Goal: Task Accomplishment & Management: Use online tool/utility

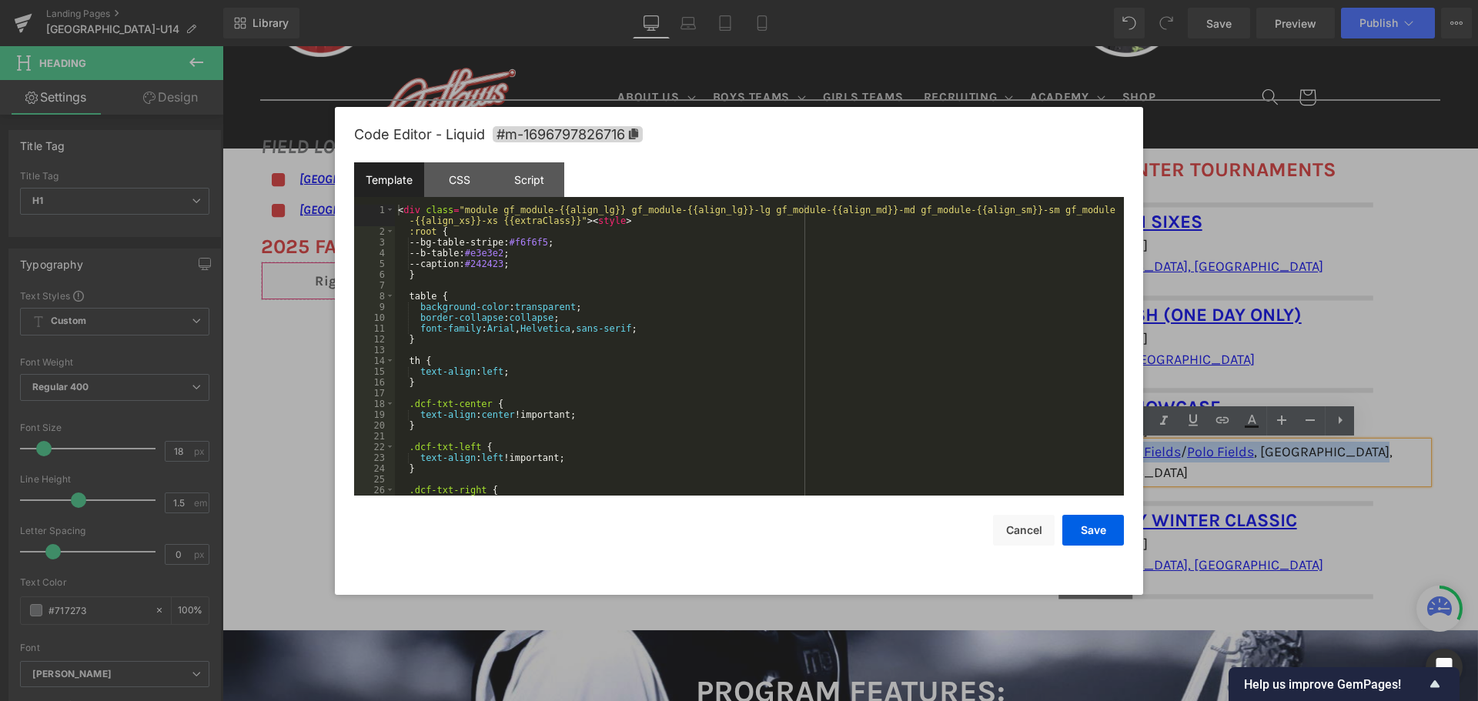
click at [611, 0] on div "You are previewing how the will restyle your page. You can not edit Elements in…" at bounding box center [739, 0] width 1478 height 0
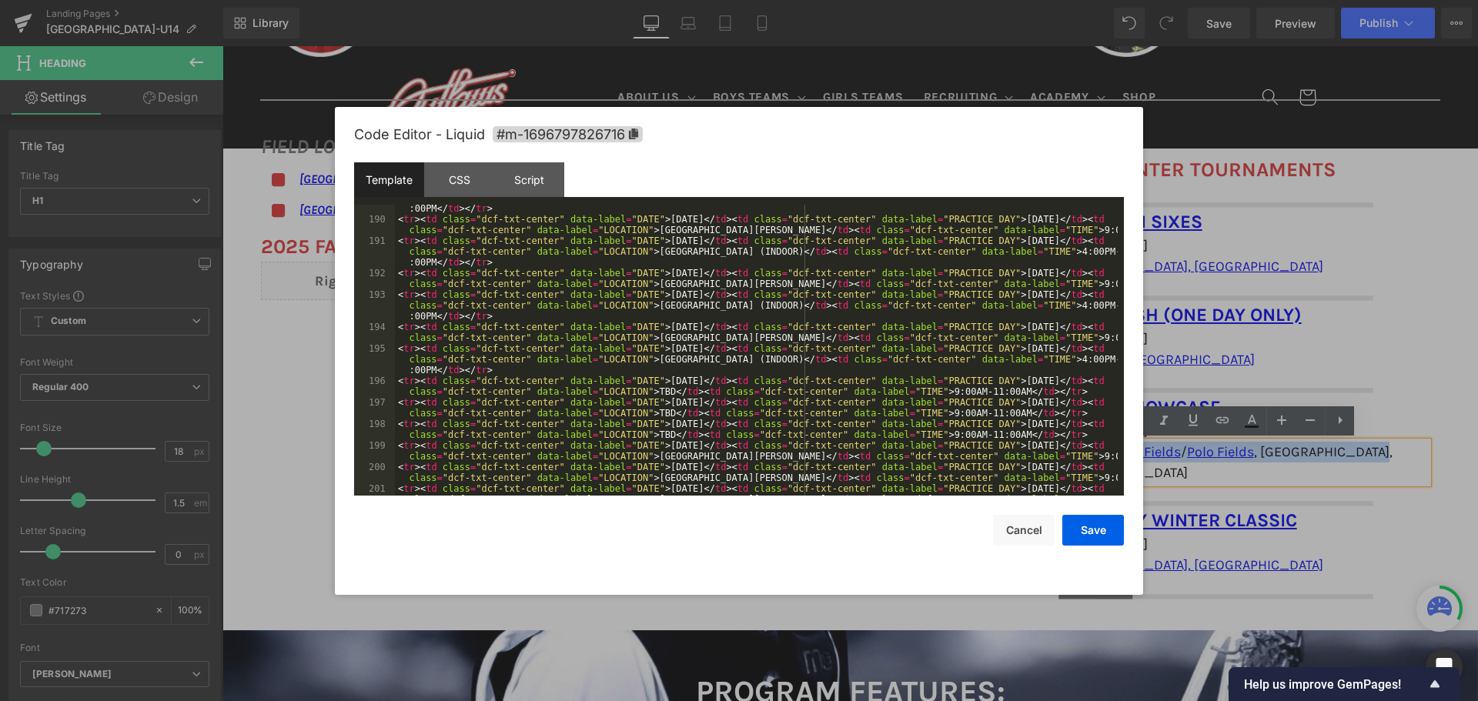
scroll to position [2170, 0]
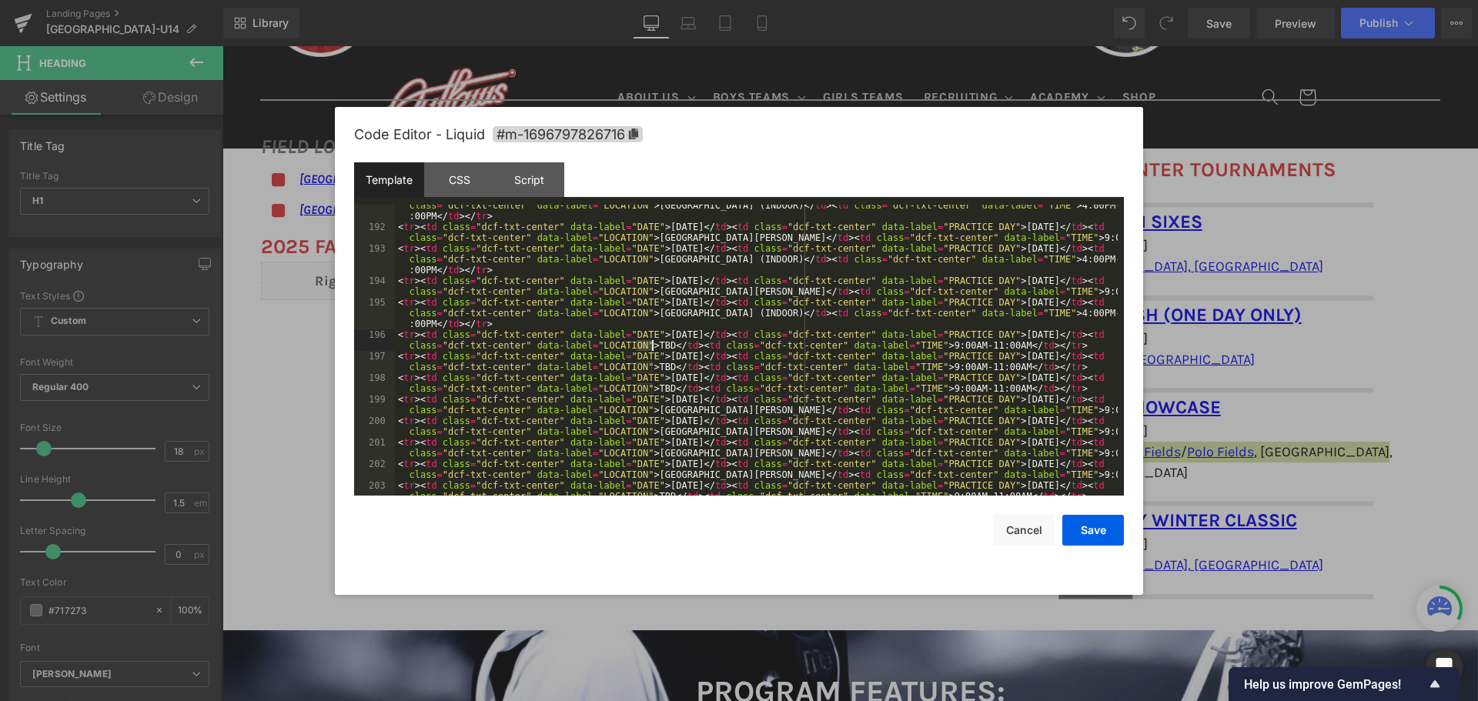
drag, startPoint x: 637, startPoint y: 340, endPoint x: 653, endPoint y: 340, distance: 15.4
click at [653, 340] on div "< tr > < td class = "dcf-txt-center" data-label = "DATE" > [DATE] </ td > < td …" at bounding box center [756, 361] width 723 height 345
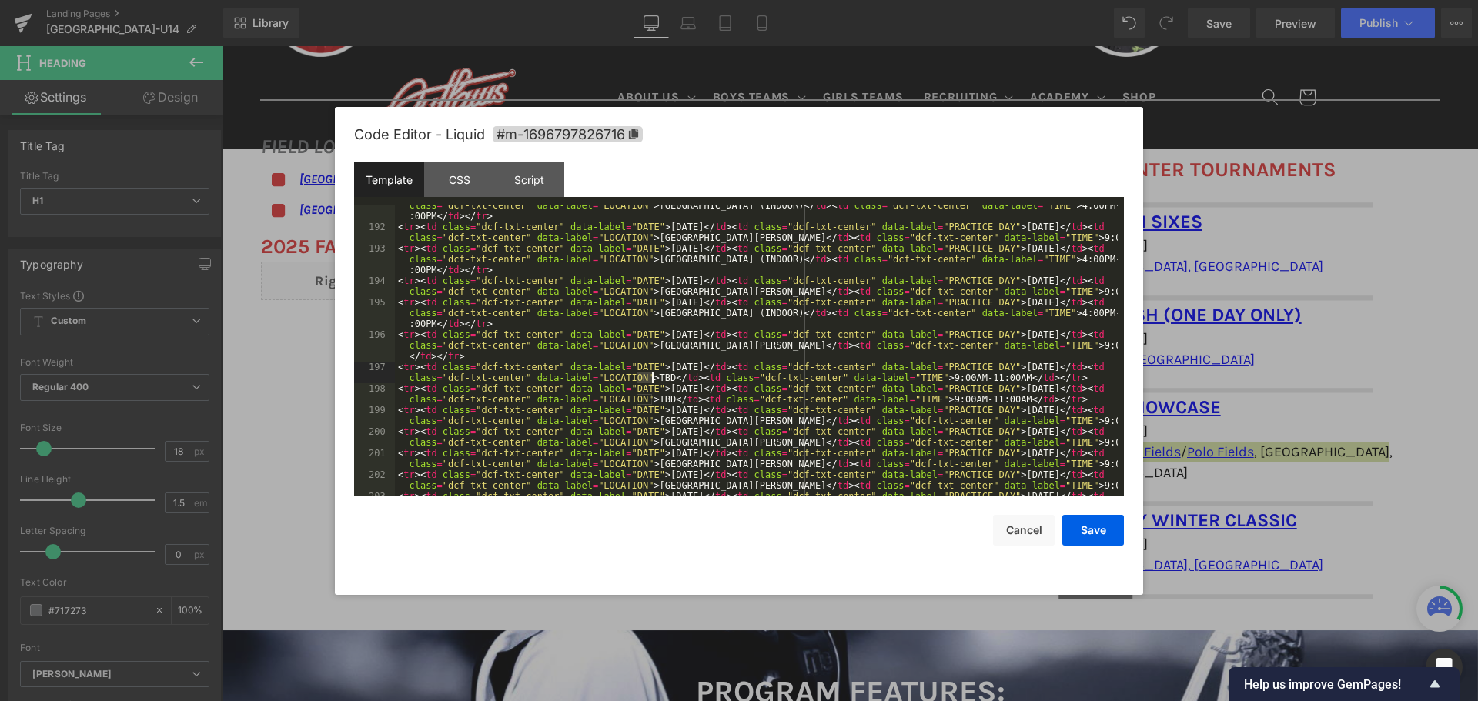
drag, startPoint x: 637, startPoint y: 376, endPoint x: 652, endPoint y: 374, distance: 14.7
click at [652, 374] on div "< tr > < td class = "dcf-txt-center" data-label = "DATE" > [DATE] </ td > < td …" at bounding box center [756, 361] width 723 height 345
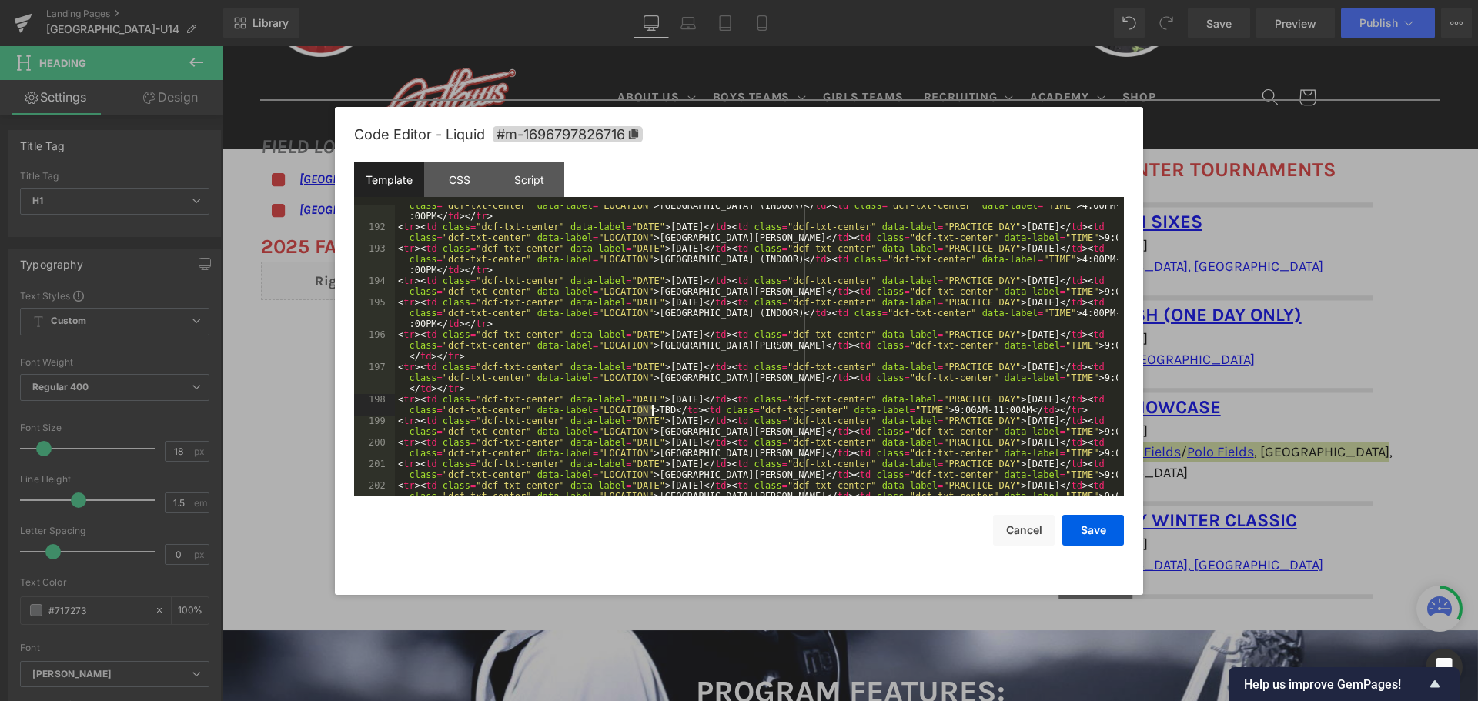
drag, startPoint x: 637, startPoint y: 409, endPoint x: 650, endPoint y: 408, distance: 12.3
click at [650, 408] on div "< tr > < td class = "dcf-txt-center" data-label = "DATE" > [DATE] </ td > < td …" at bounding box center [756, 361] width 723 height 345
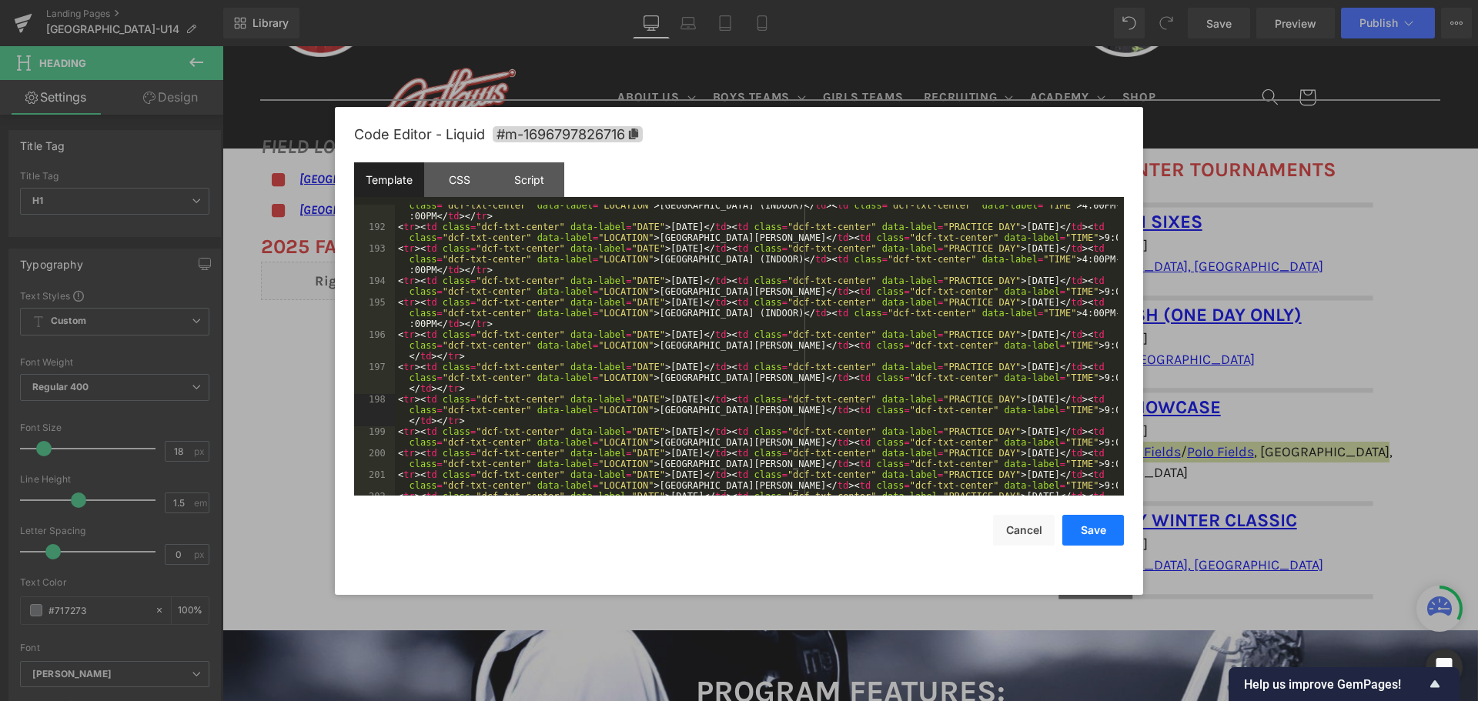
click at [1089, 527] on button "Save" at bounding box center [1093, 530] width 62 height 31
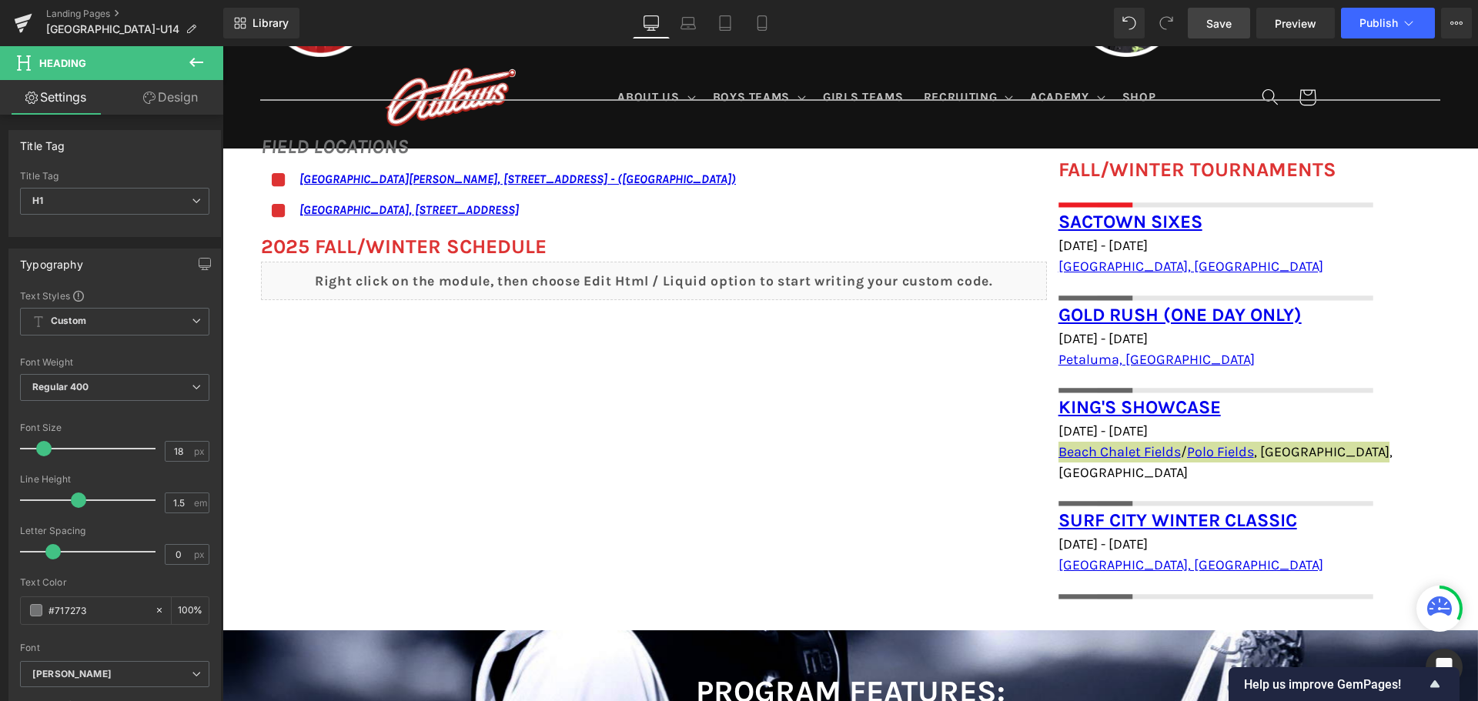
click at [1216, 27] on span "Save" at bounding box center [1218, 23] width 25 height 16
click at [1235, 23] on link "Save" at bounding box center [1219, 23] width 62 height 31
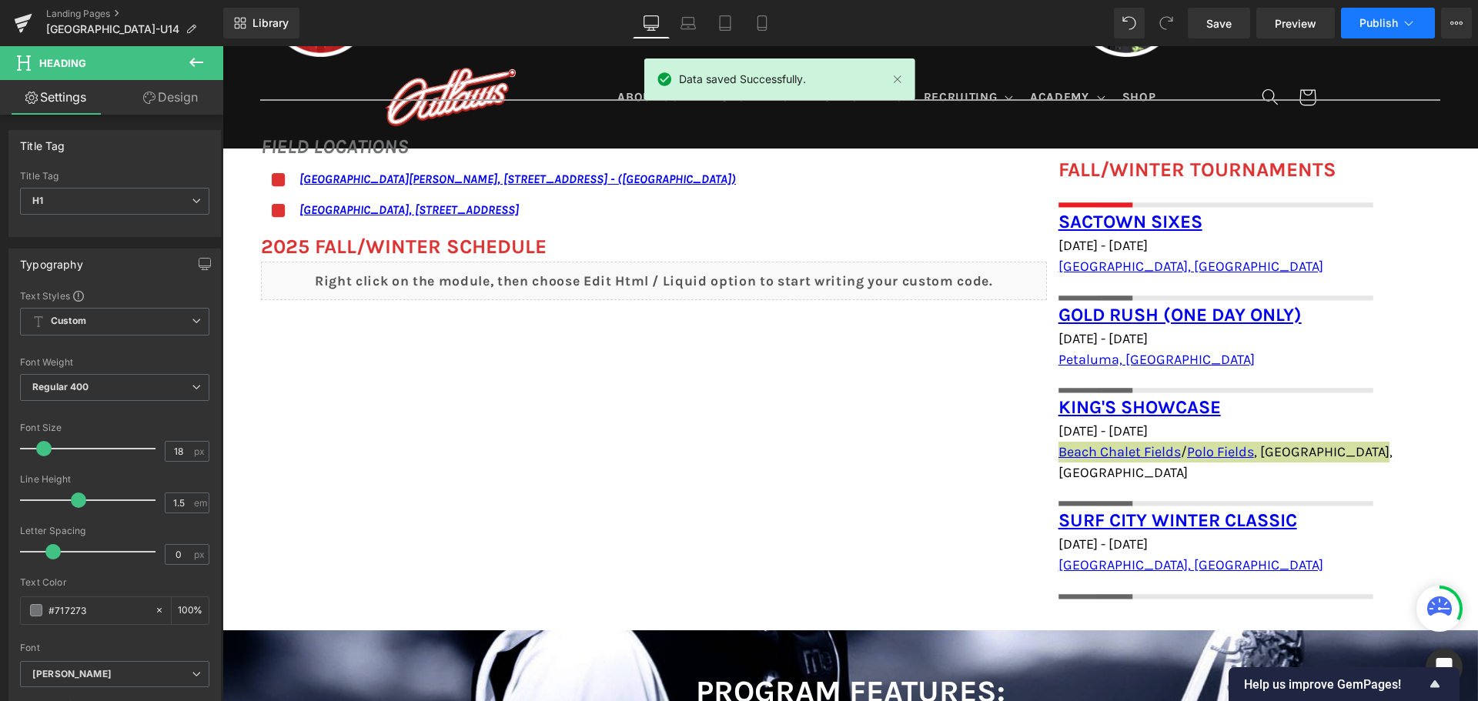
click at [1375, 26] on span "Publish" at bounding box center [1378, 23] width 38 height 12
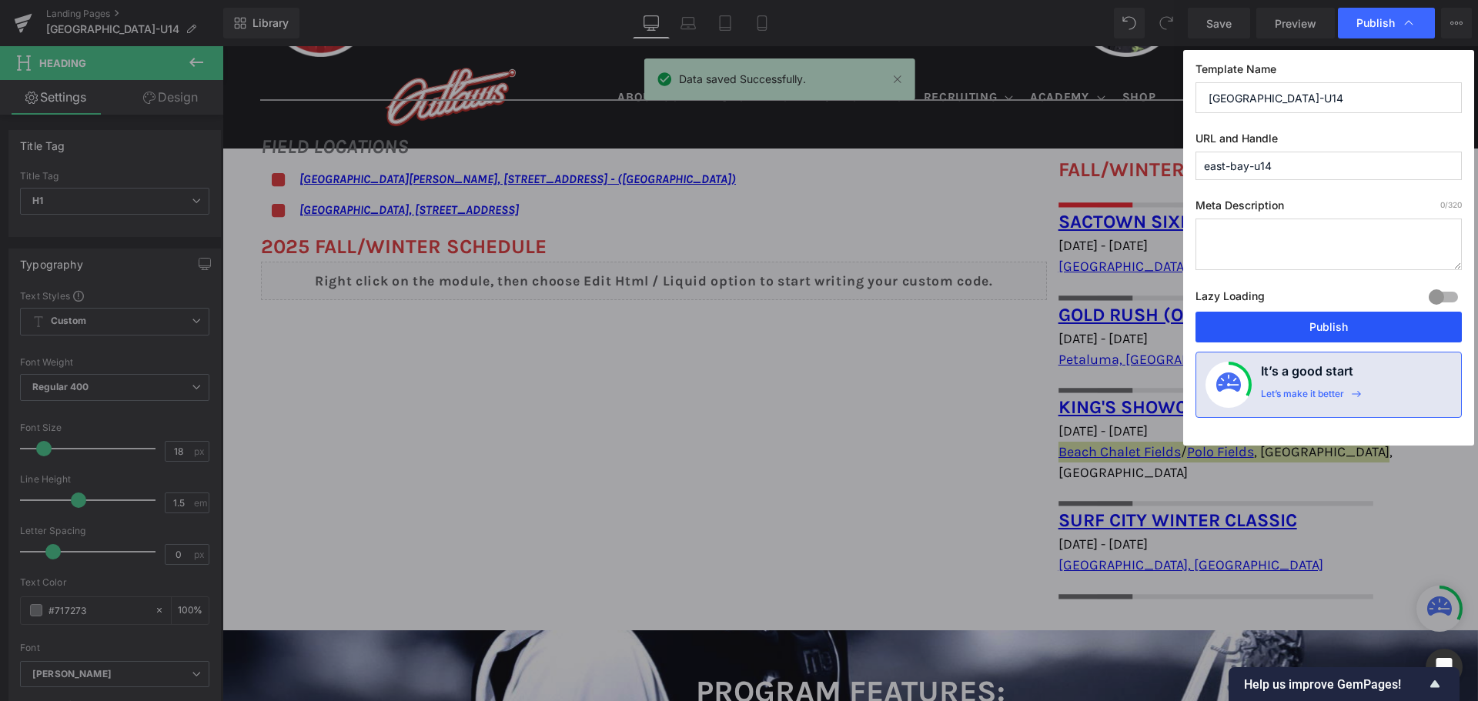
click at [1318, 322] on button "Publish" at bounding box center [1328, 327] width 266 height 31
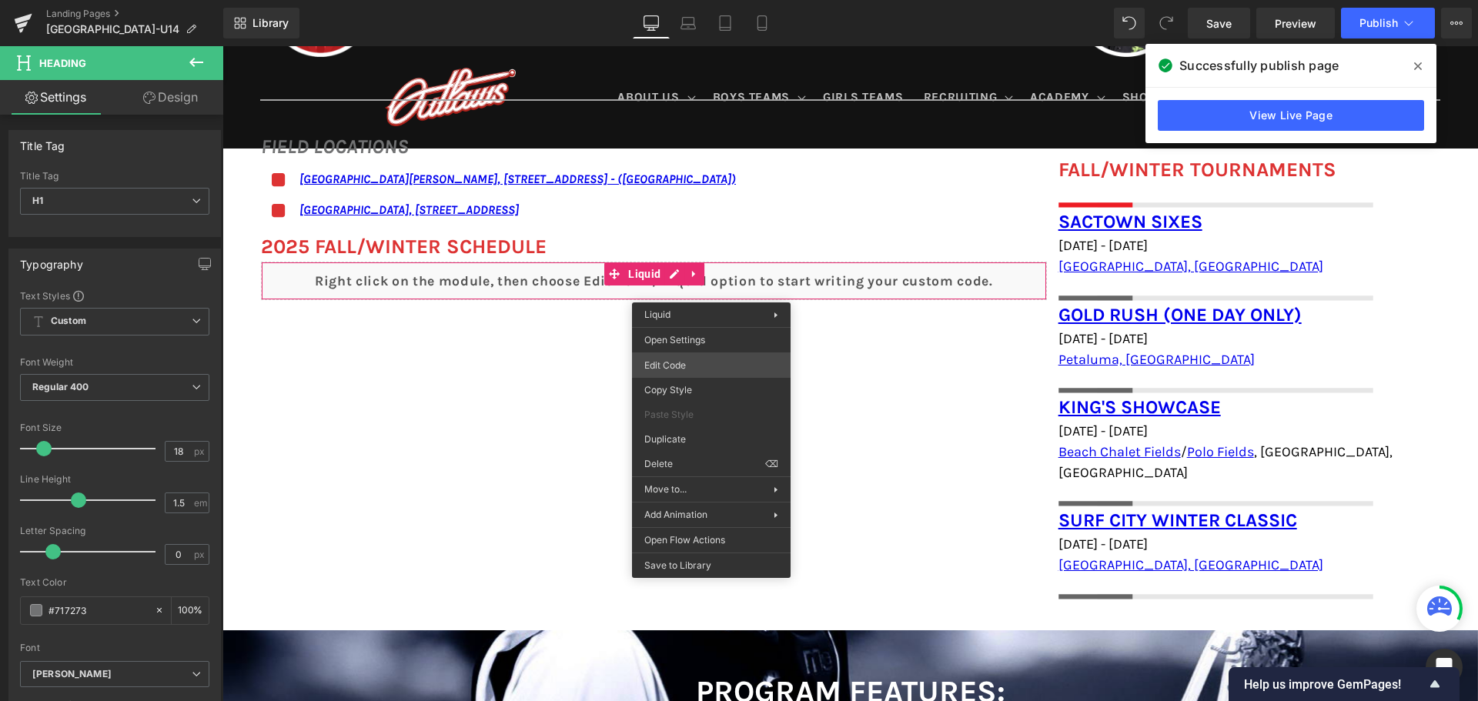
click at [694, 0] on div "You are previewing how the will restyle your page. You can not edit Elements in…" at bounding box center [739, 0] width 1478 height 0
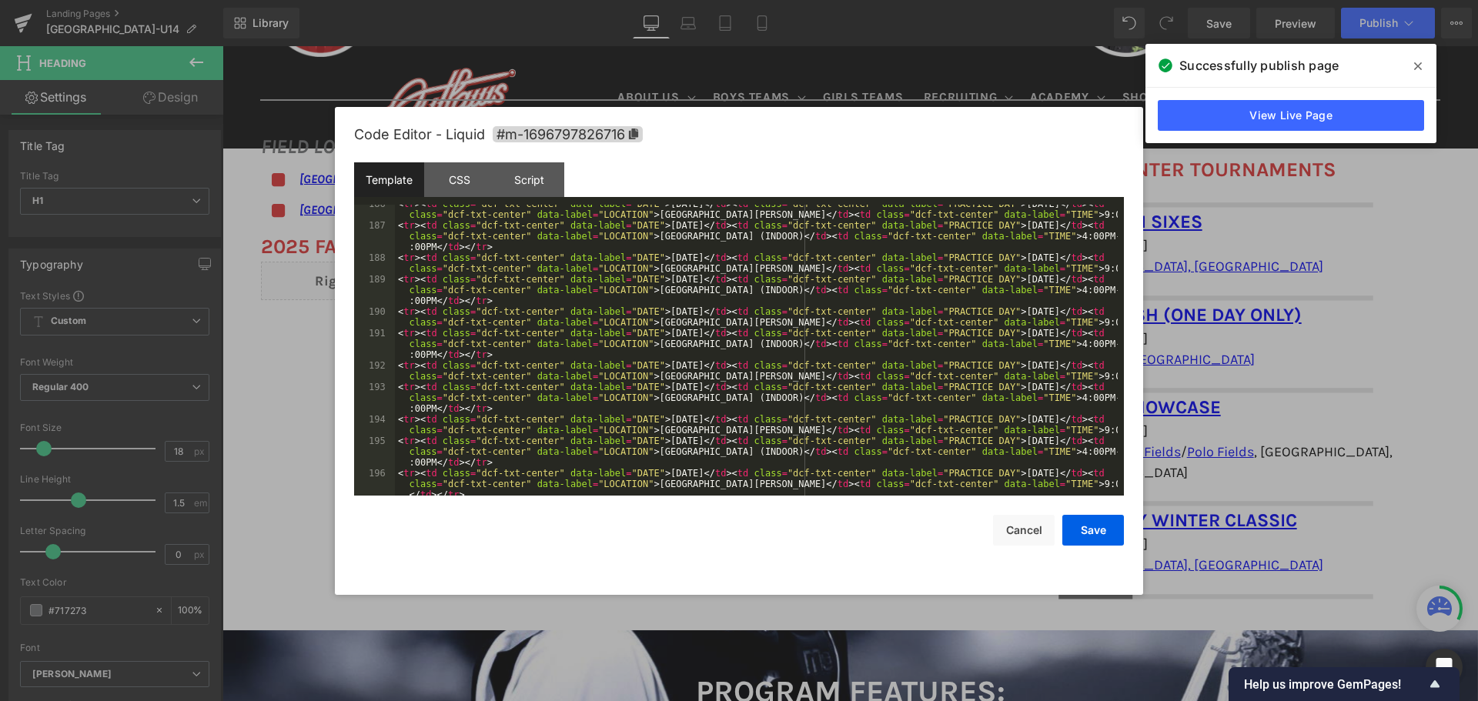
scroll to position [2124, 0]
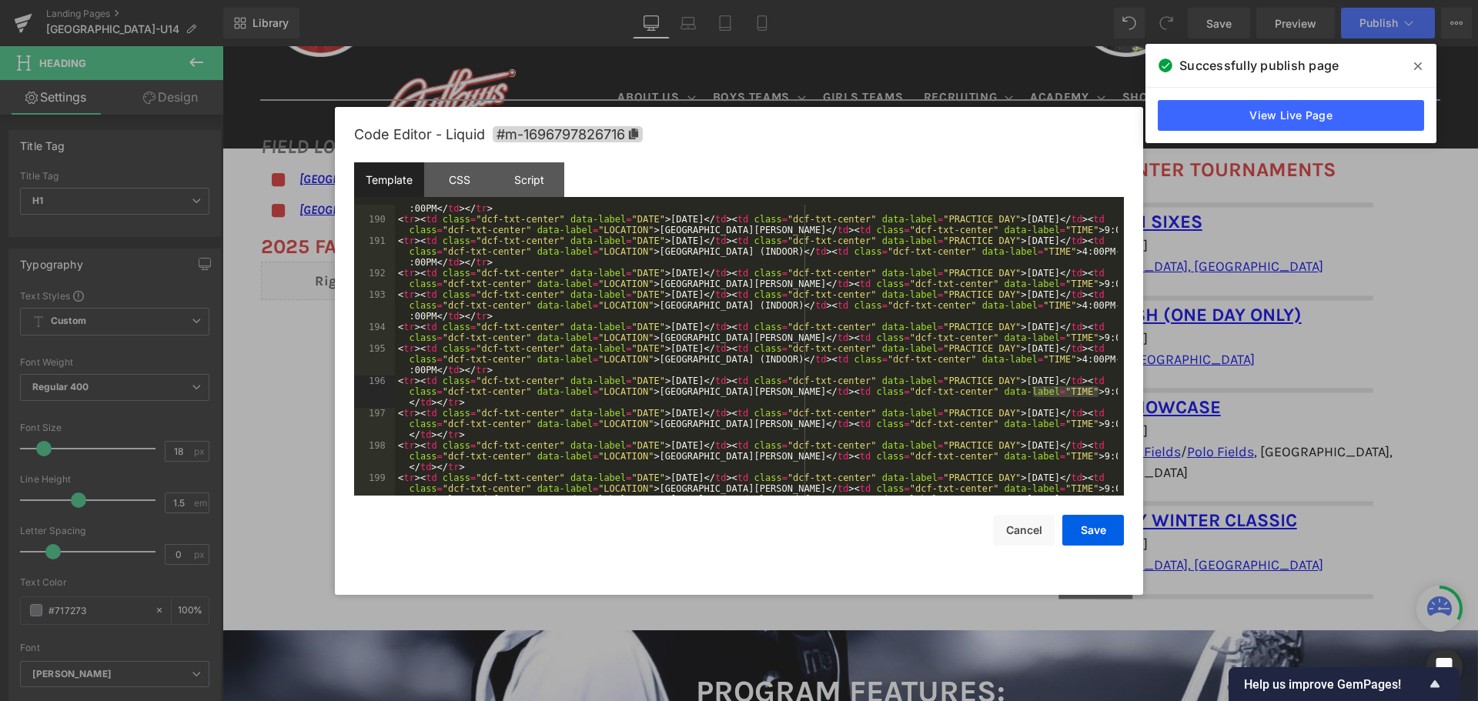
drag, startPoint x: 1033, startPoint y: 390, endPoint x: 1106, endPoint y: 388, distance: 73.2
click at [1106, 388] on div "< tr > < td class = "dcf-txt-center" data-label = "DATE" > [DATE] </ td > < td …" at bounding box center [756, 354] width 723 height 345
drag, startPoint x: 1031, startPoint y: 423, endPoint x: 1104, endPoint y: 419, distance: 72.5
click at [1104, 419] on div "< tr > < td class = "dcf-txt-center" data-label = "DATE" > [DATE] </ td > < td …" at bounding box center [756, 354] width 723 height 345
drag, startPoint x: 1033, startPoint y: 457, endPoint x: 1107, endPoint y: 458, distance: 73.9
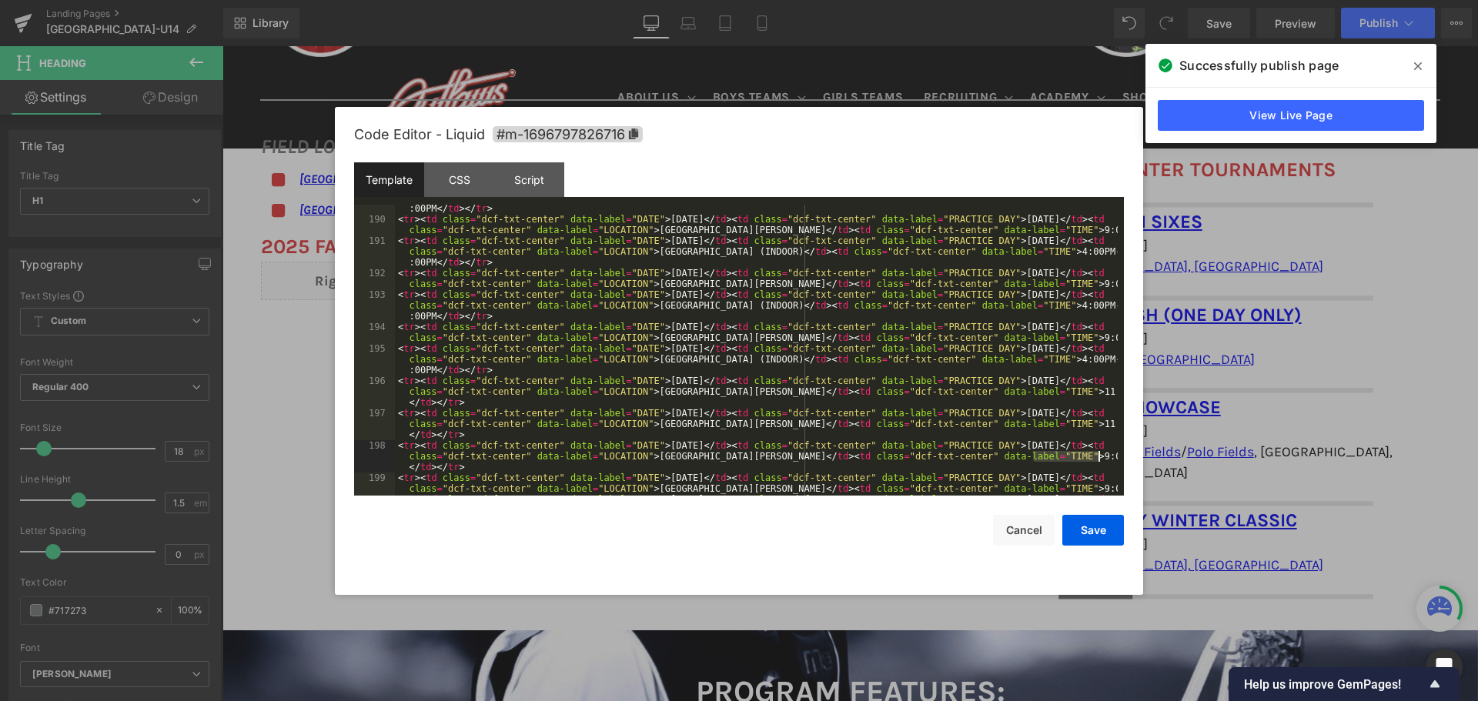
click at [1107, 458] on div "< tr > < td class = "dcf-txt-center" data-label = "DATE" > [DATE] </ td > < td …" at bounding box center [756, 354] width 723 height 345
click at [1083, 533] on button "Save" at bounding box center [1093, 530] width 62 height 31
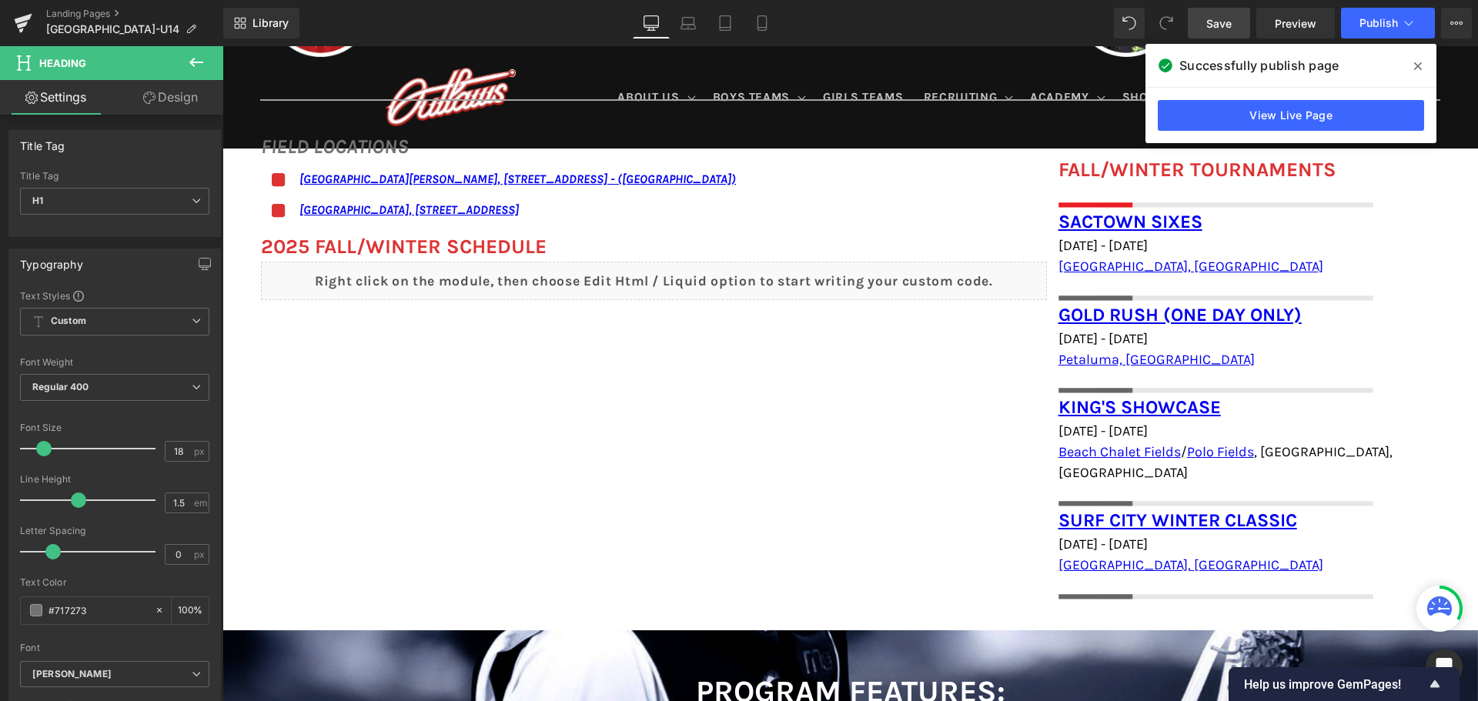
click at [1222, 27] on span "Save" at bounding box center [1218, 23] width 25 height 16
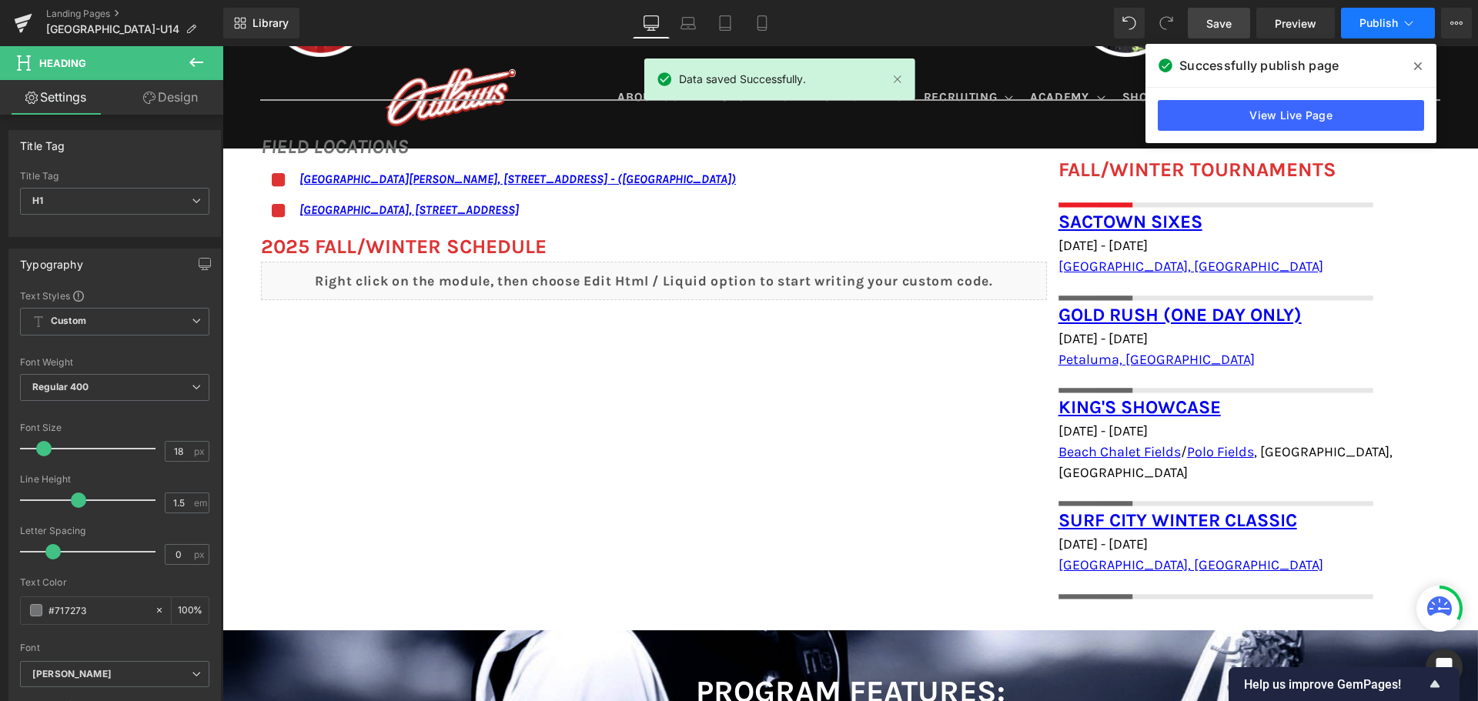
click at [1389, 20] on span "Publish" at bounding box center [1378, 23] width 38 height 12
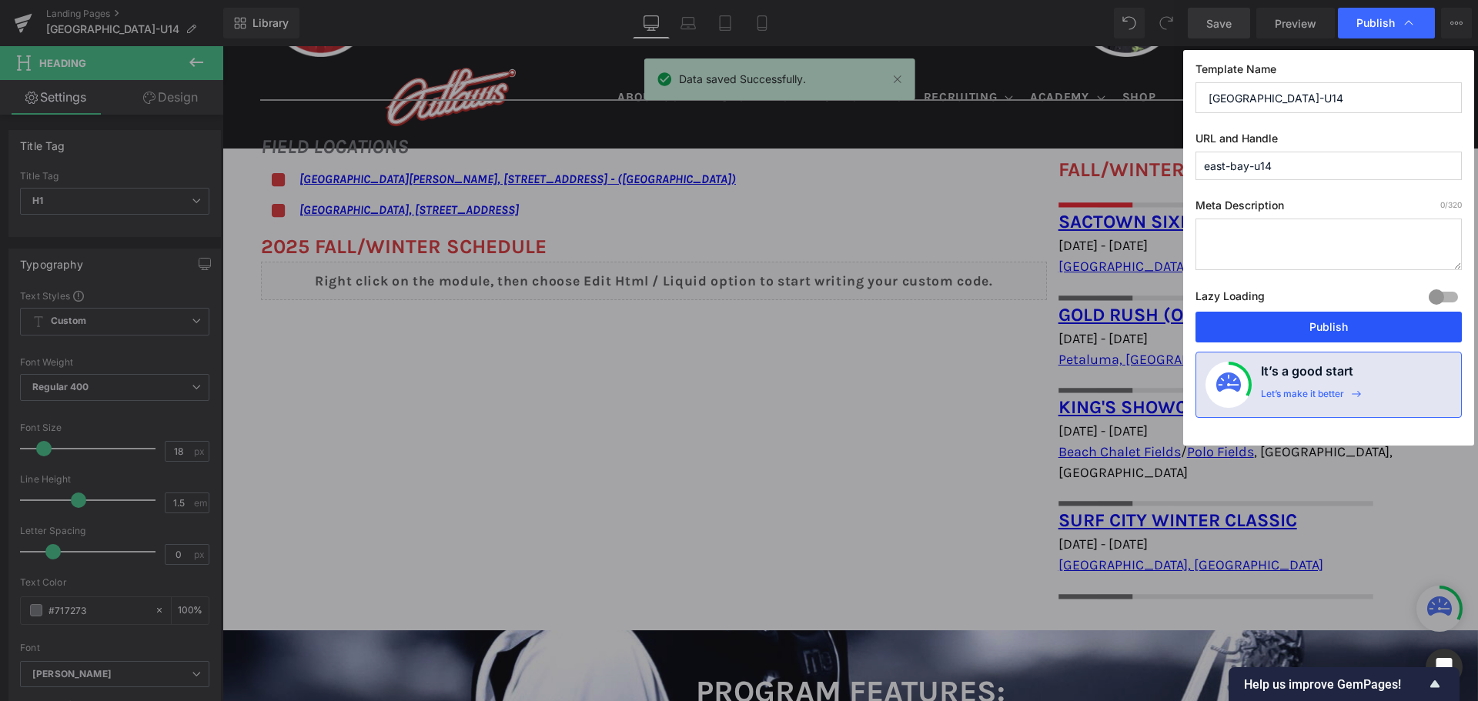
click at [1362, 316] on button "Publish" at bounding box center [1328, 327] width 266 height 31
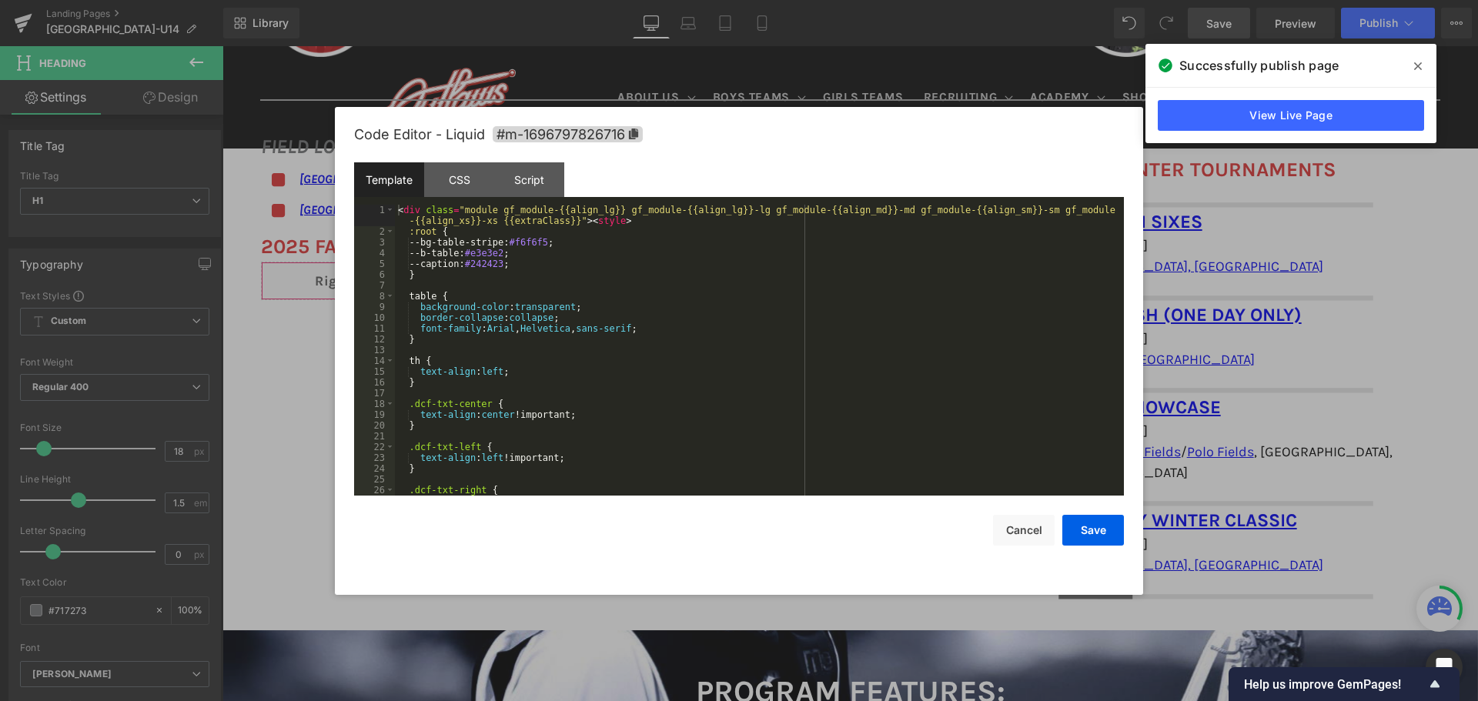
click at [581, 0] on div "You are previewing how the will restyle your page. You can not edit Elements in…" at bounding box center [739, 0] width 1478 height 0
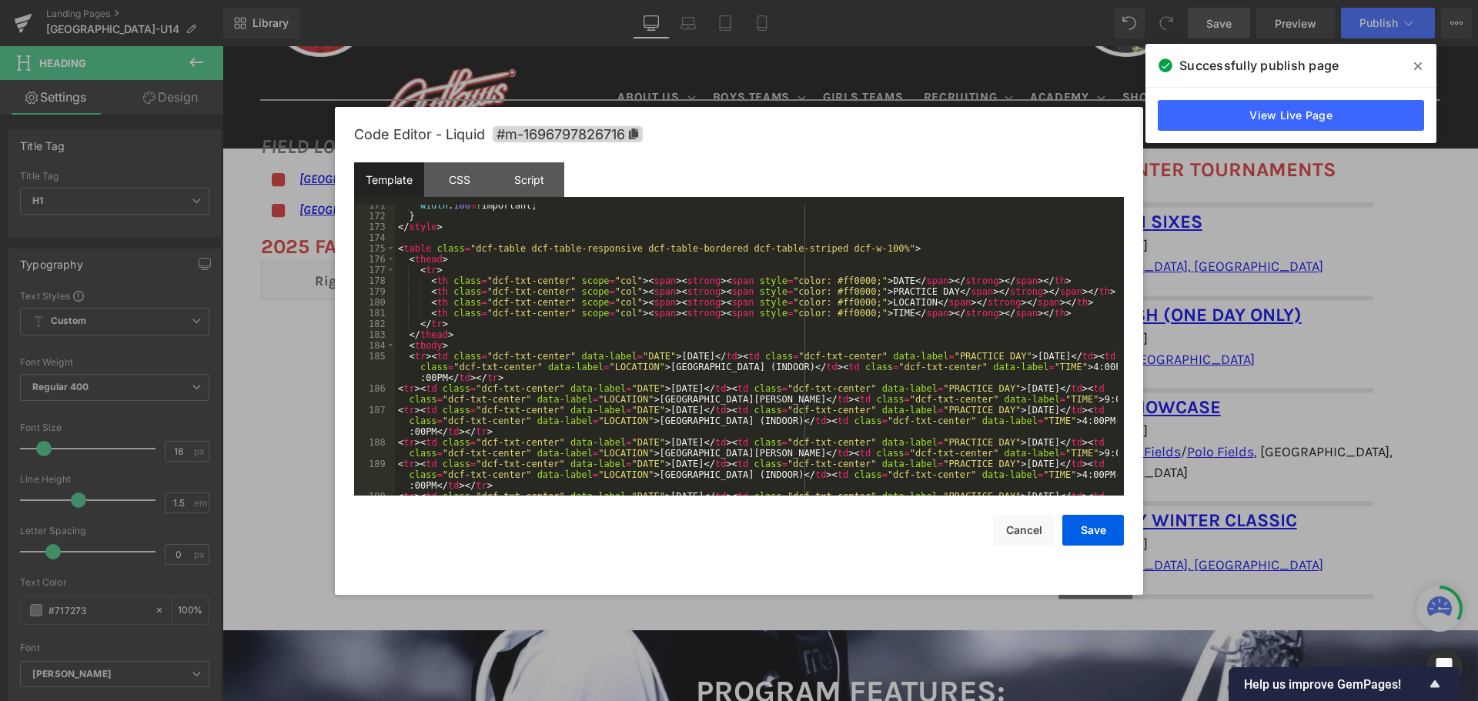
scroll to position [1893, 0]
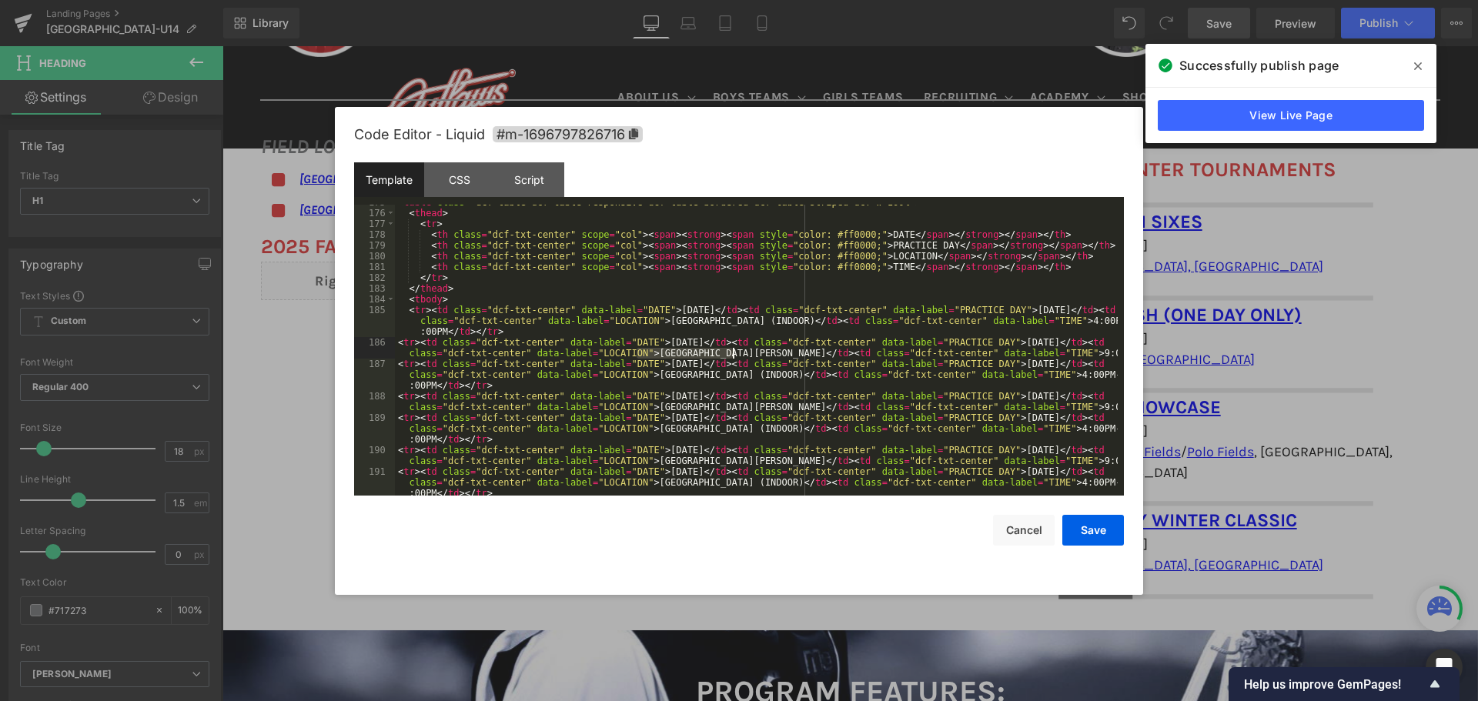
drag, startPoint x: 638, startPoint y: 351, endPoint x: 733, endPoint y: 353, distance: 94.7
click at [733, 353] on div "< table class = "dcf-table dcf-table-responsive dcf-table-bordered dcf-table-st…" at bounding box center [756, 364] width 723 height 334
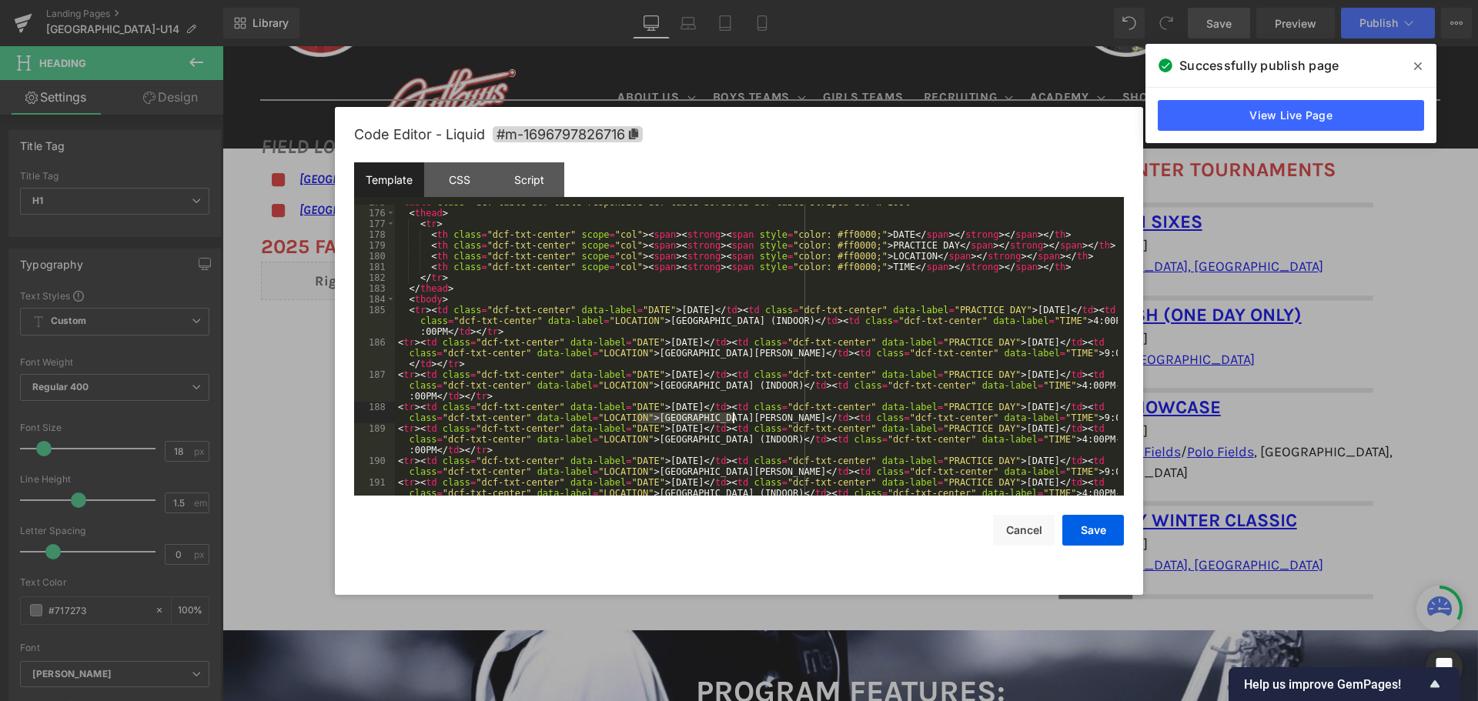
drag, startPoint x: 635, startPoint y: 418, endPoint x: 733, endPoint y: 416, distance: 97.8
click at [733, 416] on div "< table class = "dcf-table dcf-table-responsive dcf-table-bordered dcf-table-st…" at bounding box center [756, 364] width 723 height 334
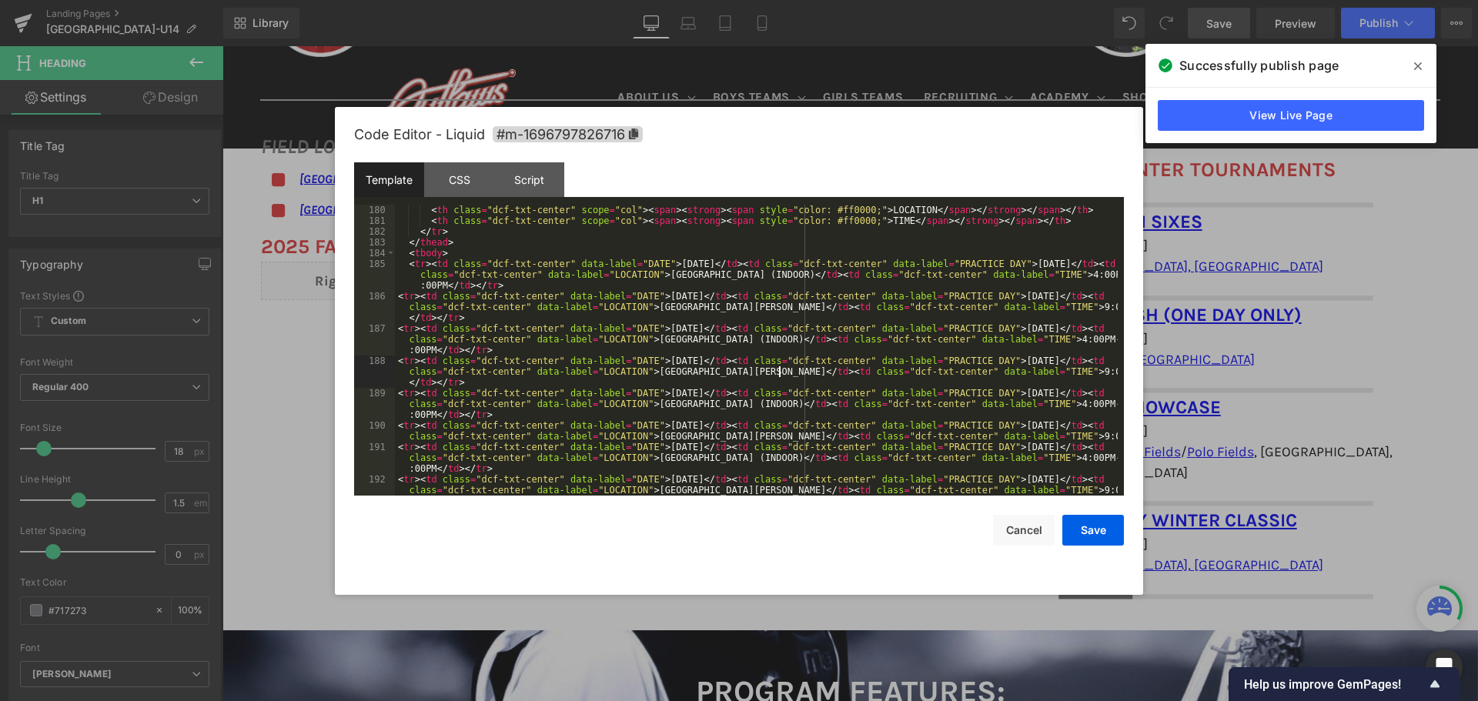
scroll to position [1940, 0]
drag, startPoint x: 638, startPoint y: 435, endPoint x: 731, endPoint y: 431, distance: 93.2
click at [731, 431] on div "< th class = "dcf-txt-center" scope = "col" > < span > < strong > < span style …" at bounding box center [756, 372] width 723 height 334
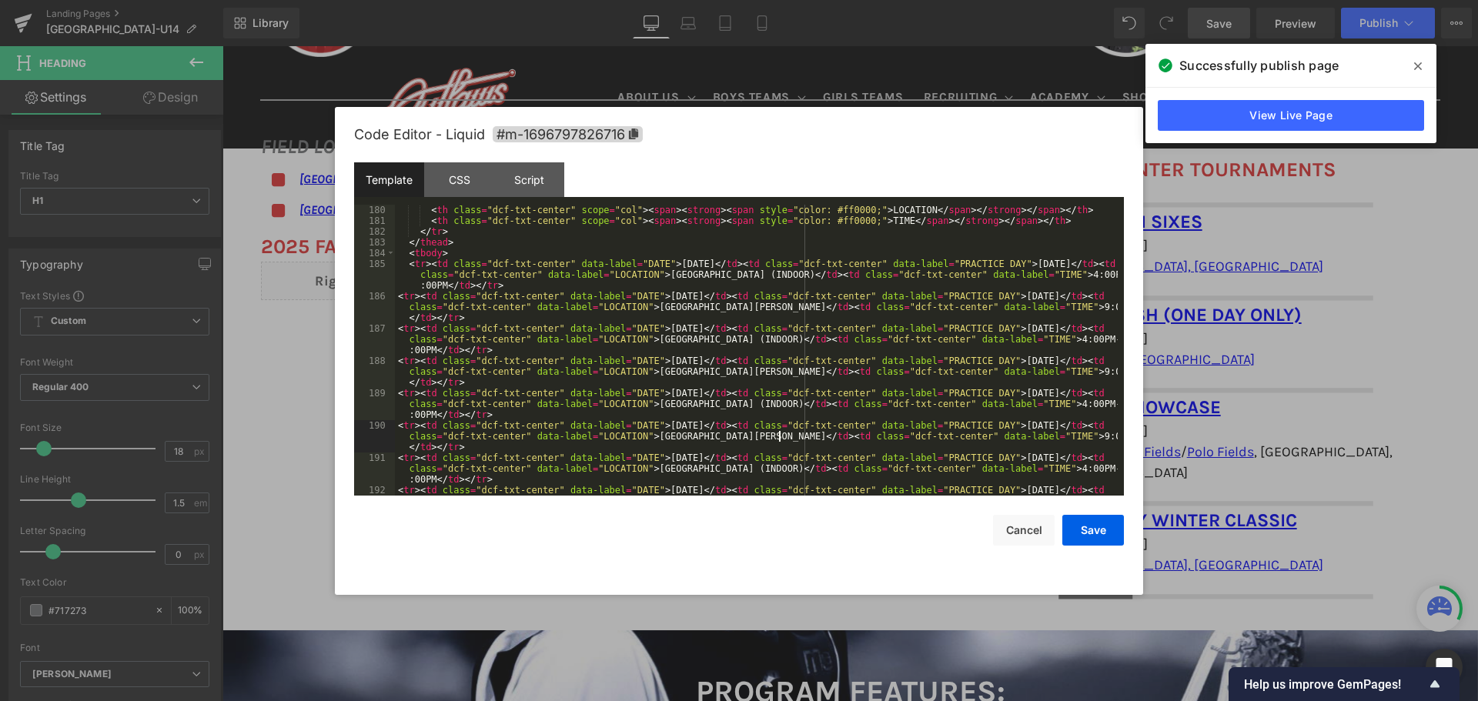
scroll to position [2032, 0]
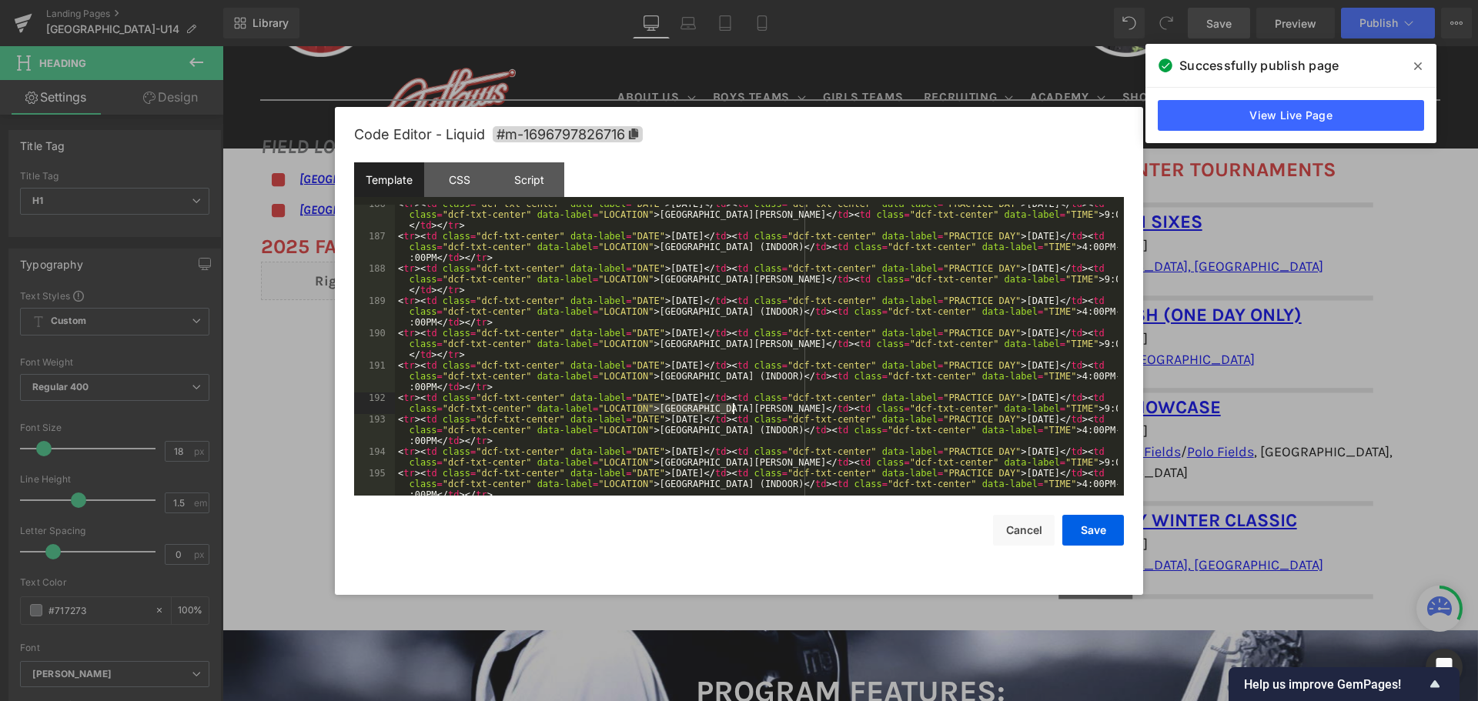
drag, startPoint x: 641, startPoint y: 409, endPoint x: 733, endPoint y: 413, distance: 92.4
click at [733, 413] on div "< tr > < td class = "dcf-txt-center" data-label = "DATE" > [DATE] </ td > < td …" at bounding box center [756, 377] width 723 height 356
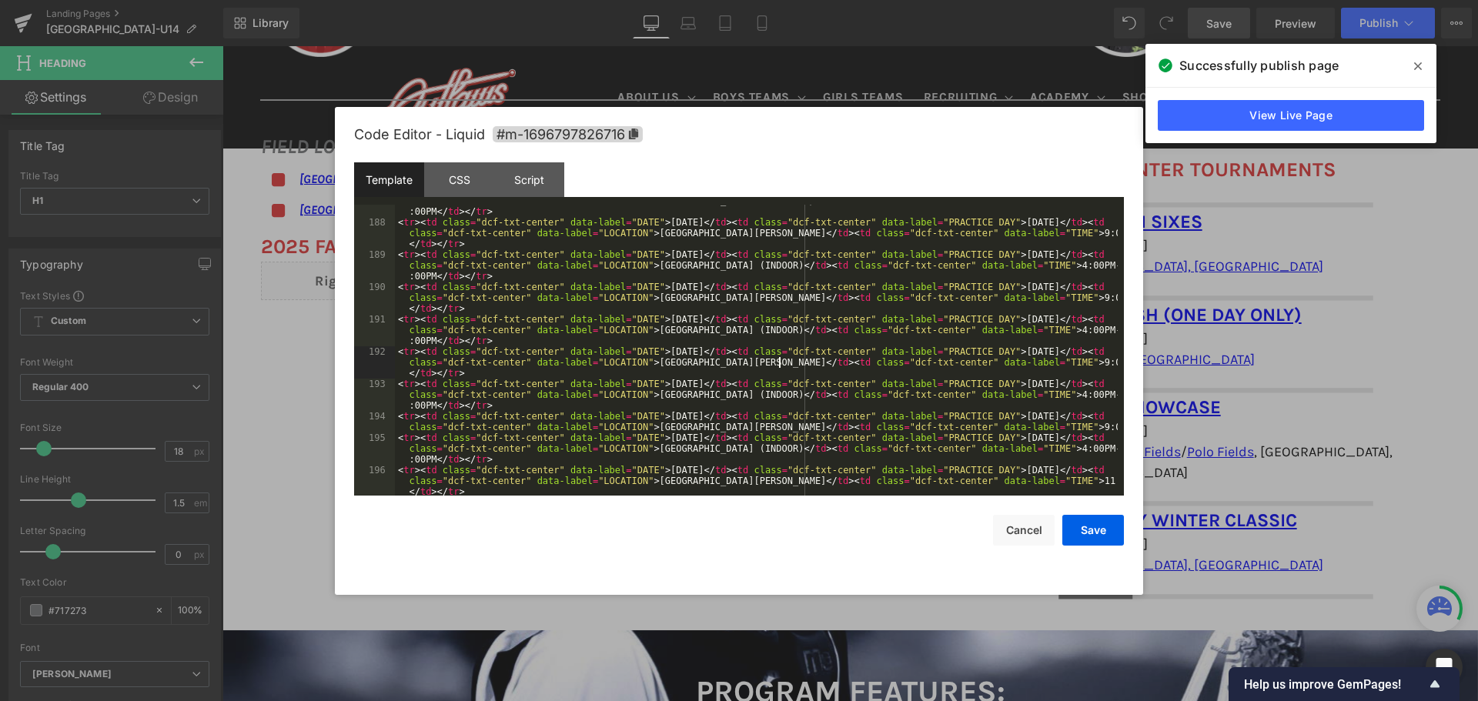
scroll to position [2124, 0]
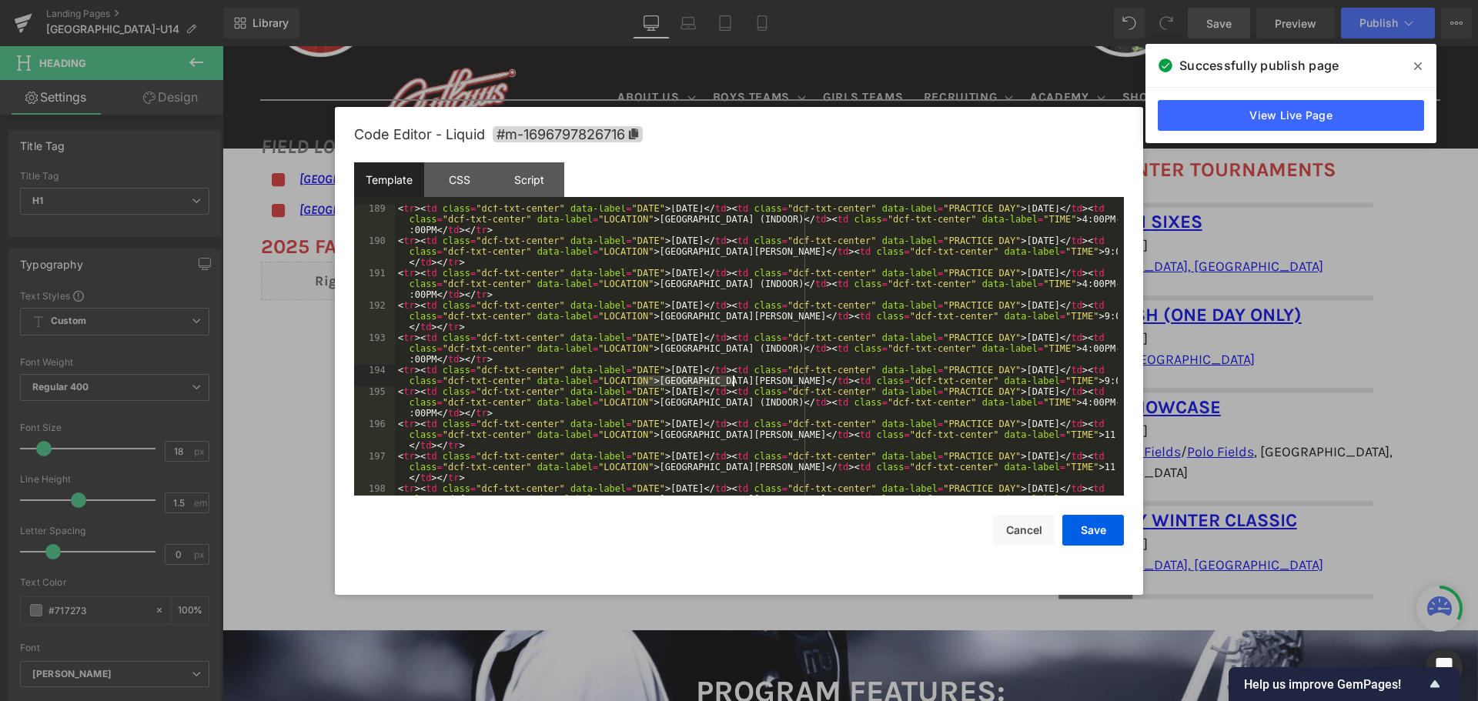
drag, startPoint x: 637, startPoint y: 380, endPoint x: 733, endPoint y: 383, distance: 96.3
click at [733, 383] on div "< tr > < td class = "dcf-txt-center" data-label = "DATE" > [DATE] </ td > < td …" at bounding box center [756, 381] width 723 height 356
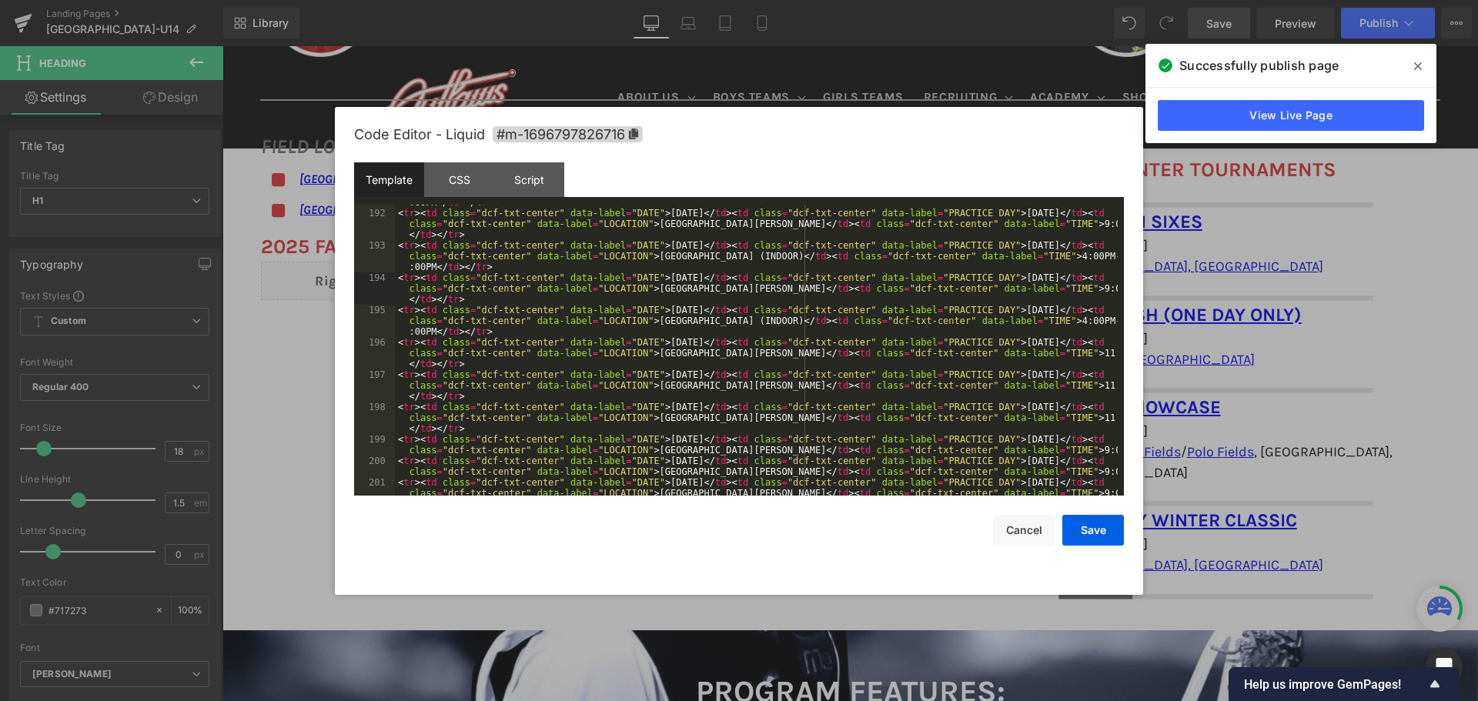
scroll to position [2263, 0]
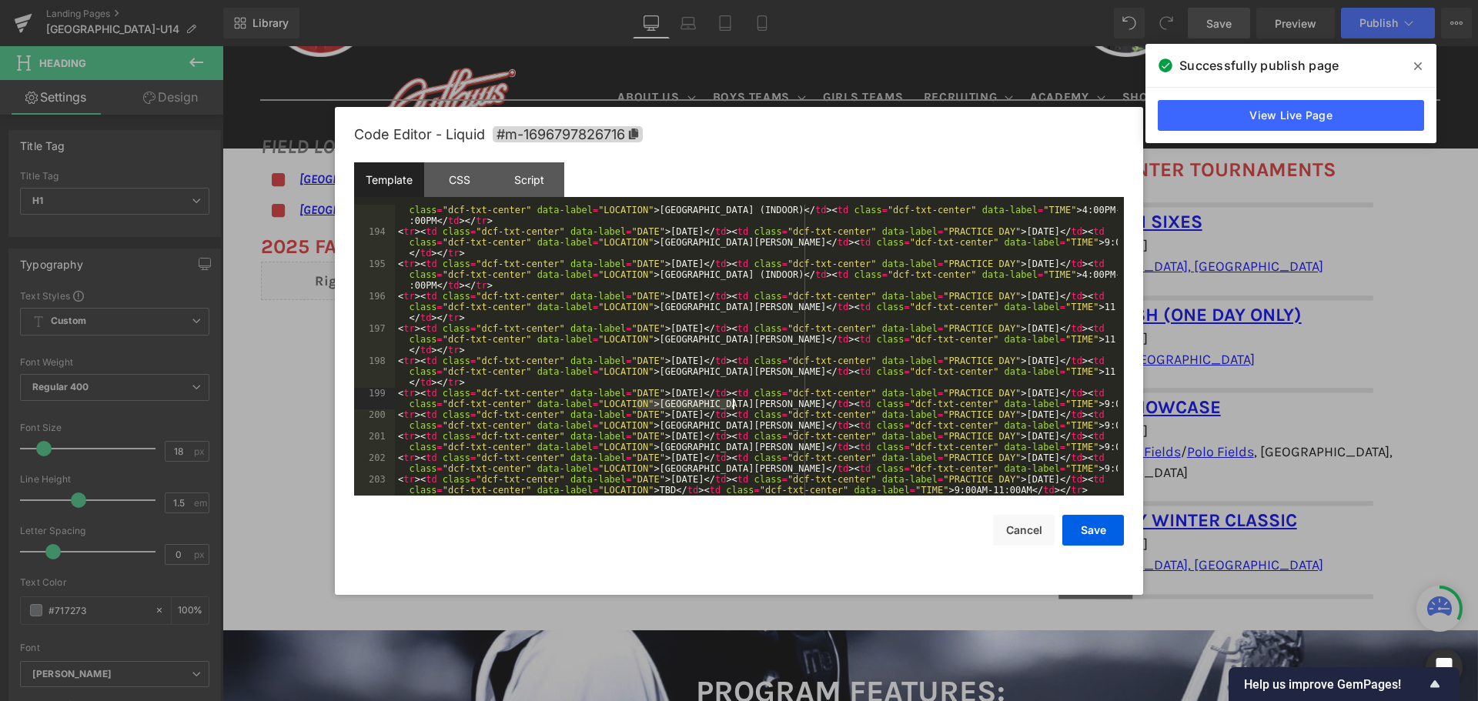
drag, startPoint x: 637, startPoint y: 402, endPoint x: 733, endPoint y: 406, distance: 96.3
click at [733, 406] on div "< tr > < td class = "dcf-txt-center" data-label = "DATE" > [DATE] </ td > < td …" at bounding box center [756, 366] width 723 height 345
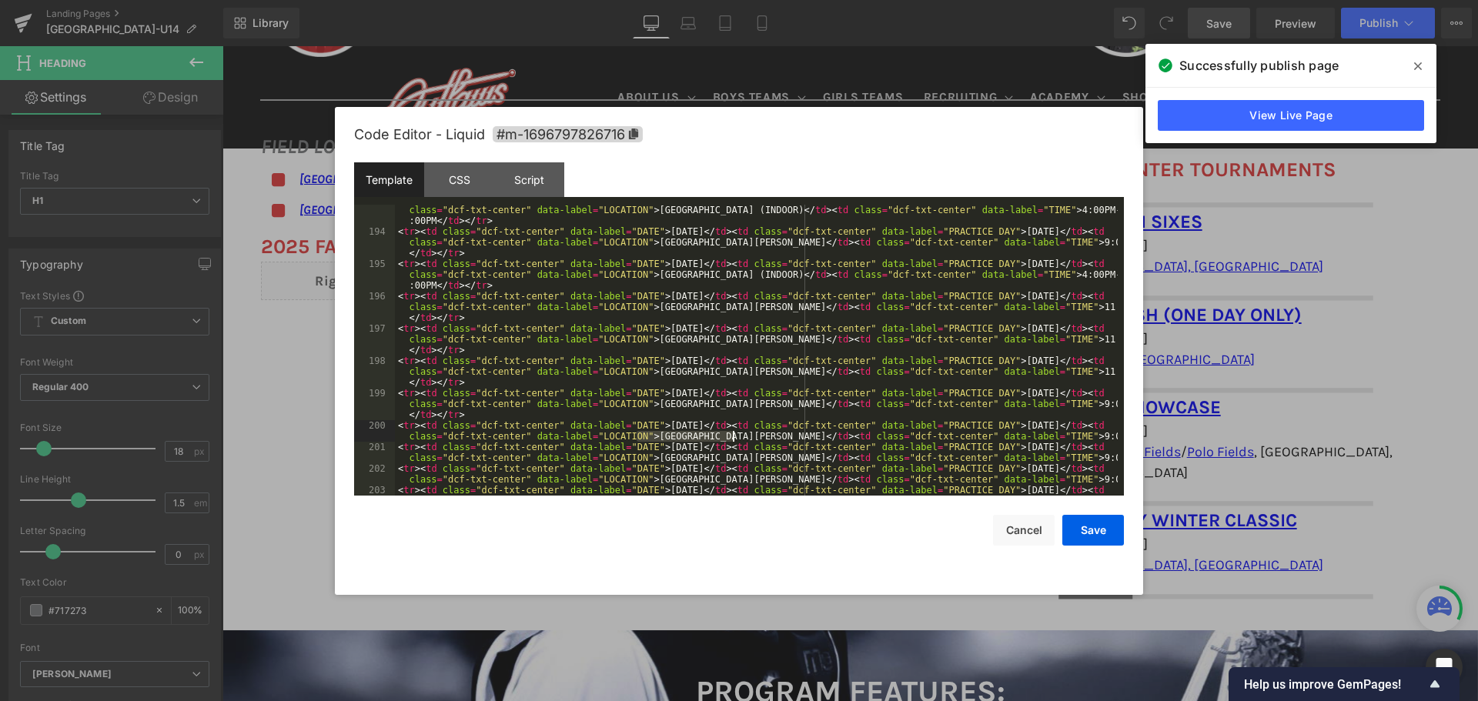
drag, startPoint x: 637, startPoint y: 440, endPoint x: 735, endPoint y: 437, distance: 98.6
click at [735, 437] on div "< tr > < td class = "dcf-txt-center" data-label = "DATE" > [DATE] </ td > < td …" at bounding box center [756, 366] width 723 height 345
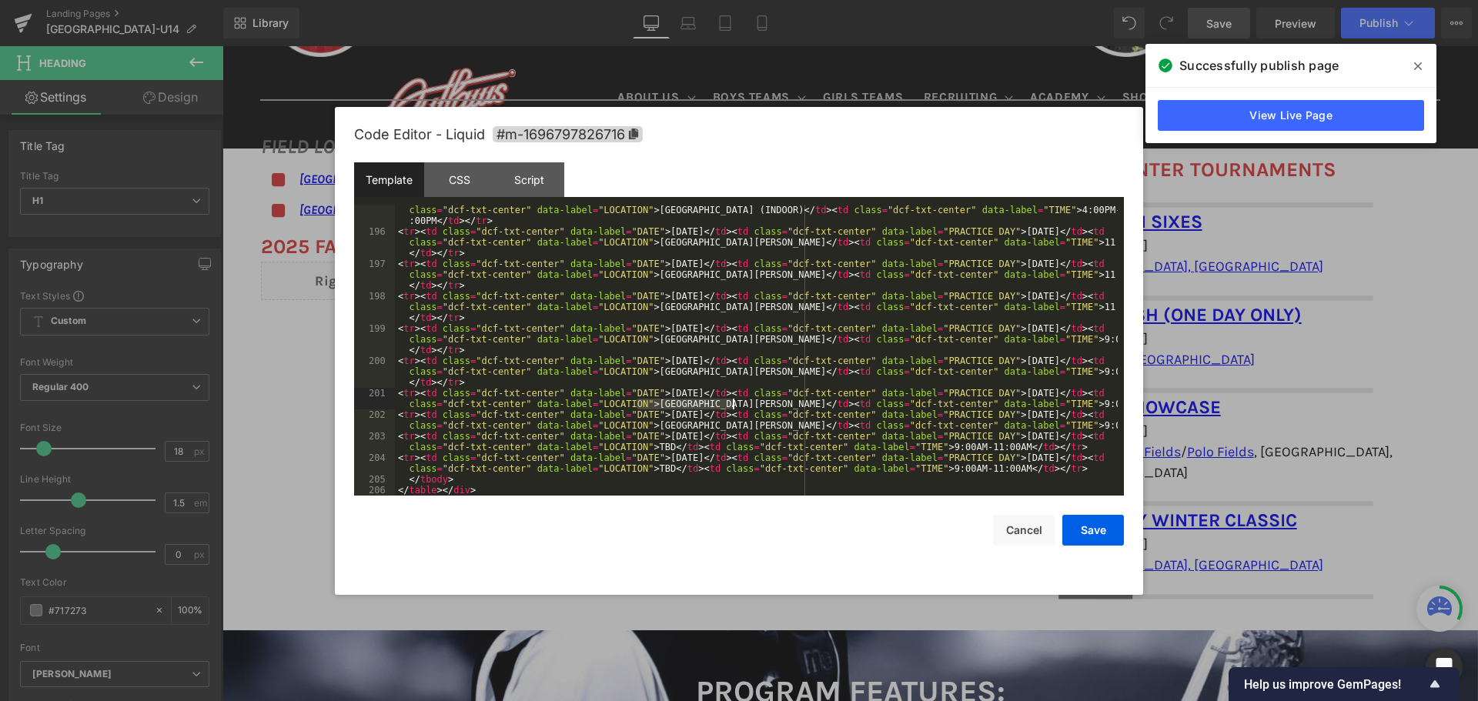
drag, startPoint x: 638, startPoint y: 403, endPoint x: 731, endPoint y: 403, distance: 93.1
click at [731, 403] on div "< tr > < td class = "dcf-txt-center" data-label = "DATE" > [DATE] </ td > < td …" at bounding box center [756, 361] width 723 height 334
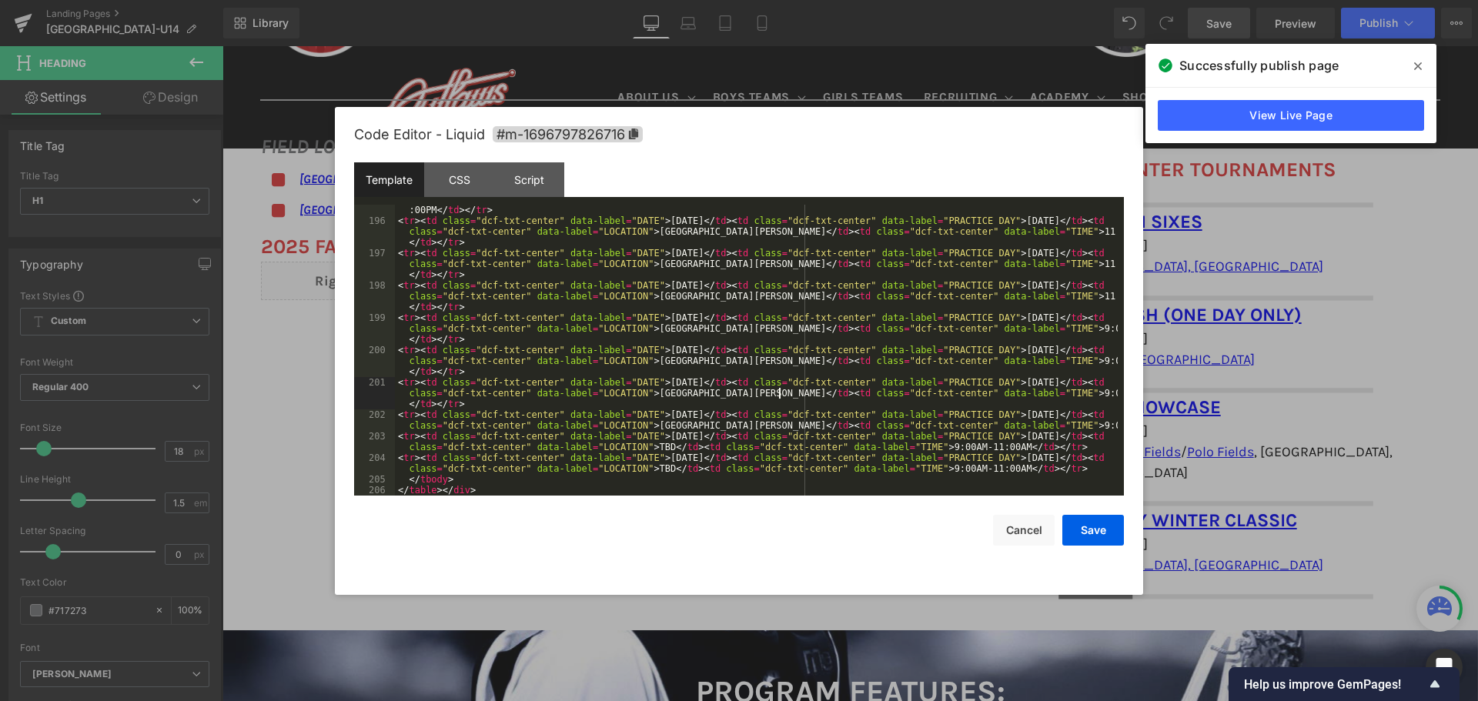
scroll to position [2338, 0]
drag, startPoint x: 637, startPoint y: 424, endPoint x: 731, endPoint y: 427, distance: 94.7
click at [731, 427] on div "< tr > < td class = "dcf-txt-center" data-label = "DATE" > [DATE] </ td > < td …" at bounding box center [756, 350] width 723 height 334
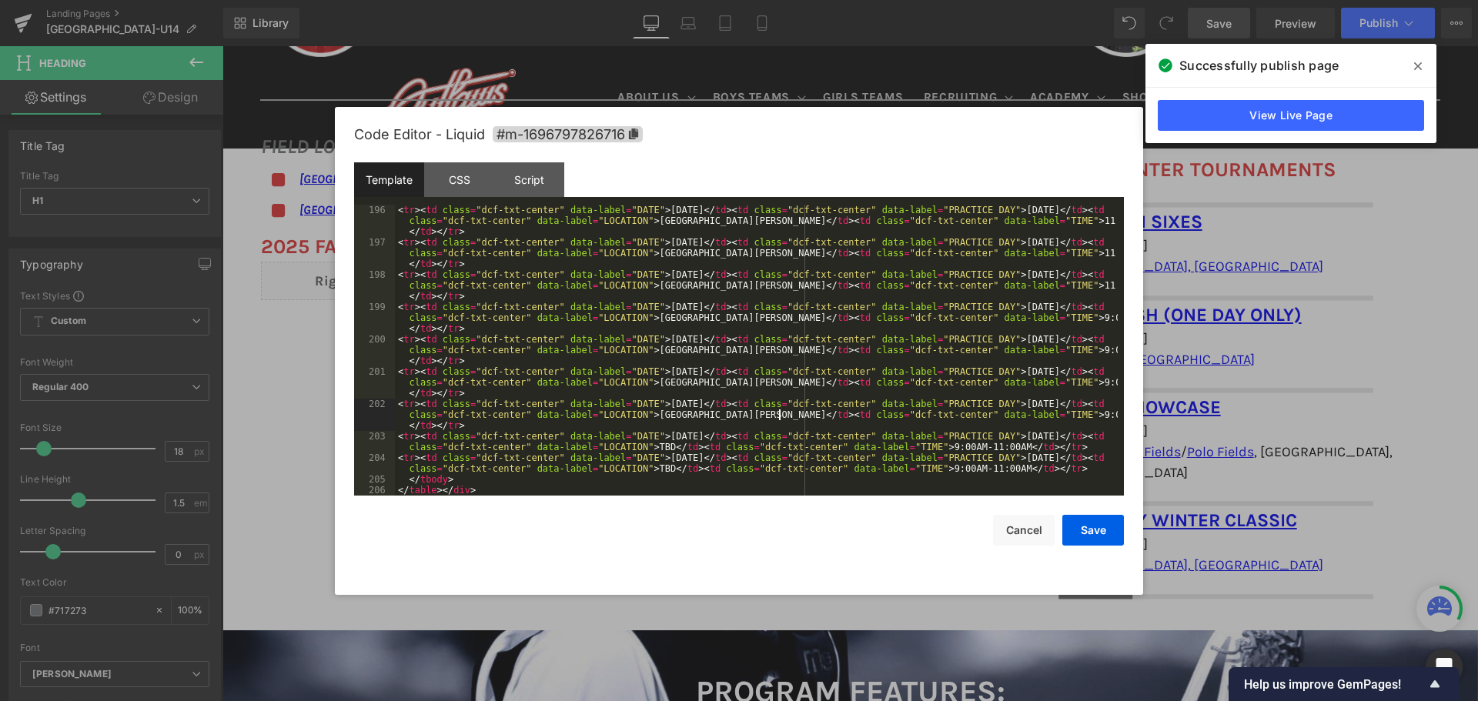
scroll to position [2349, 0]
click at [1078, 526] on button "Save" at bounding box center [1093, 530] width 62 height 31
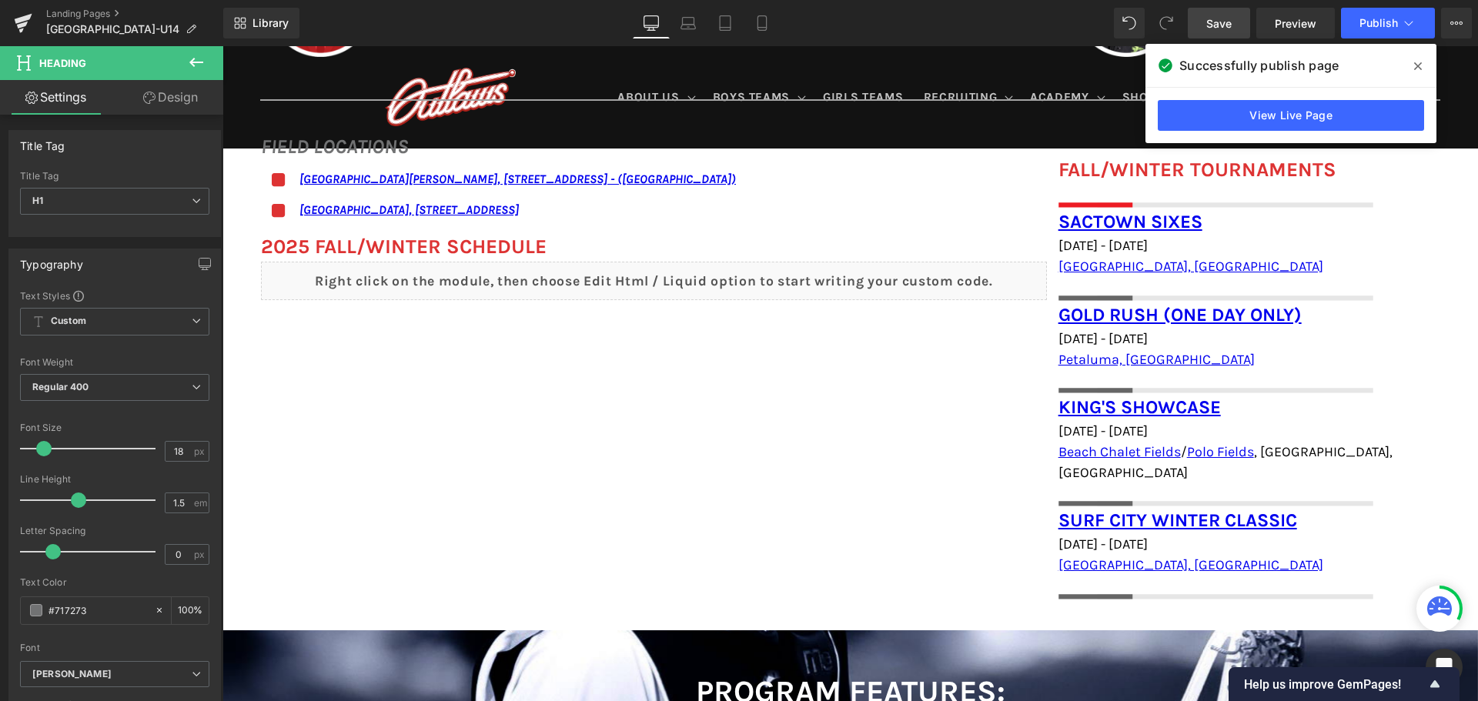
click at [1218, 15] on span "Save" at bounding box center [1218, 23] width 25 height 16
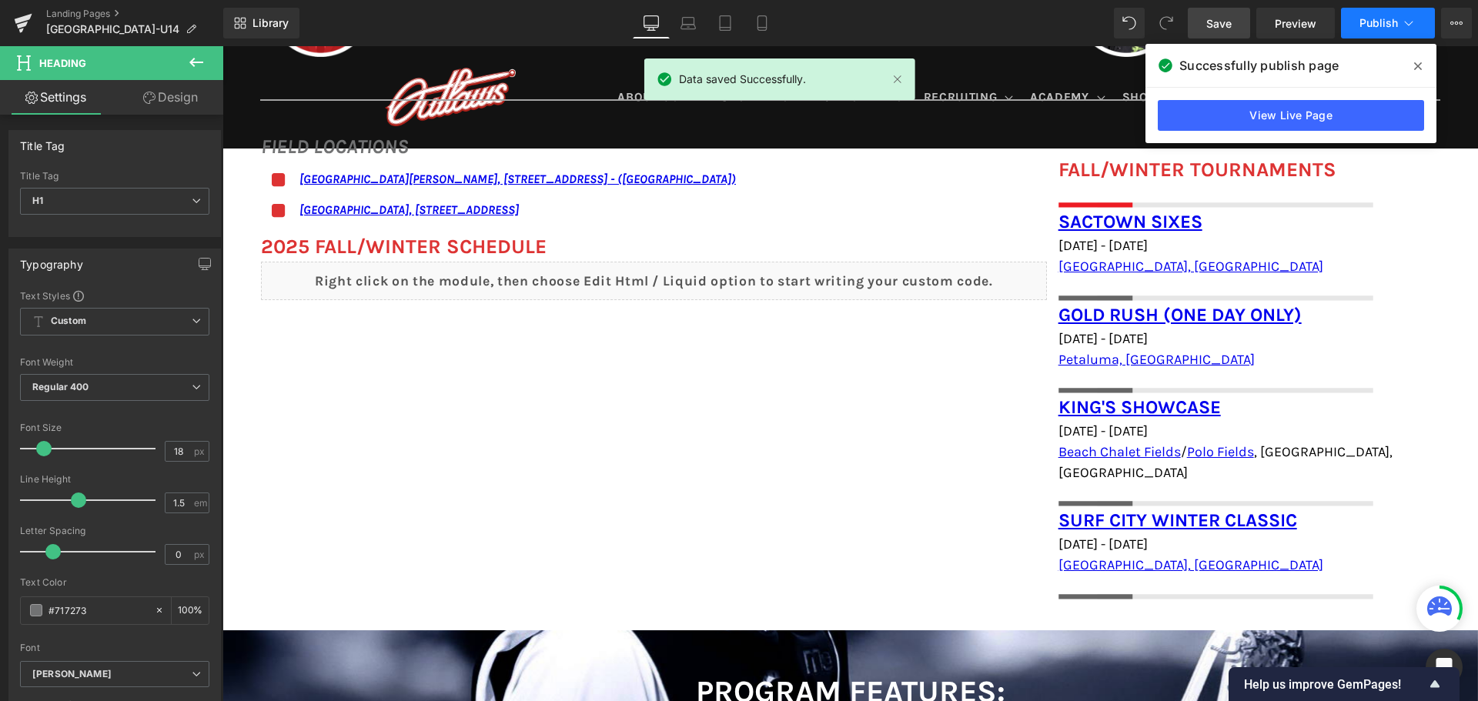
click at [1375, 18] on span "Publish" at bounding box center [1378, 23] width 38 height 12
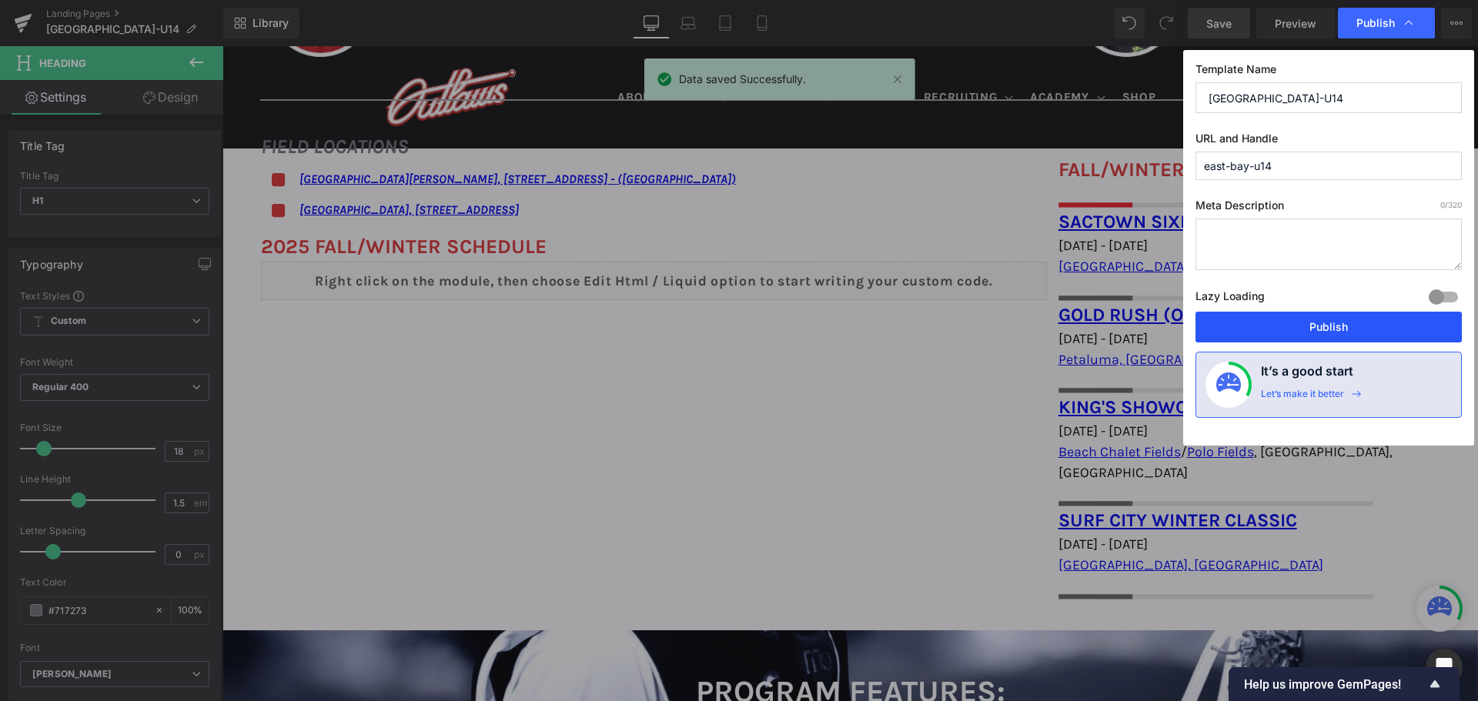
click at [1253, 314] on button "Publish" at bounding box center [1328, 327] width 266 height 31
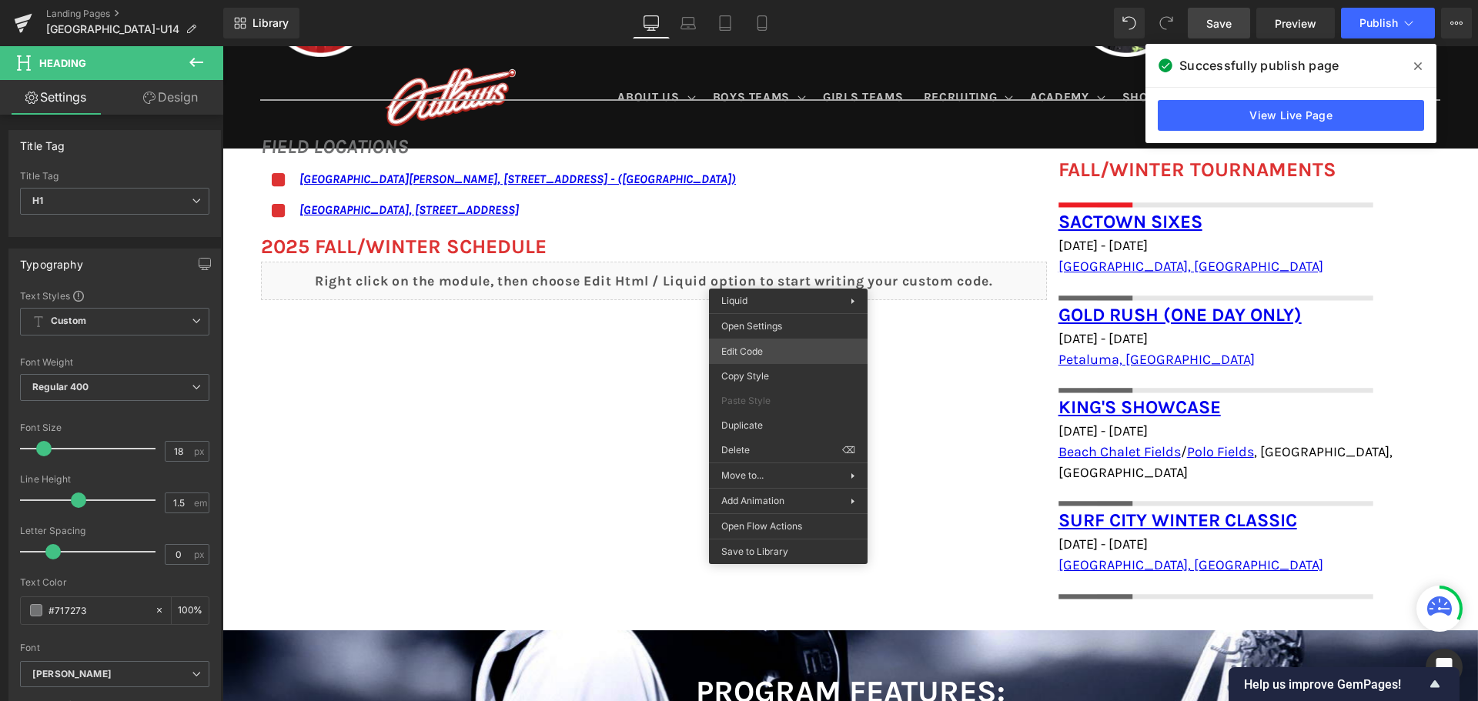
click at [815, 0] on div "You are previewing how the will restyle your page. You can not edit Elements in…" at bounding box center [739, 0] width 1478 height 0
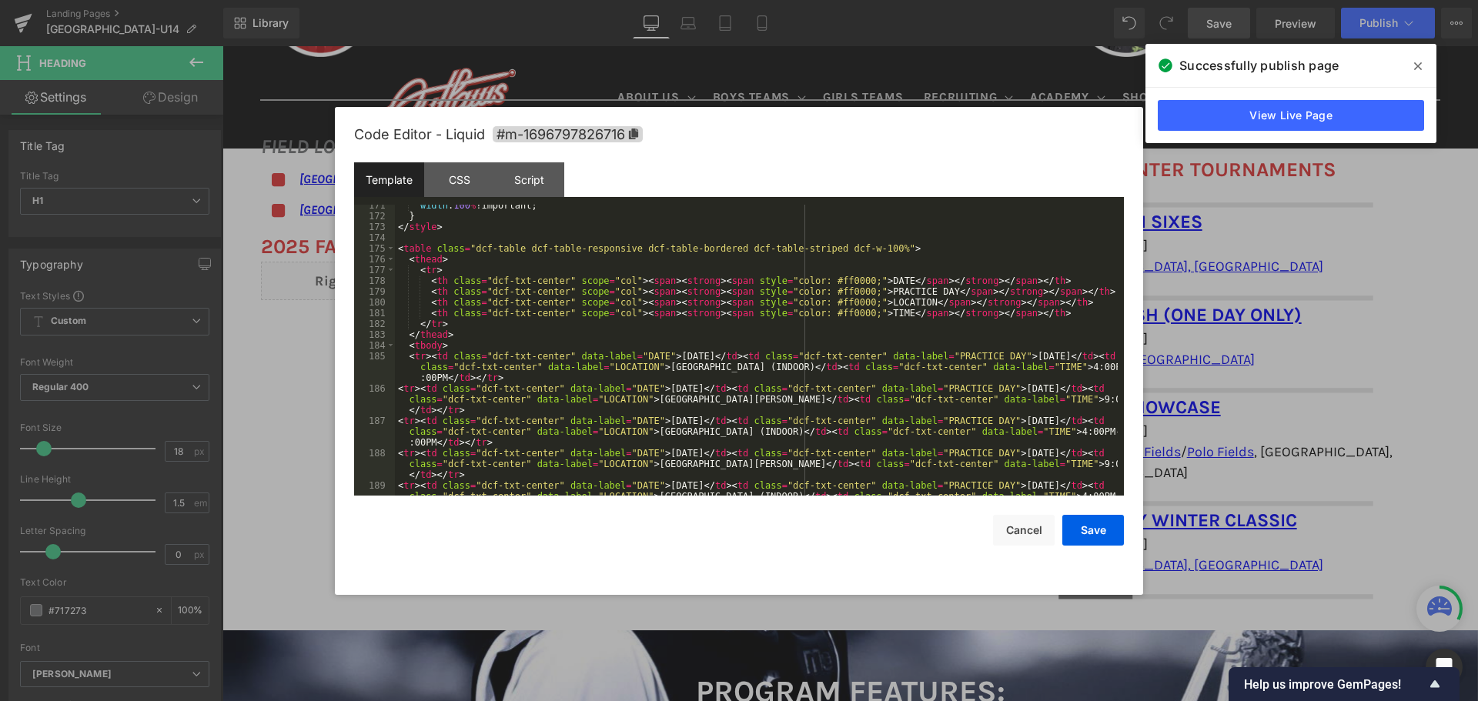
scroll to position [1847, 0]
click at [1068, 362] on div "width : 100 % !important; } </ style > < table class = "dcf-table dcf-table-res…" at bounding box center [756, 367] width 723 height 334
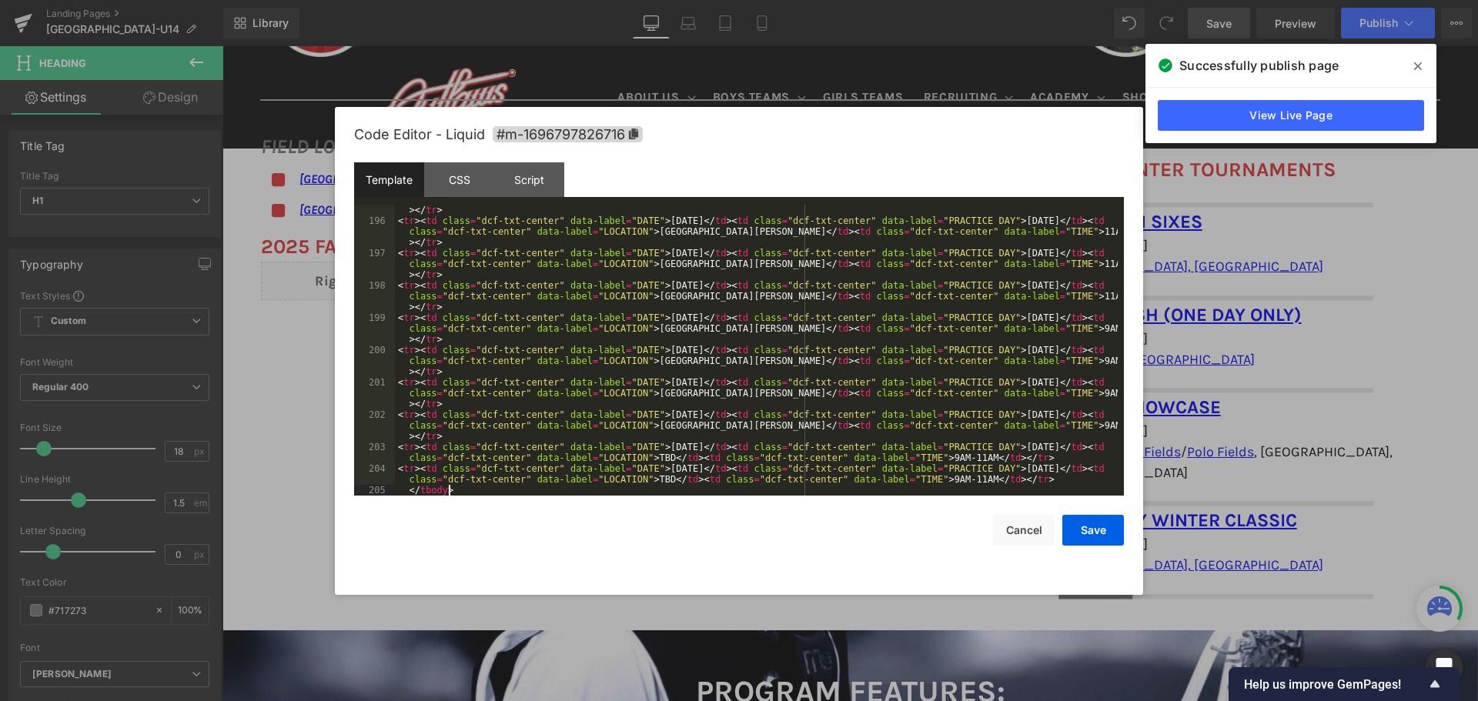
scroll to position [2349, 0]
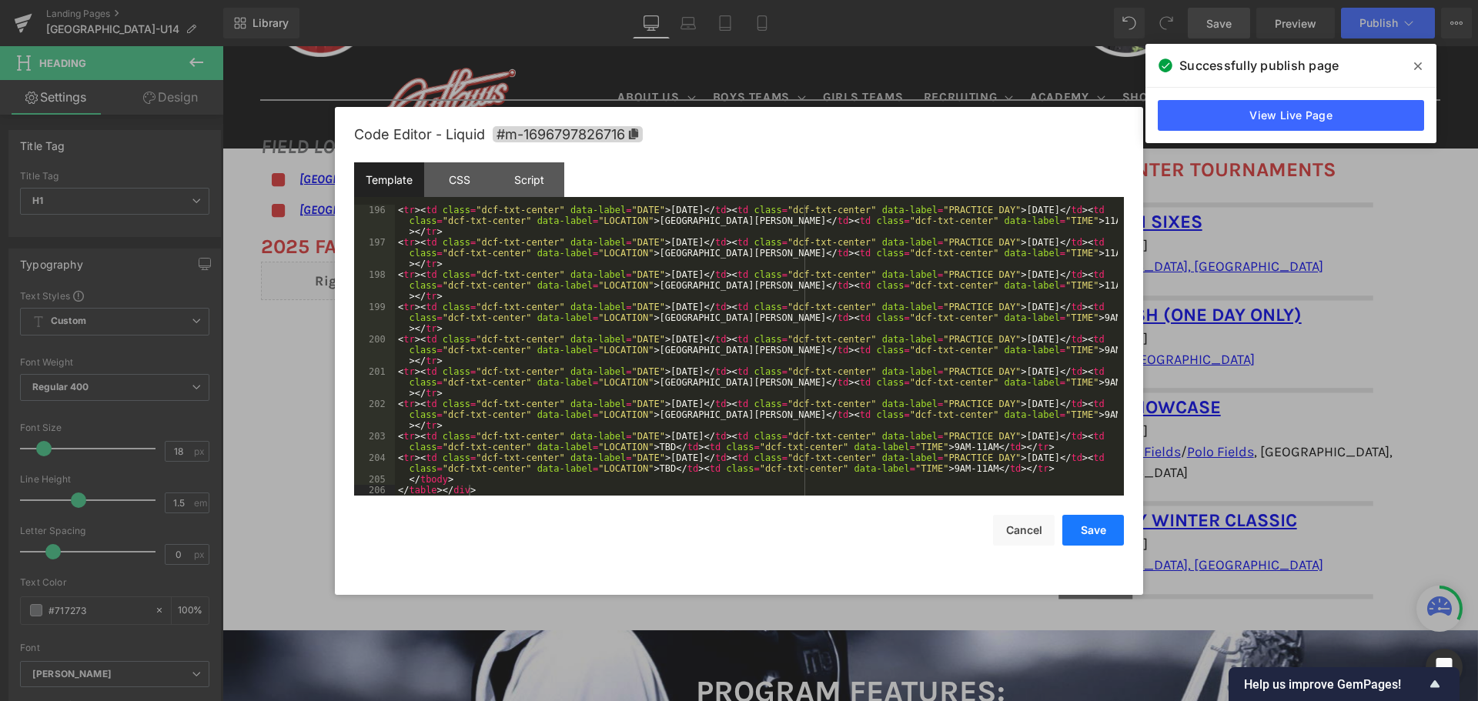
click at [1095, 533] on button "Save" at bounding box center [1093, 530] width 62 height 31
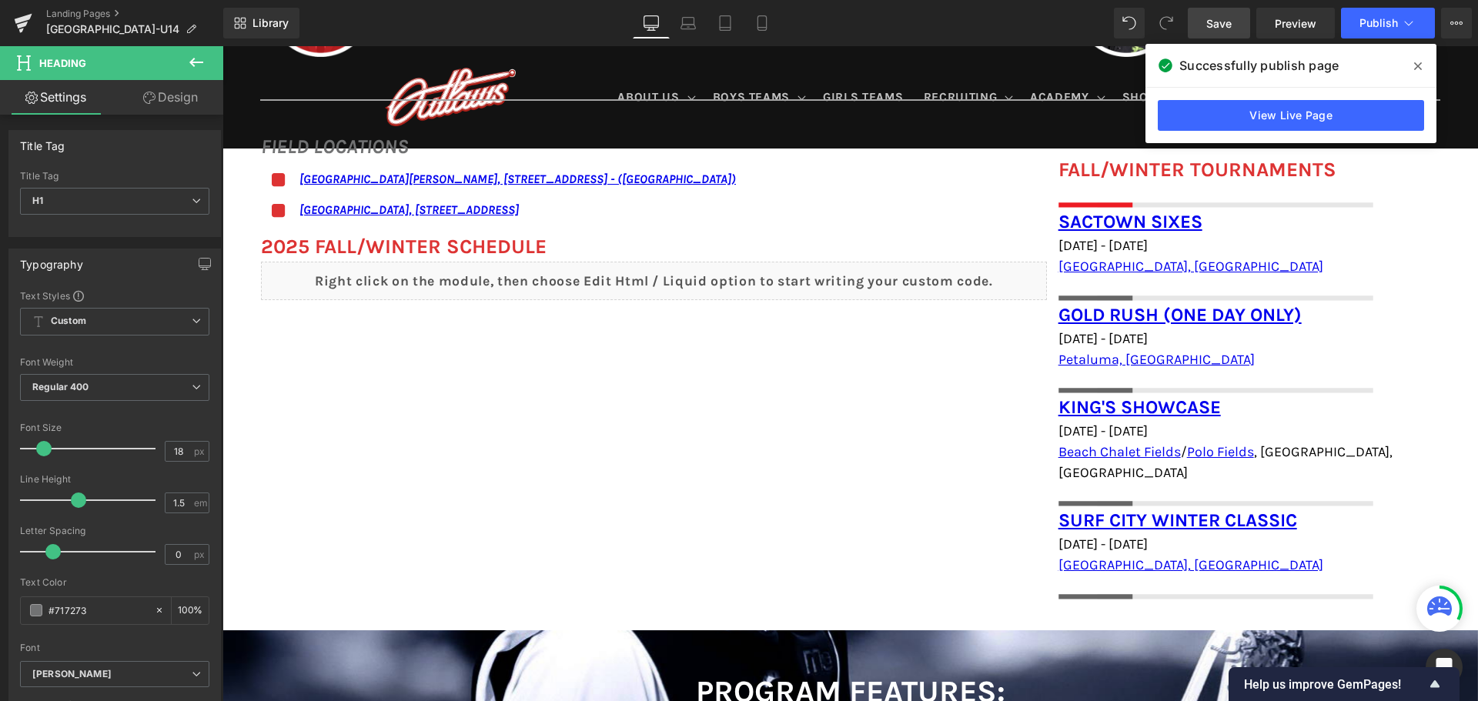
click at [1231, 19] on span "Save" at bounding box center [1218, 23] width 25 height 16
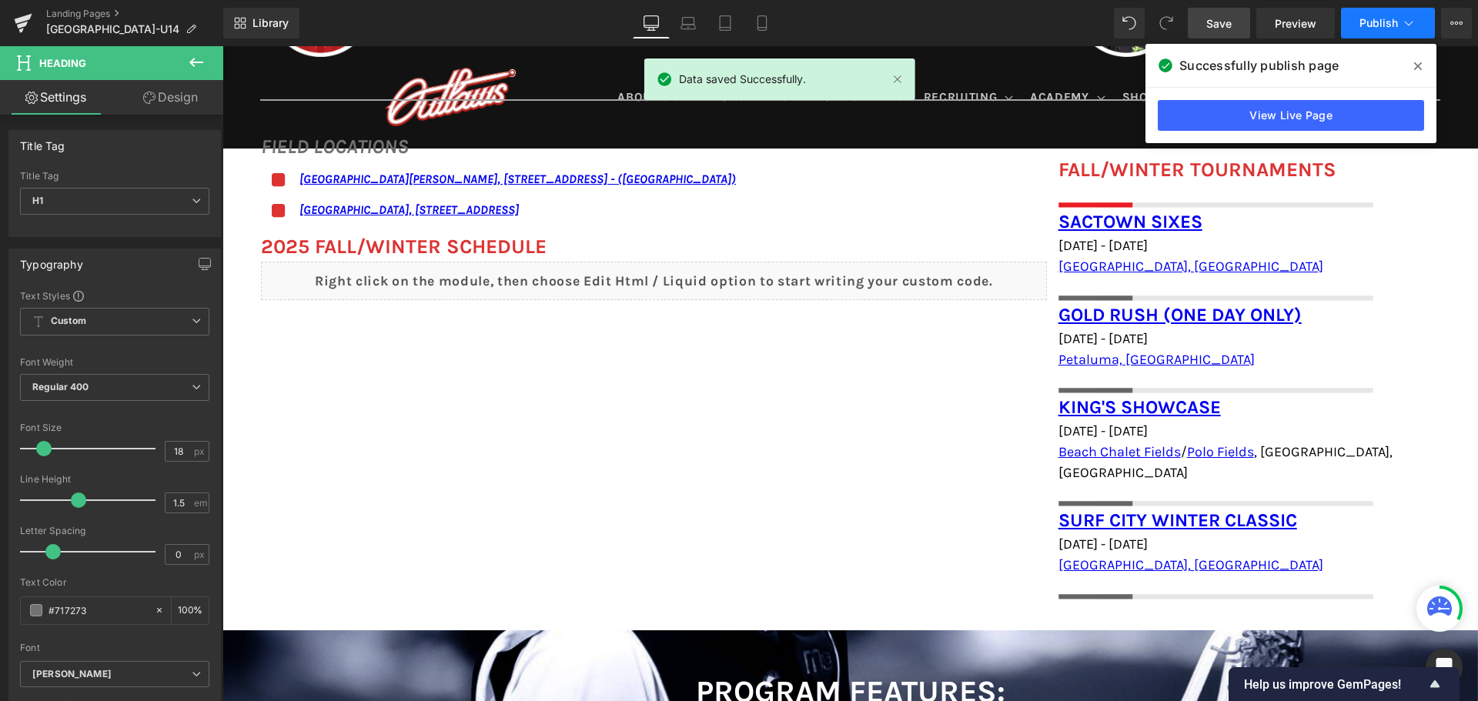
click at [1353, 31] on button "Publish" at bounding box center [1388, 23] width 94 height 31
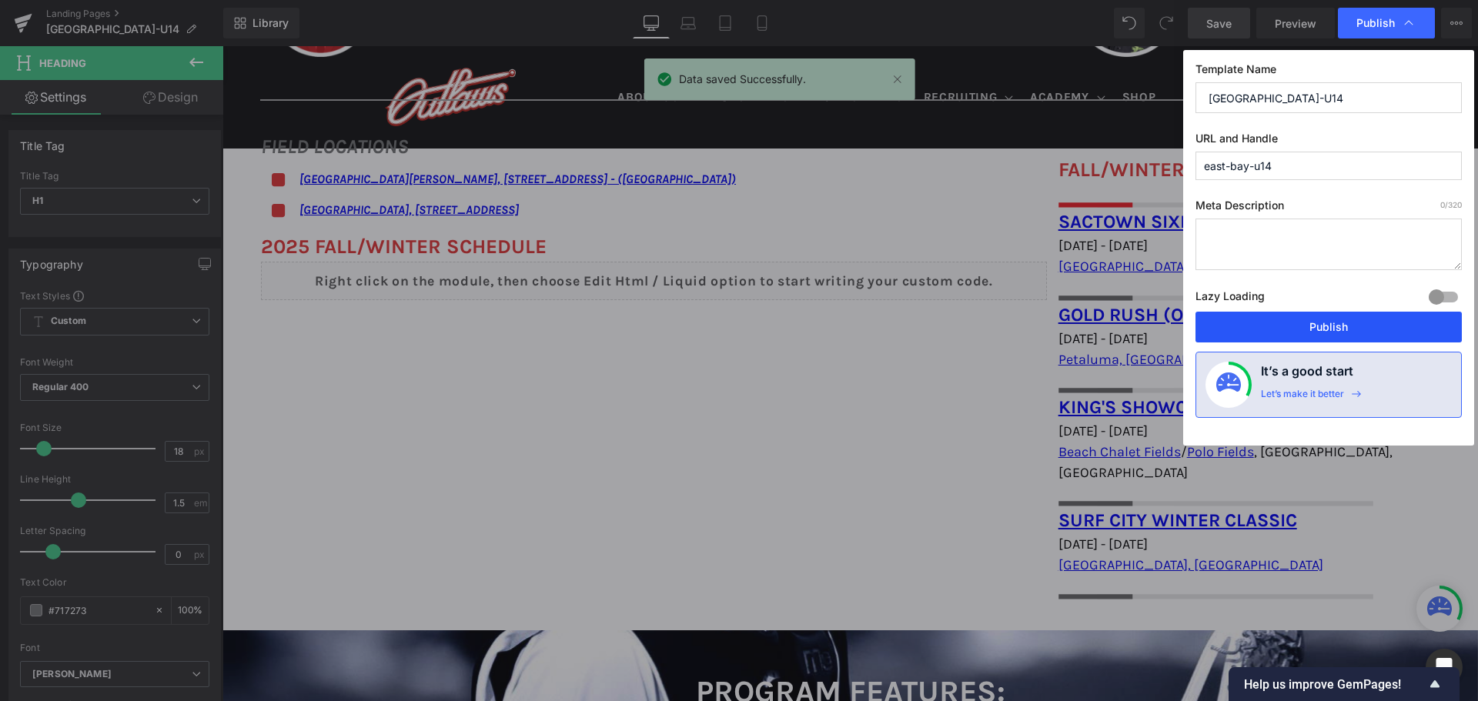
click at [1358, 325] on button "Publish" at bounding box center [1328, 327] width 266 height 31
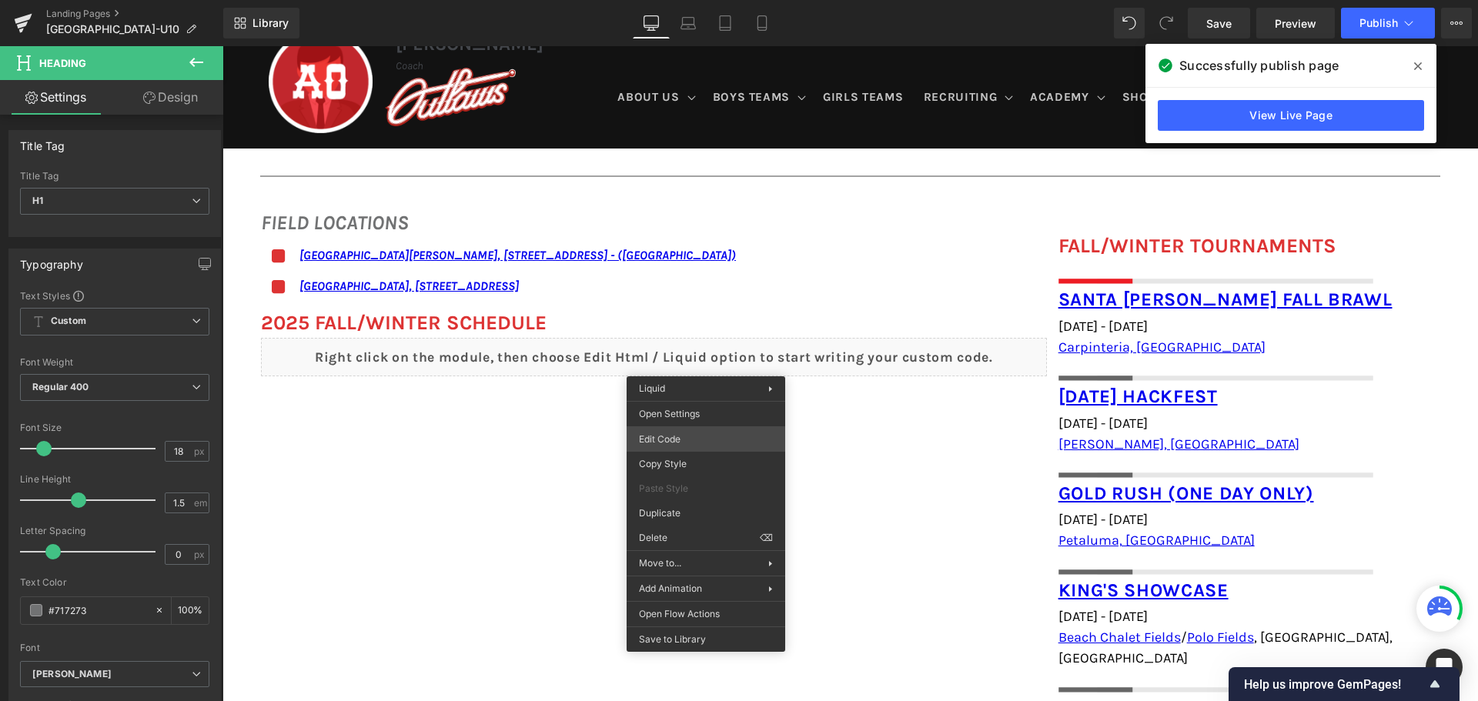
click at [707, 0] on div "You are previewing how the will restyle your page. You can not edit Elements in…" at bounding box center [739, 0] width 1478 height 0
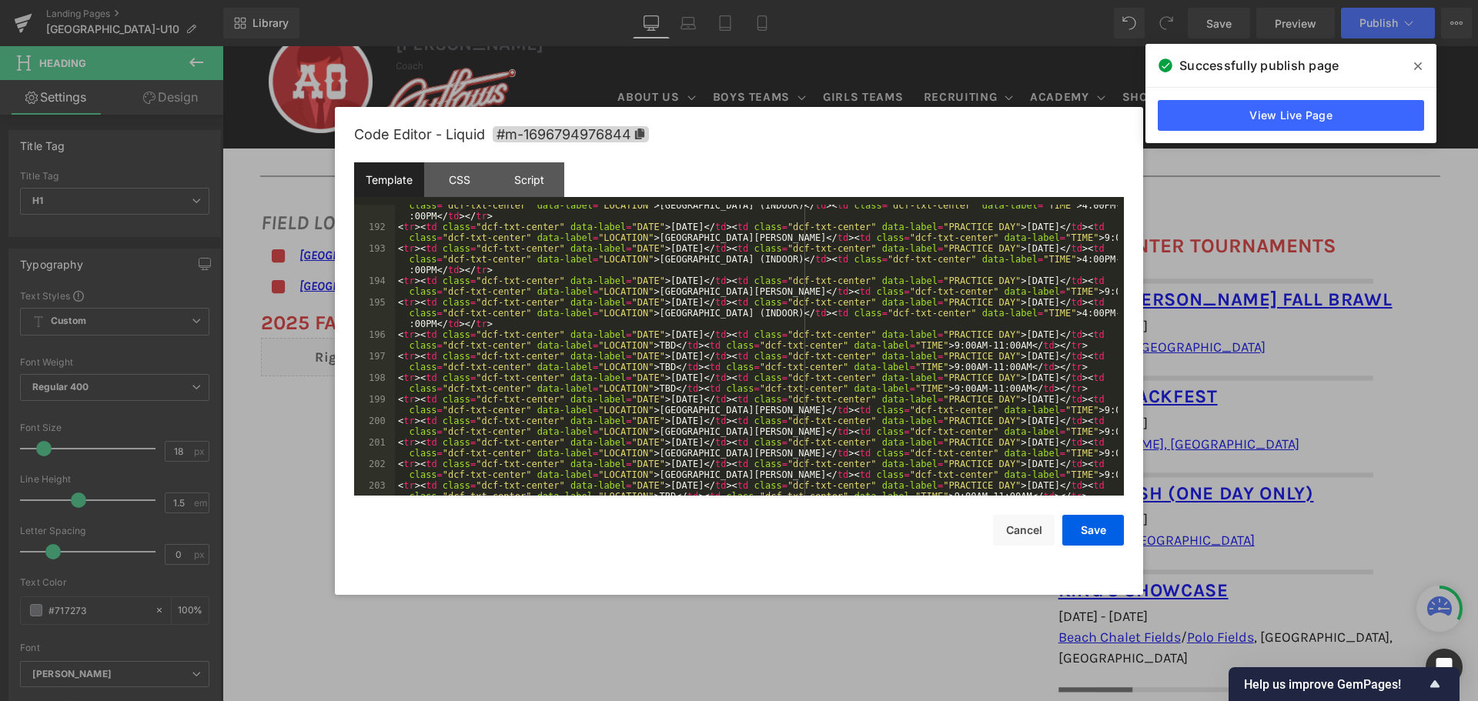
scroll to position [2170, 0]
drag, startPoint x: 637, startPoint y: 346, endPoint x: 651, endPoint y: 346, distance: 14.6
click at [651, 346] on div "< tr > < td class = "dcf-txt-center" data-label = "DATE" > [DATE] </ td > < td …" at bounding box center [756, 361] width 723 height 345
drag, startPoint x: 638, startPoint y: 365, endPoint x: 650, endPoint y: 365, distance: 12.3
click at [650, 365] on div "< tr > < td class = "dcf-txt-center" data-label = "DATE" > [DATE] </ td > < td …" at bounding box center [756, 361] width 723 height 345
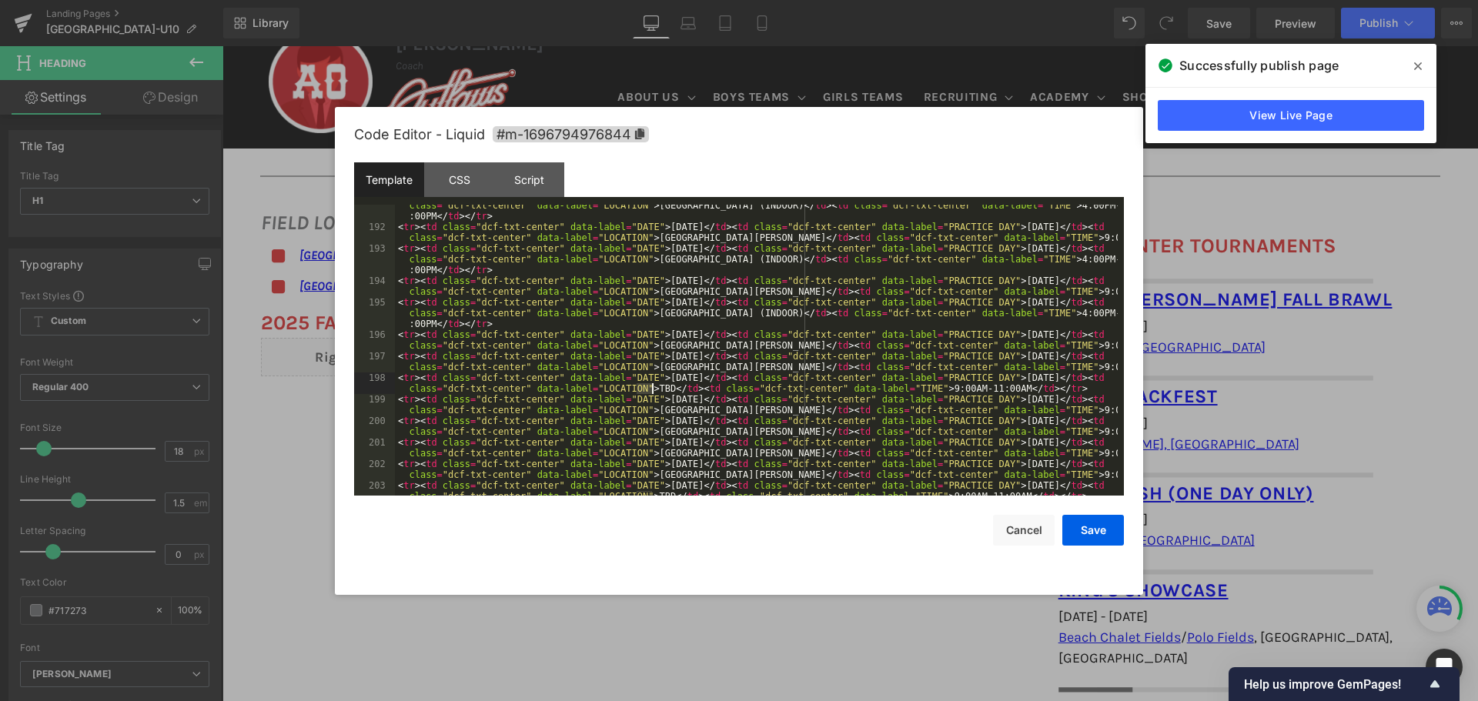
drag, startPoint x: 637, startPoint y: 390, endPoint x: 651, endPoint y: 389, distance: 14.6
click at [651, 389] on div "< tr > < td class = "dcf-txt-center" data-label = "DATE" > [DATE] </ td > < td …" at bounding box center [756, 361] width 723 height 345
click at [1084, 543] on button "Save" at bounding box center [1093, 530] width 62 height 31
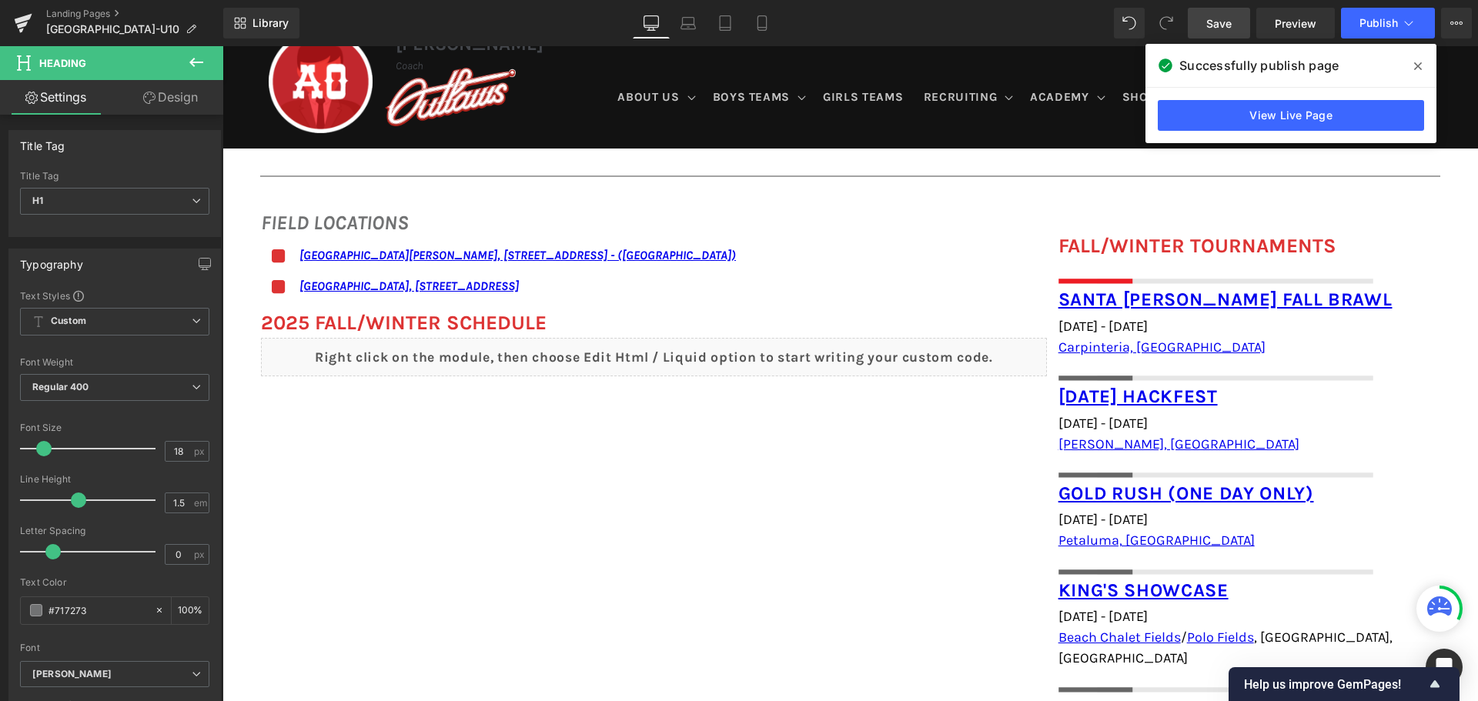
click at [1211, 22] on span "Save" at bounding box center [1218, 23] width 25 height 16
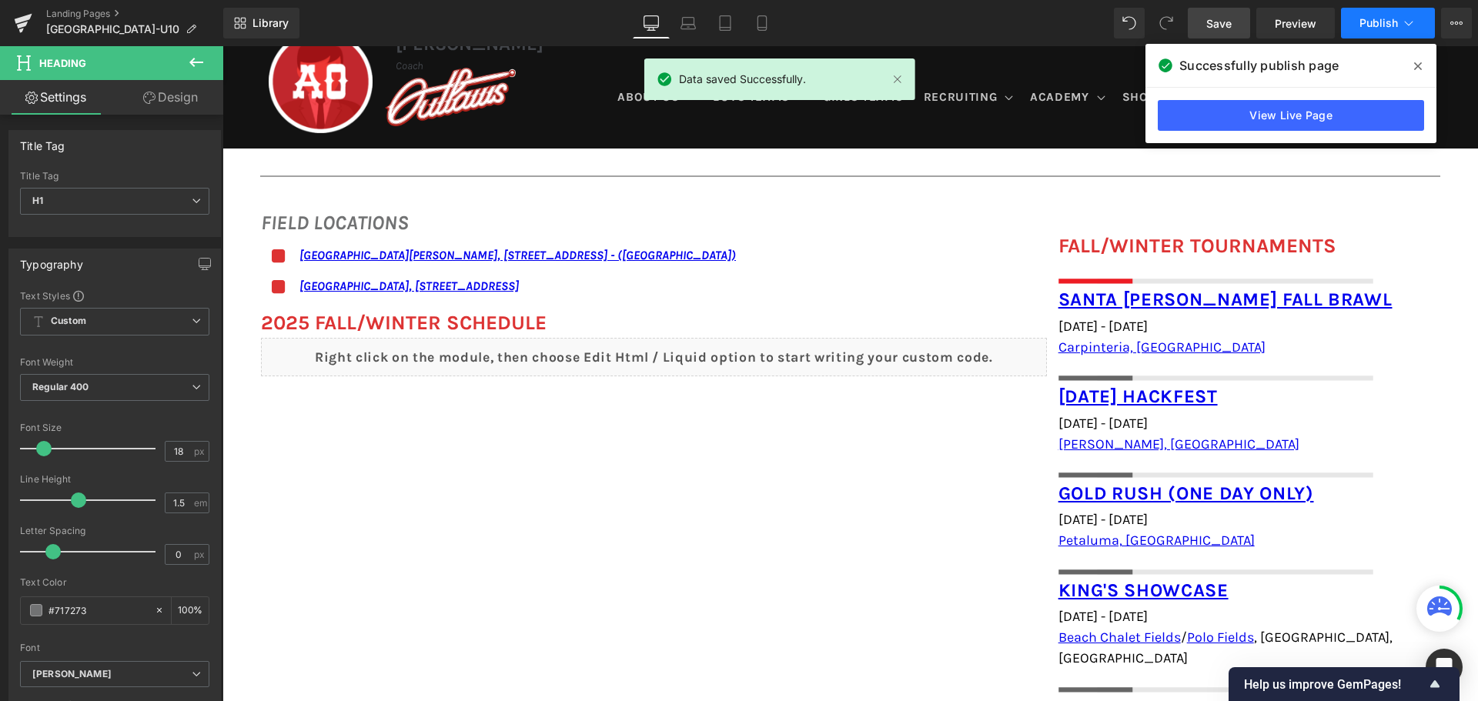
click at [1412, 32] on button "Publish" at bounding box center [1388, 23] width 94 height 31
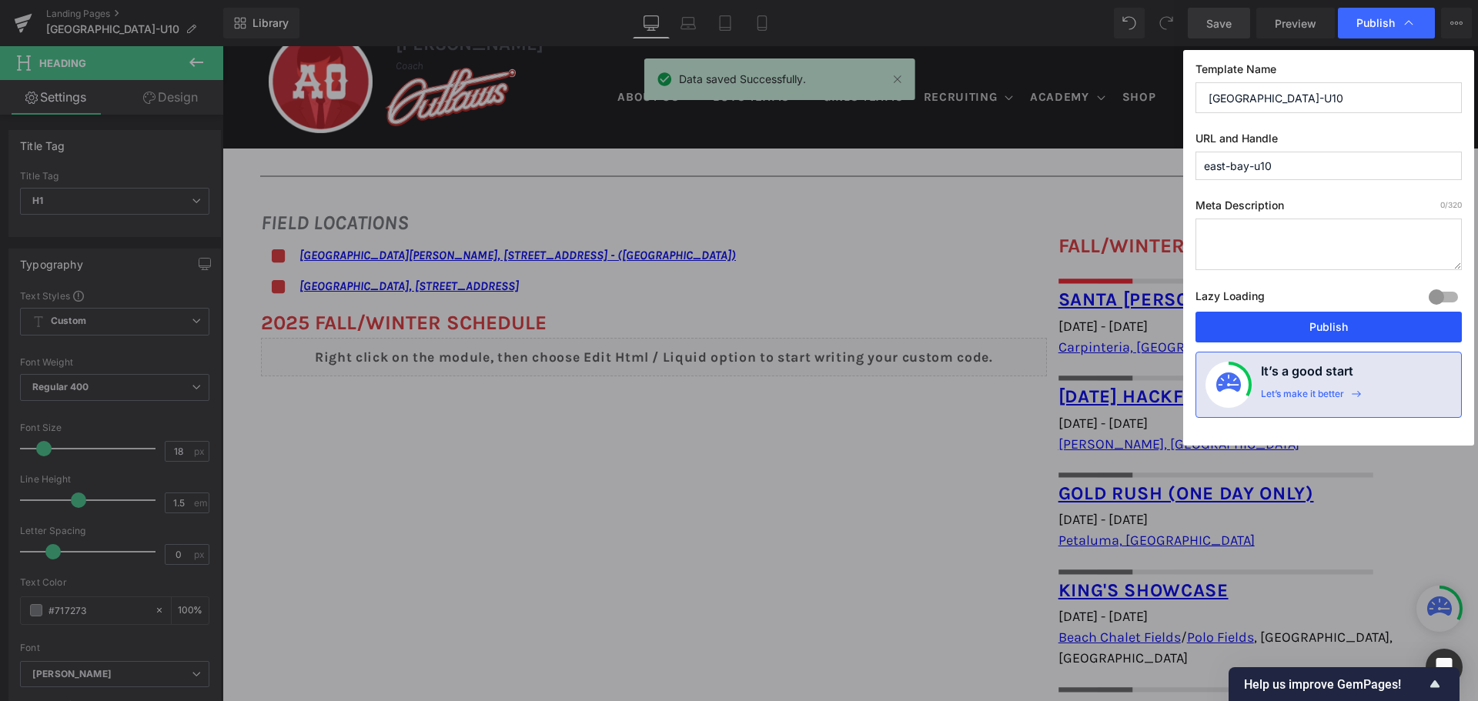
click at [1318, 324] on button "Publish" at bounding box center [1328, 327] width 266 height 31
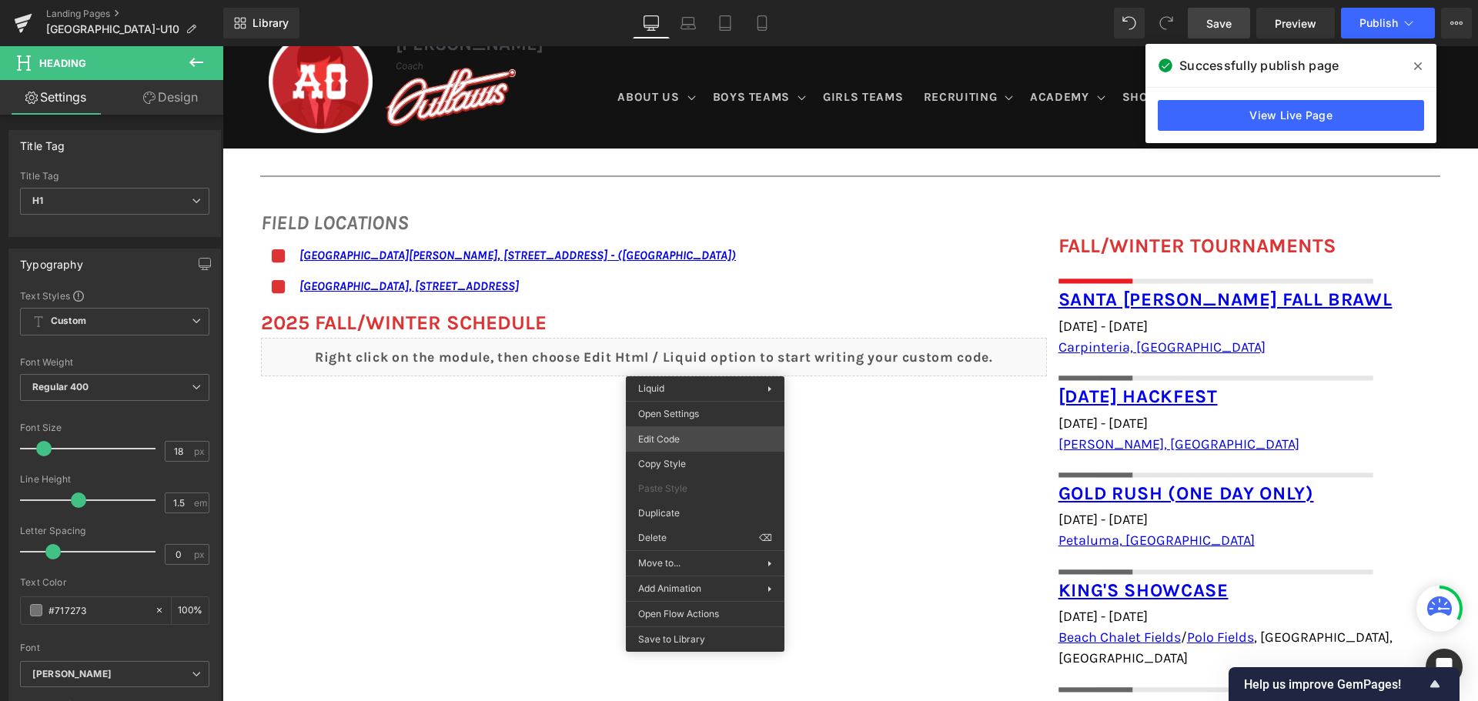
click at [703, 0] on div "You are previewing how the will restyle your page. You can not edit Elements in…" at bounding box center [739, 0] width 1478 height 0
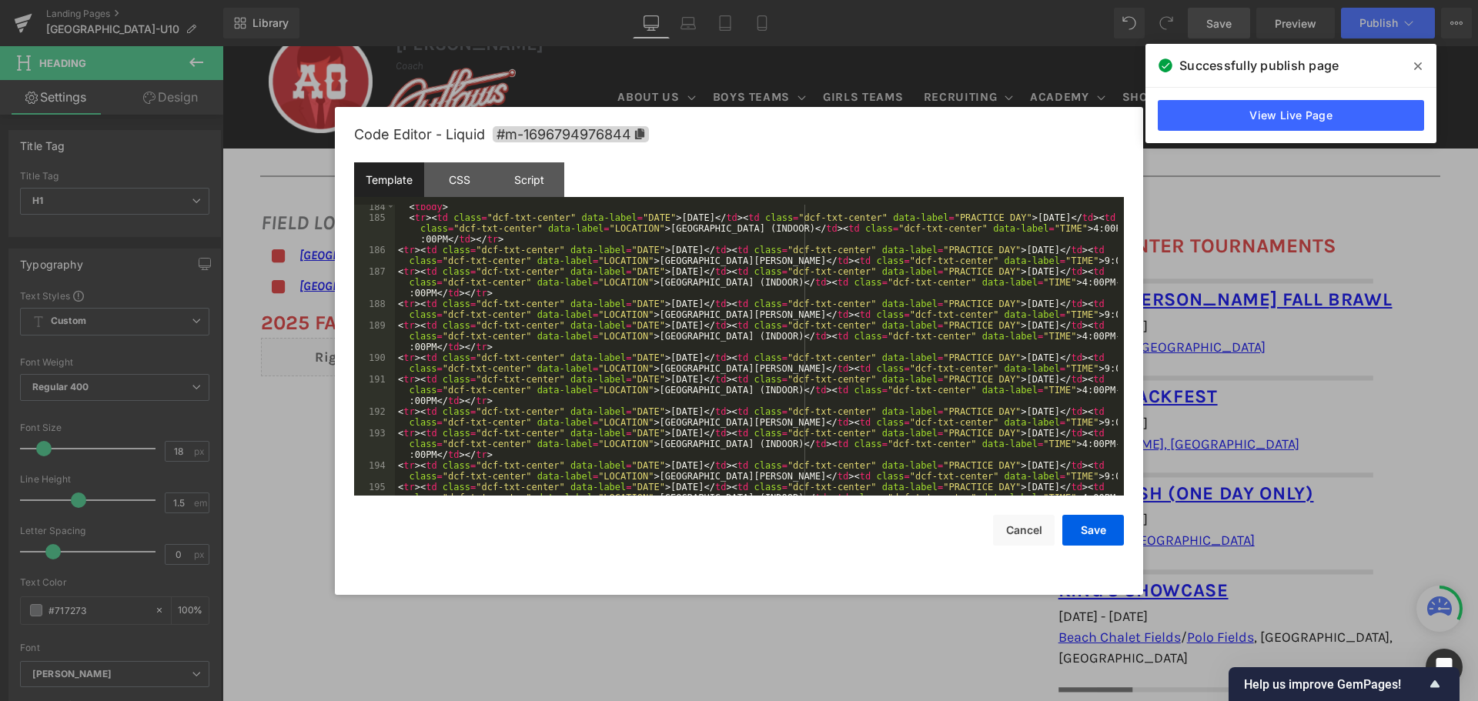
scroll to position [2124, 0]
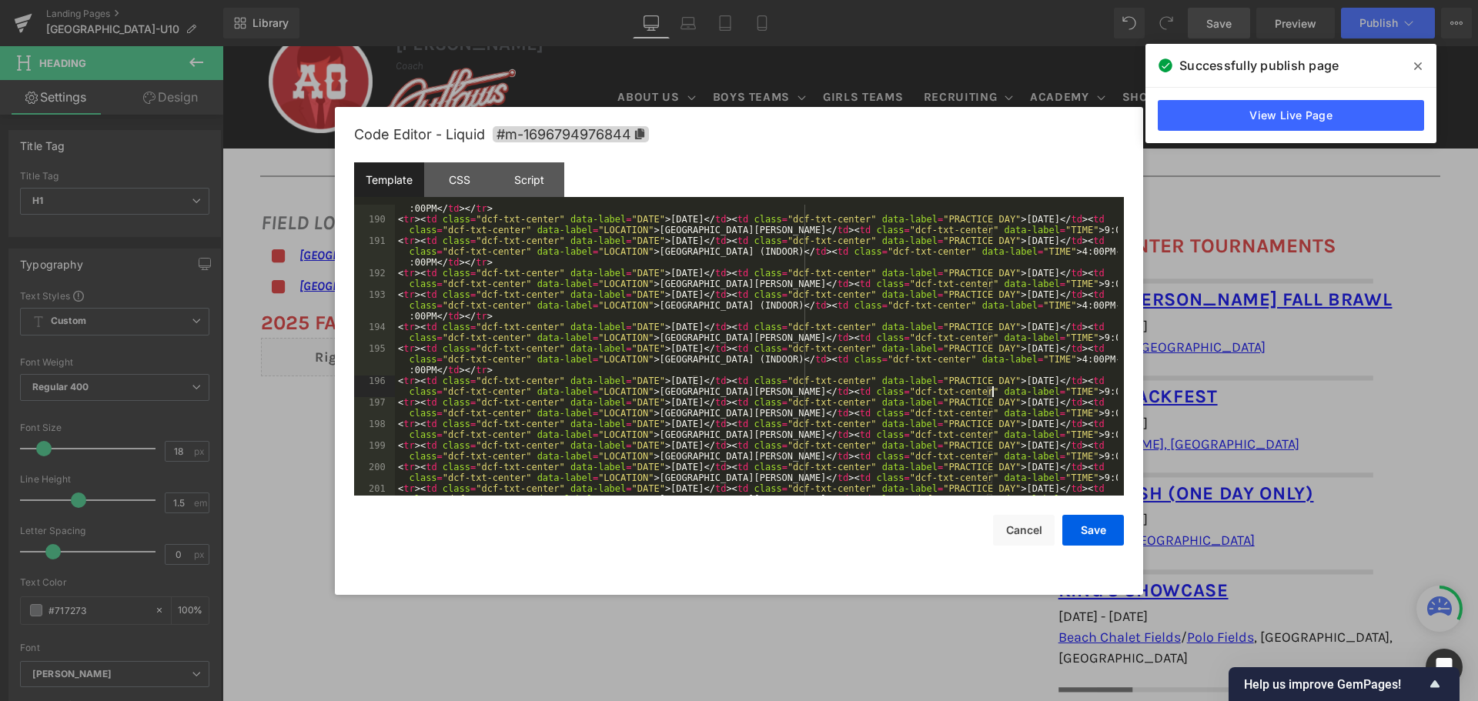
click at [990, 391] on div "< tr > < td class = "dcf-txt-center" data-label = "DATE" > [DATE] </ td > < td …" at bounding box center [756, 354] width 723 height 345
drag, startPoint x: 1028, startPoint y: 389, endPoint x: 1039, endPoint y: 388, distance: 10.8
click at [1031, 389] on div "< tr > < td class = "dcf-txt-center" data-label = "DATE" > [DATE] </ td > < td …" at bounding box center [756, 354] width 723 height 345
click at [1051, 391] on div "< tr > < td class = "dcf-txt-center" data-label = "DATE" > [DATE] </ td > < td …" at bounding box center [756, 354] width 723 height 345
drag, startPoint x: 986, startPoint y: 386, endPoint x: 1057, endPoint y: 388, distance: 70.8
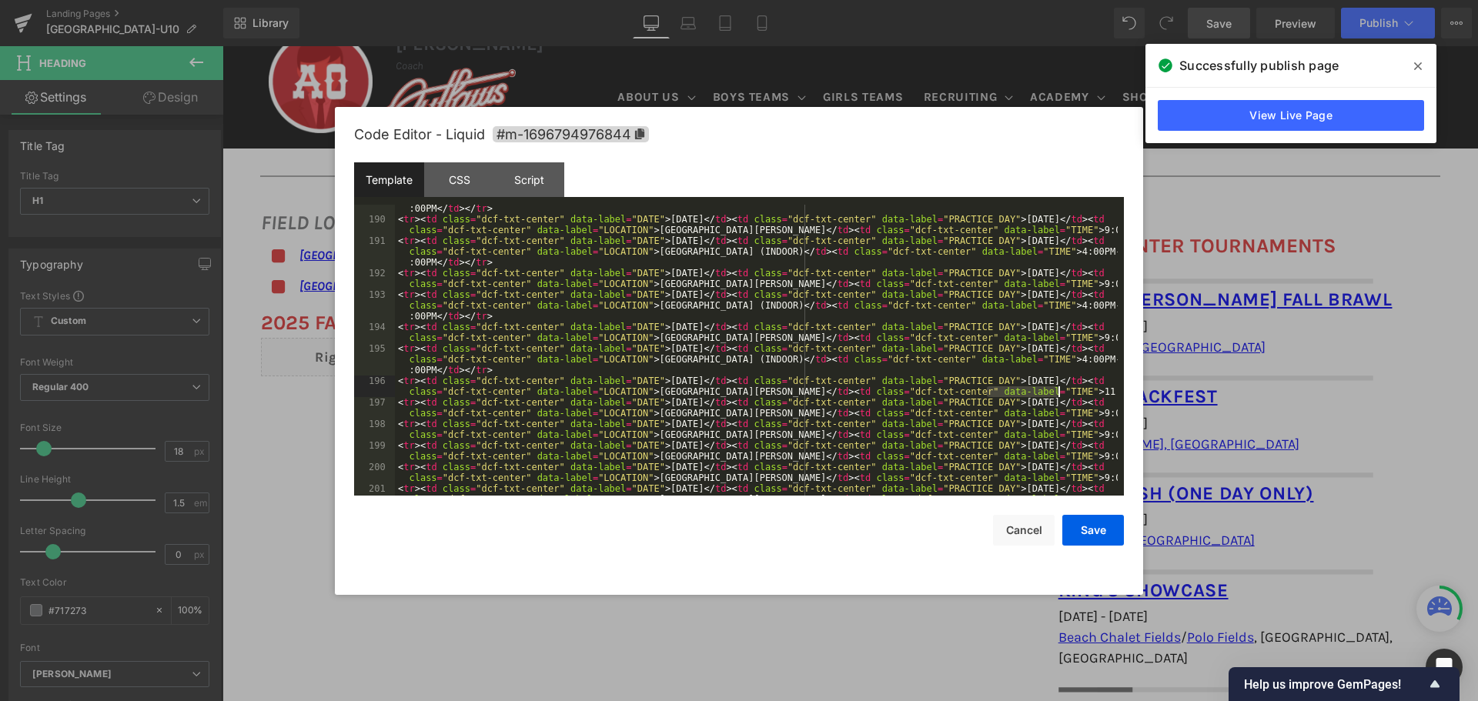
click at [1057, 388] on div "< tr > < td class = "dcf-txt-center" data-label = "DATE" > [DATE] </ td > < td …" at bounding box center [756, 354] width 723 height 345
drag, startPoint x: 987, startPoint y: 410, endPoint x: 1057, endPoint y: 416, distance: 70.2
click at [1057, 416] on div "< tr > < td class = "dcf-txt-center" data-label = "DATE" > [DATE] </ td > < td …" at bounding box center [756, 354] width 723 height 345
drag, startPoint x: 986, startPoint y: 433, endPoint x: 1057, endPoint y: 429, distance: 70.9
click at [1057, 429] on div "< tr > < td class = "dcf-txt-center" data-label = "DATE" > [DATE] </ td > < td …" at bounding box center [756, 354] width 723 height 345
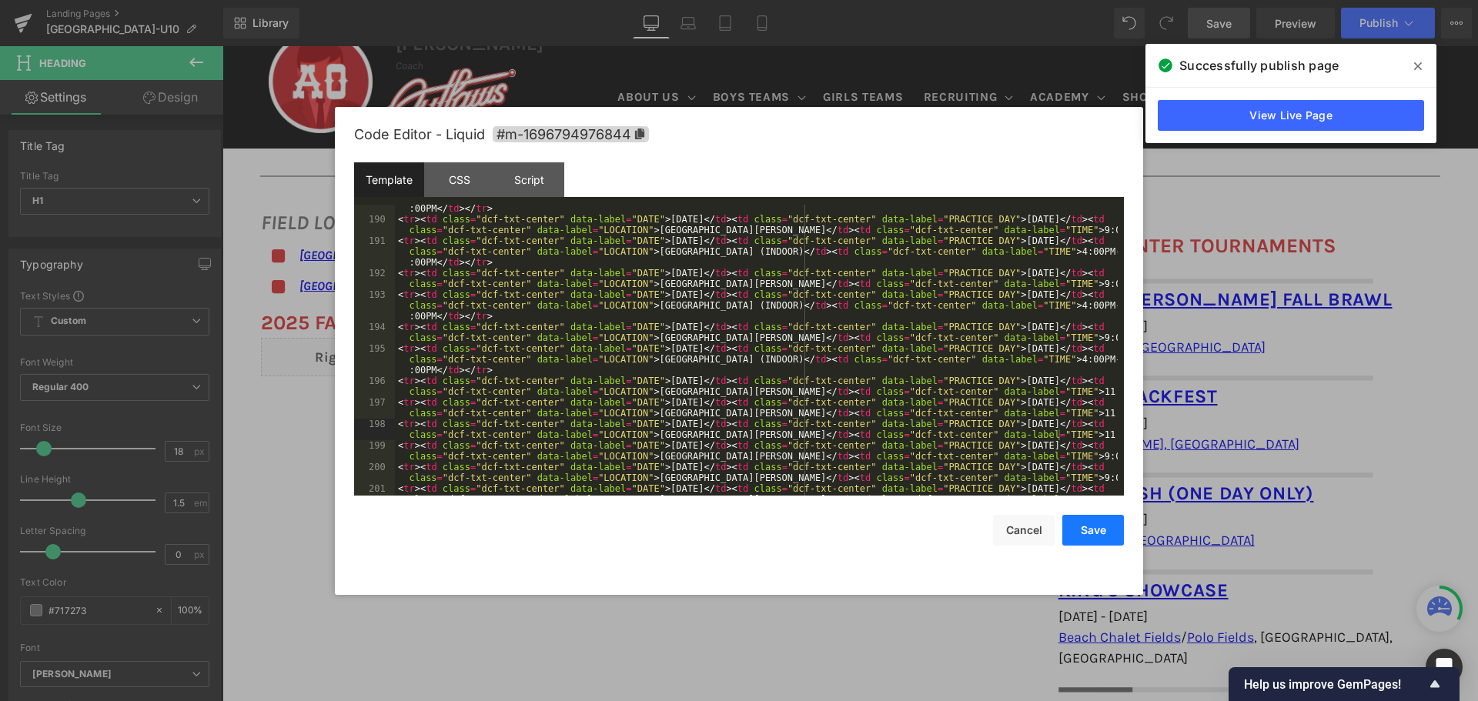
click at [1081, 520] on button "Save" at bounding box center [1093, 530] width 62 height 31
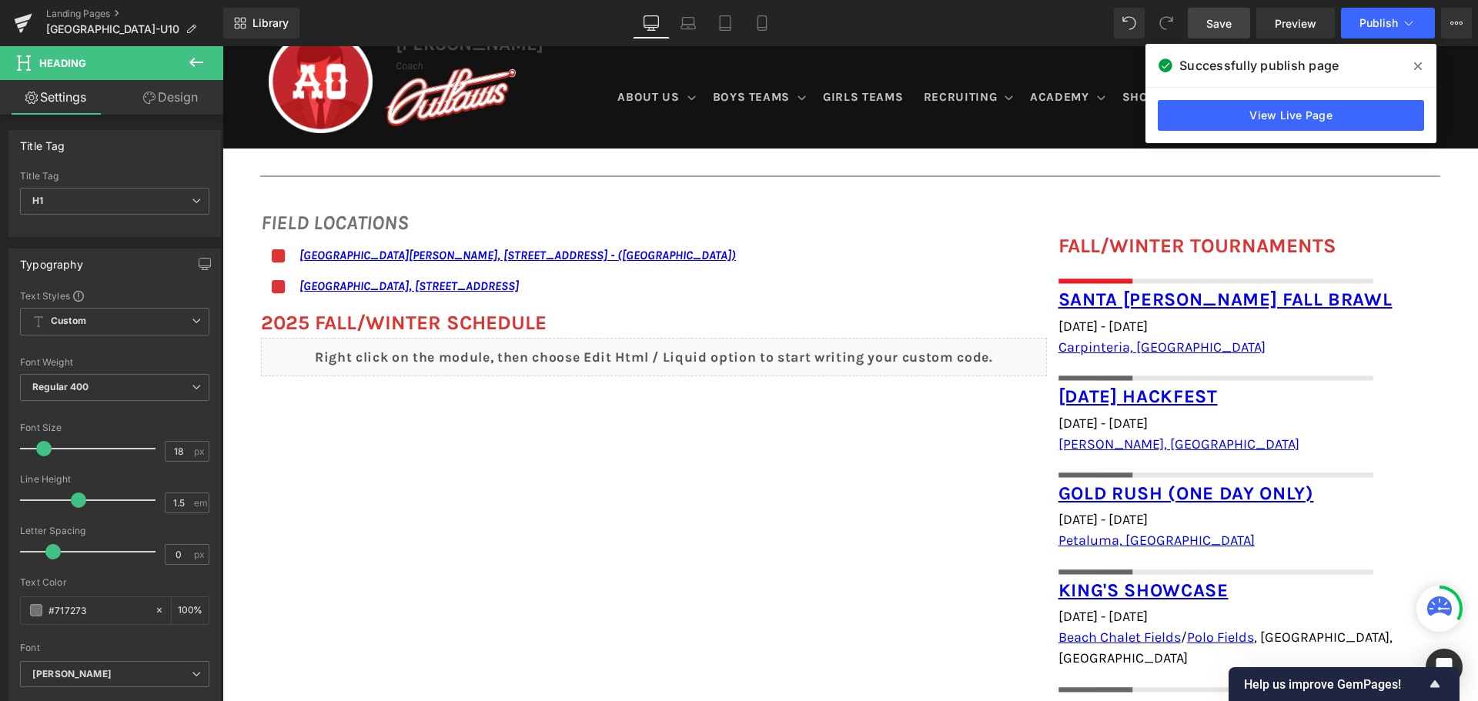
click at [1221, 20] on span "Save" at bounding box center [1218, 23] width 25 height 16
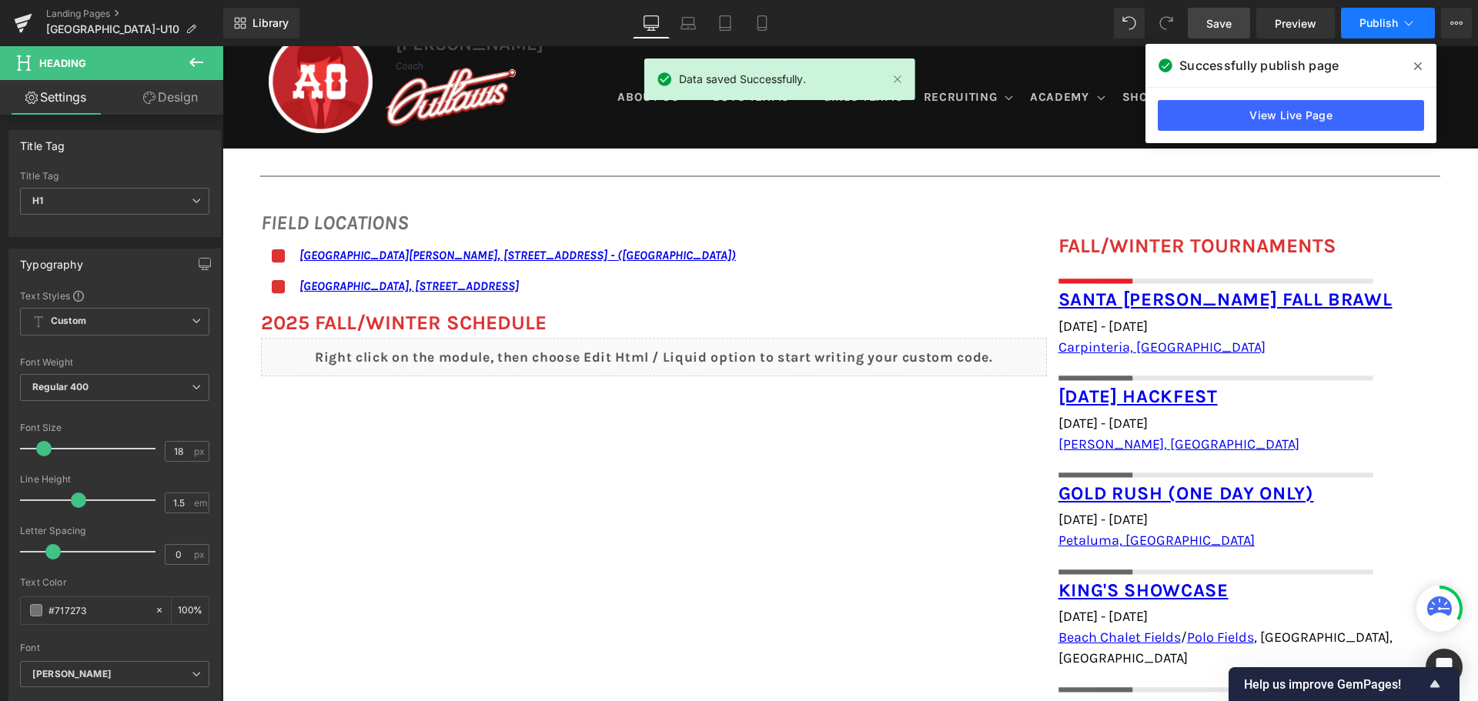
click at [1377, 17] on span "Publish" at bounding box center [1378, 23] width 38 height 12
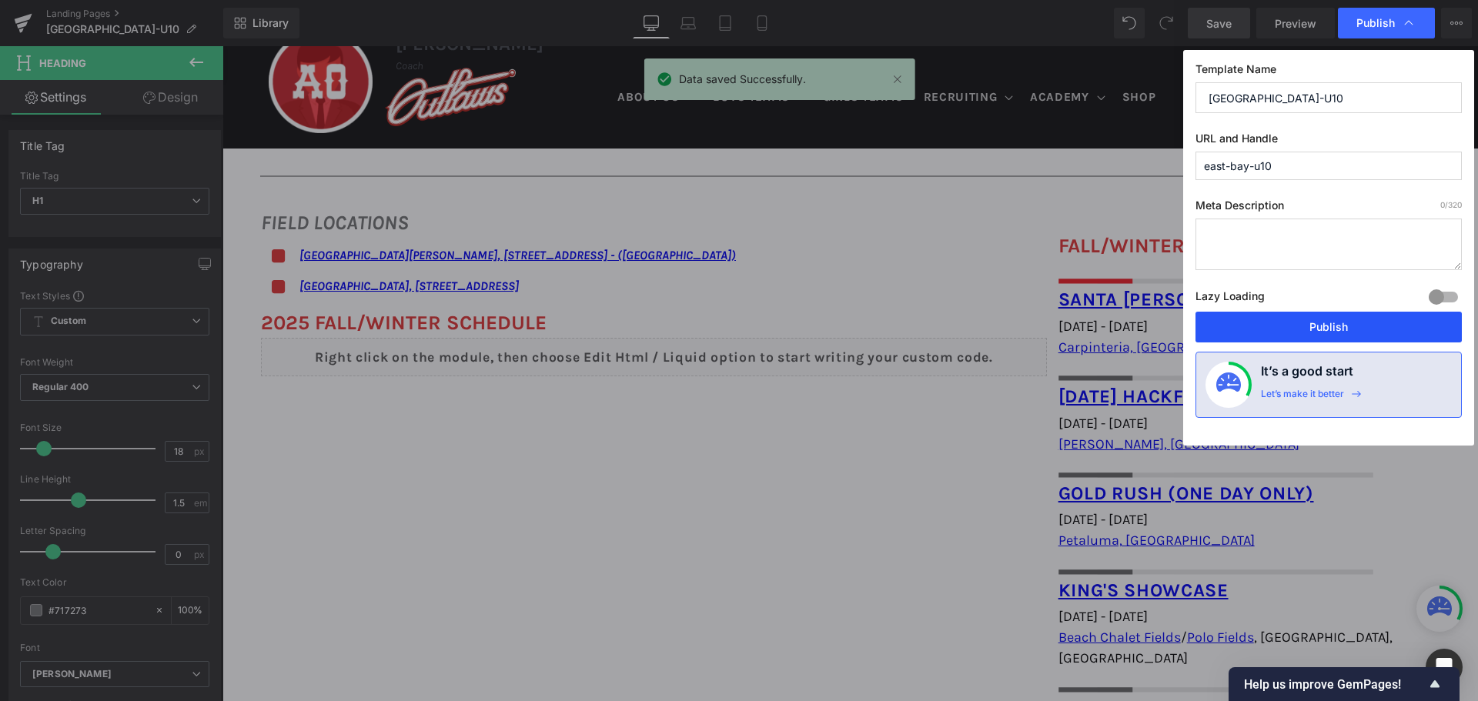
drag, startPoint x: 1318, startPoint y: 328, endPoint x: 673, endPoint y: 6, distance: 721.5
click at [1318, 328] on button "Publish" at bounding box center [1328, 327] width 266 height 31
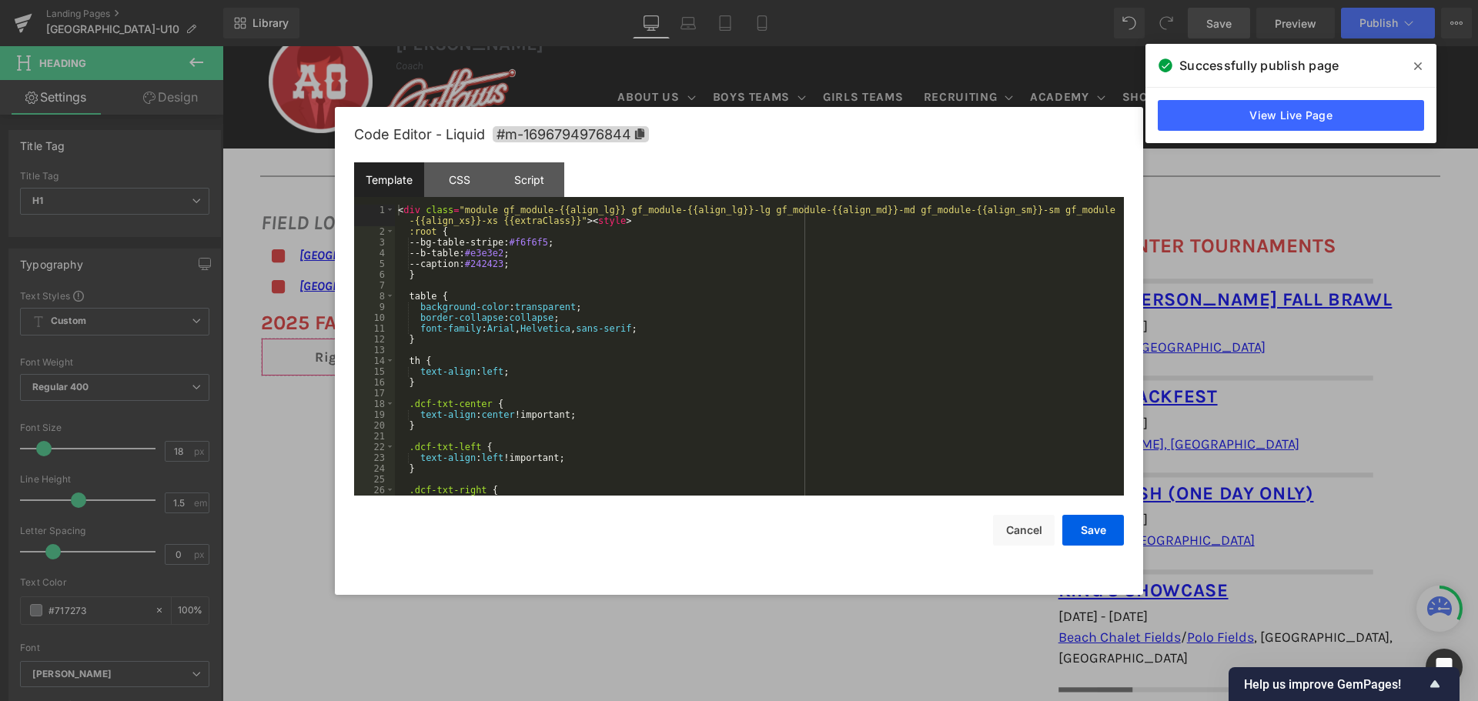
click at [845, 0] on div "You are previewing how the will restyle your page. You can not edit Elements in…" at bounding box center [739, 0] width 1478 height 0
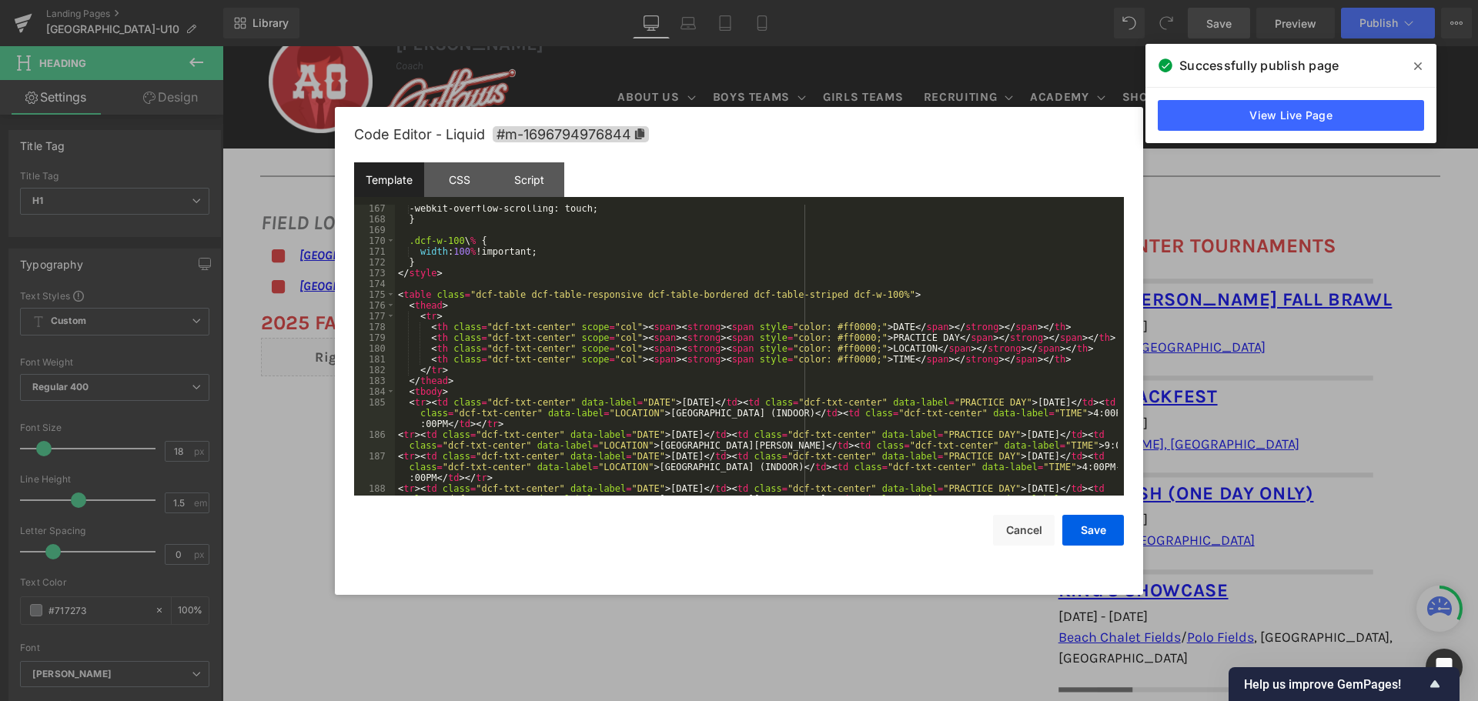
scroll to position [1847, 0]
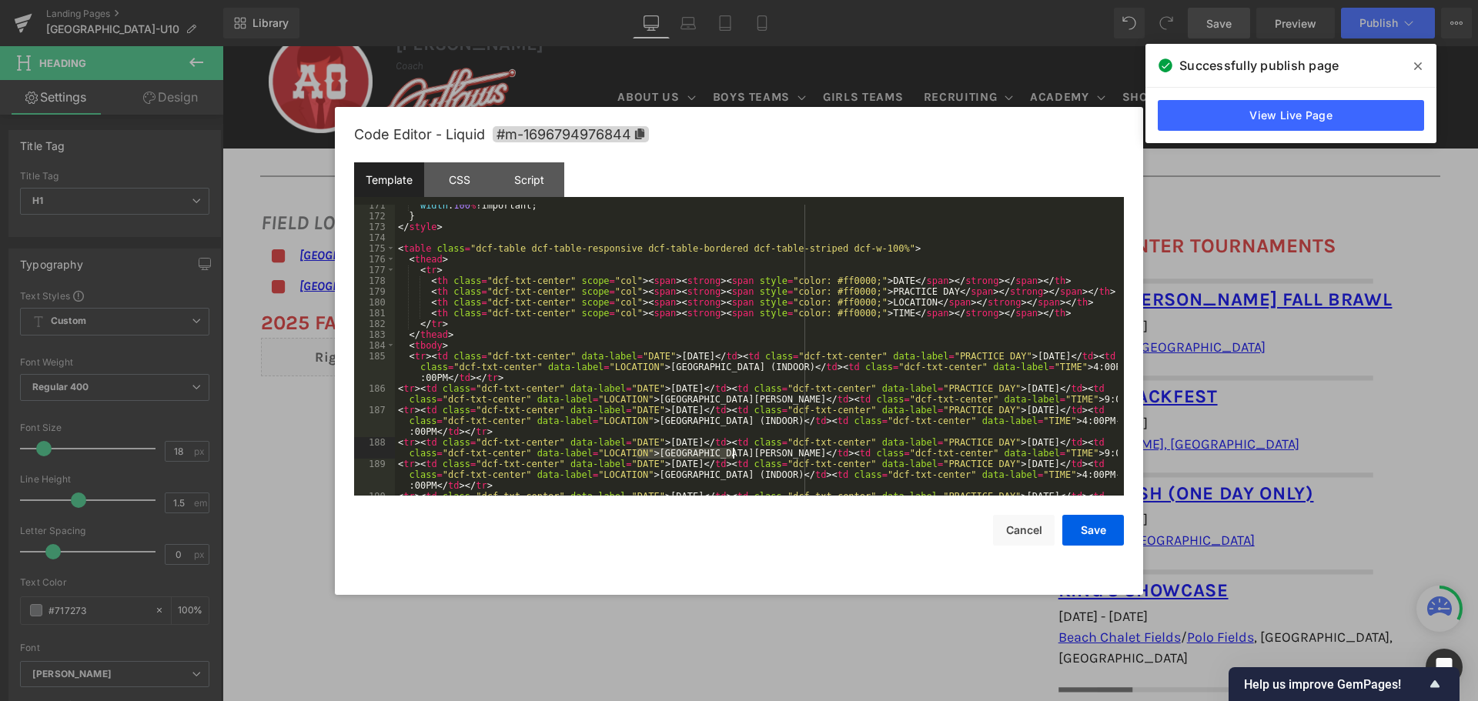
drag, startPoint x: 637, startPoint y: 456, endPoint x: 733, endPoint y: 456, distance: 96.2
click at [733, 456] on div "width : 100 % !important; } </ style > < table class = "dcf-table dcf-table-res…" at bounding box center [756, 361] width 723 height 323
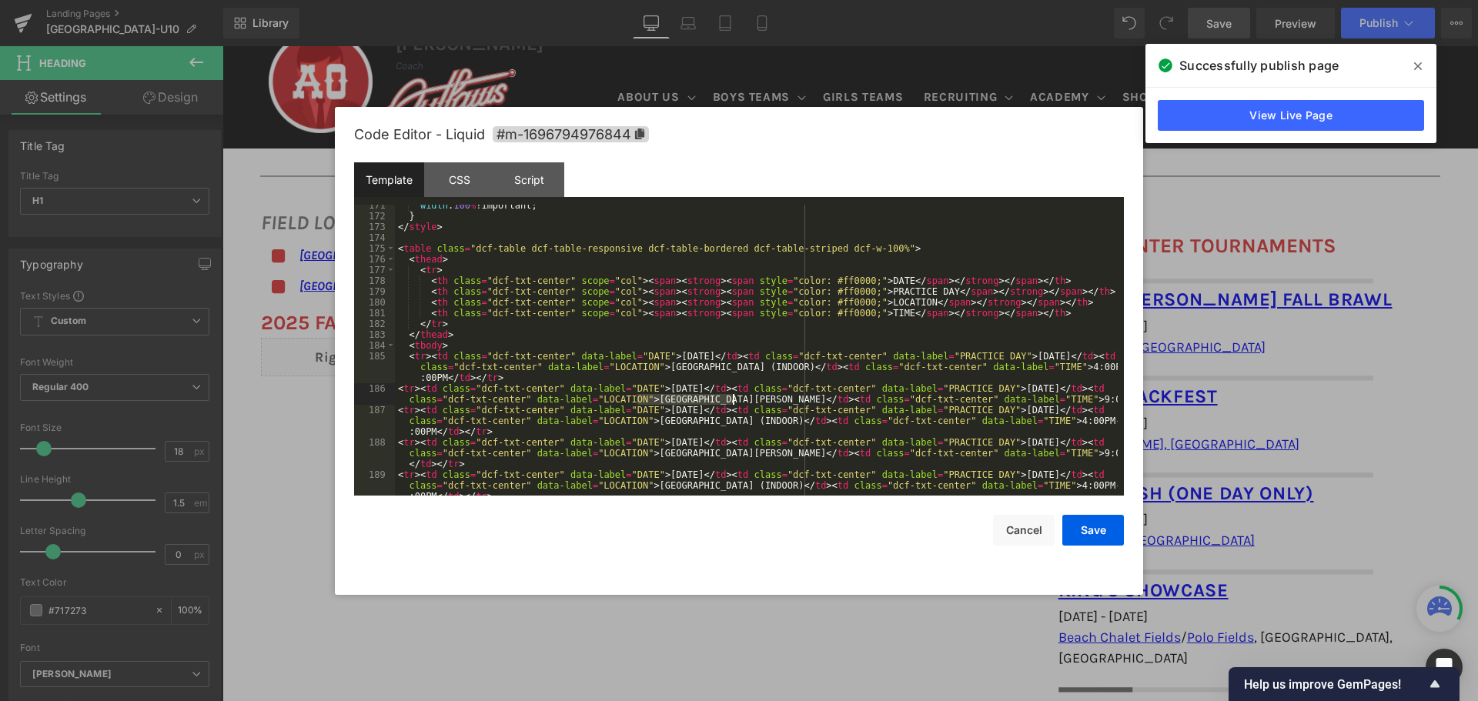
drag, startPoint x: 638, startPoint y: 400, endPoint x: 733, endPoint y: 402, distance: 94.7
click at [733, 402] on div "width : 100 % !important; } </ style > < table class = "dcf-table dcf-table-res…" at bounding box center [756, 367] width 723 height 334
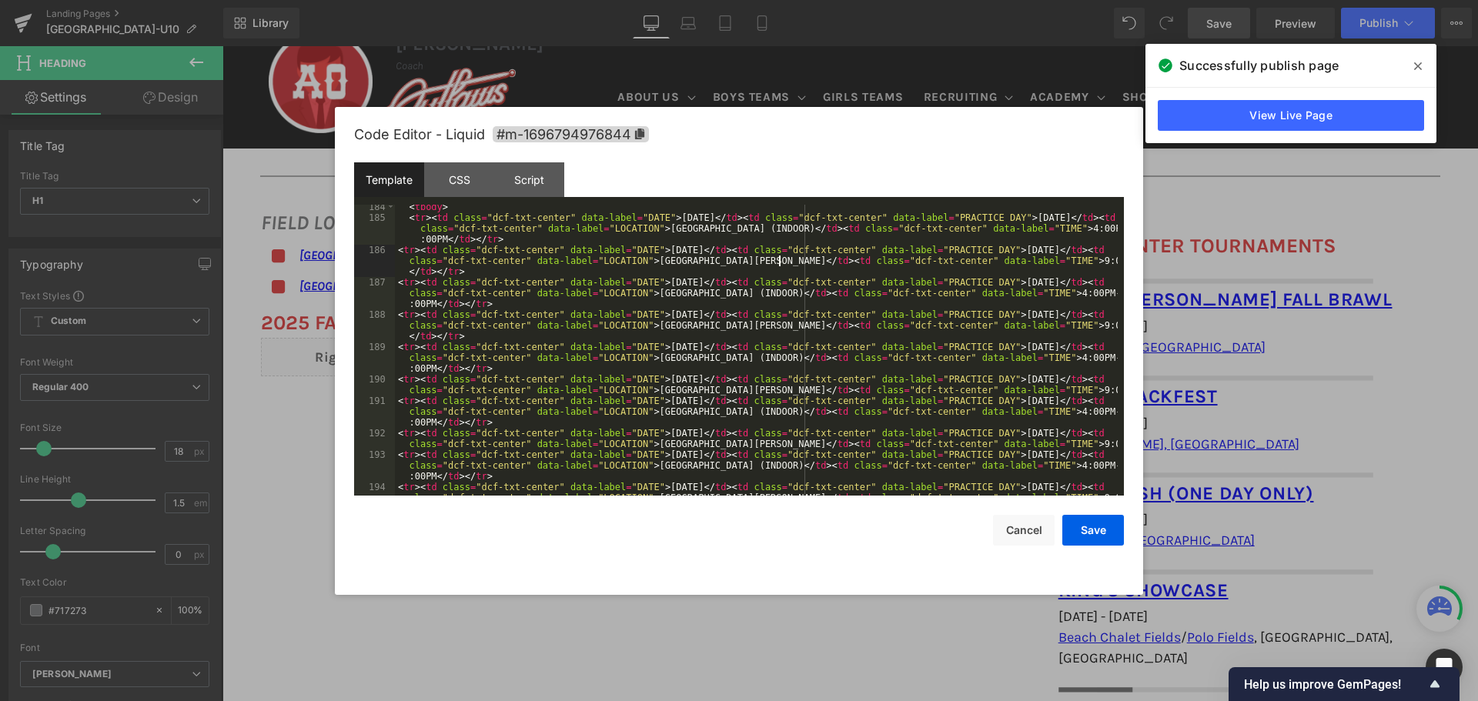
scroll to position [1986, 0]
drag, startPoint x: 636, startPoint y: 392, endPoint x: 733, endPoint y: 394, distance: 97.8
click at [733, 394] on div "< tbody > < tr > < td class = "dcf-txt-center" data-label = "DATE" > September …" at bounding box center [756, 363] width 723 height 323
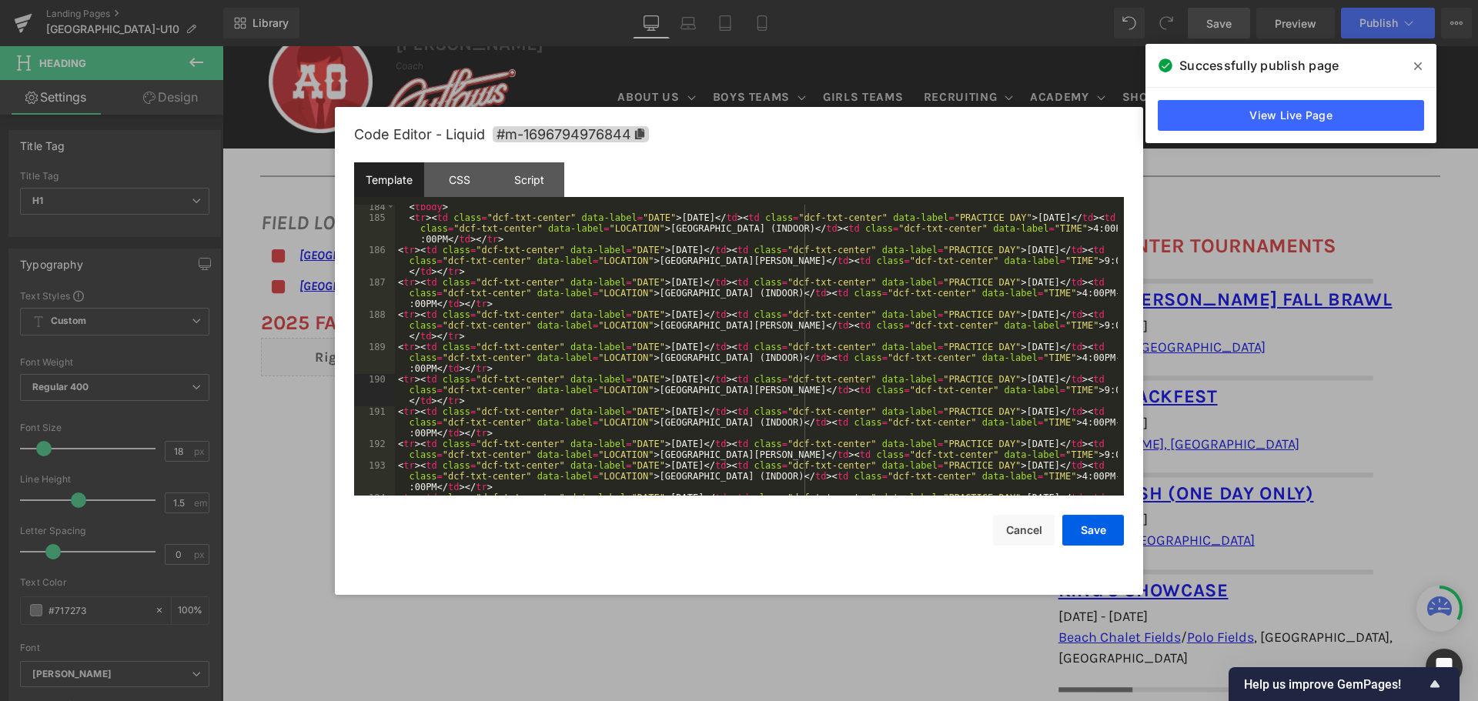
scroll to position [2032, 0]
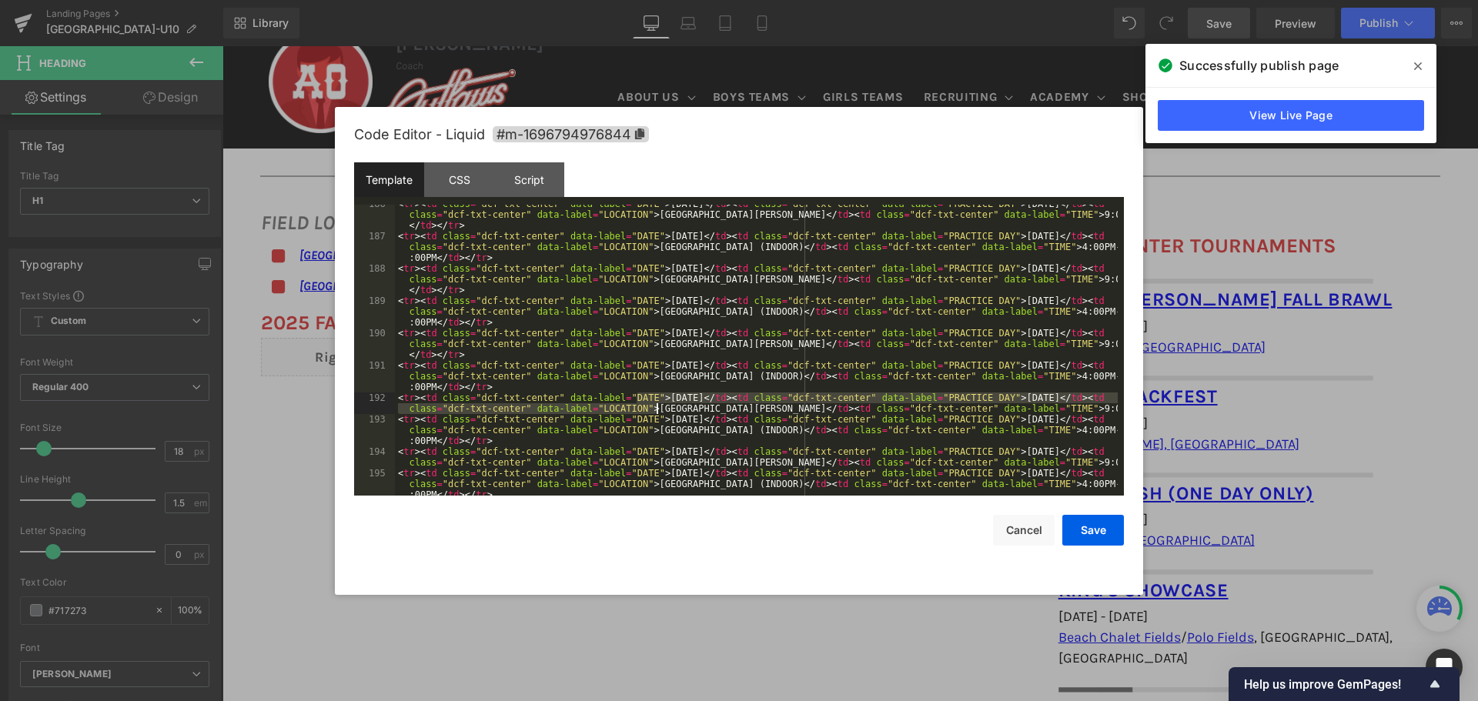
drag, startPoint x: 637, startPoint y: 403, endPoint x: 664, endPoint y: 405, distance: 27.8
click at [664, 405] on div "< tr > < td class = "dcf-txt-center" data-label = "DATE" > [DATE] </ td > < td …" at bounding box center [756, 377] width 723 height 356
click at [639, 406] on div "< tr > < td class = "dcf-txt-center" data-label = "DATE" > [DATE] </ td > < td …" at bounding box center [756, 350] width 723 height 291
drag, startPoint x: 639, startPoint y: 406, endPoint x: 735, endPoint y: 409, distance: 96.3
click at [735, 409] on div "< tr > < td class = "dcf-txt-center" data-label = "DATE" > [DATE] </ td > < td …" at bounding box center [756, 377] width 723 height 356
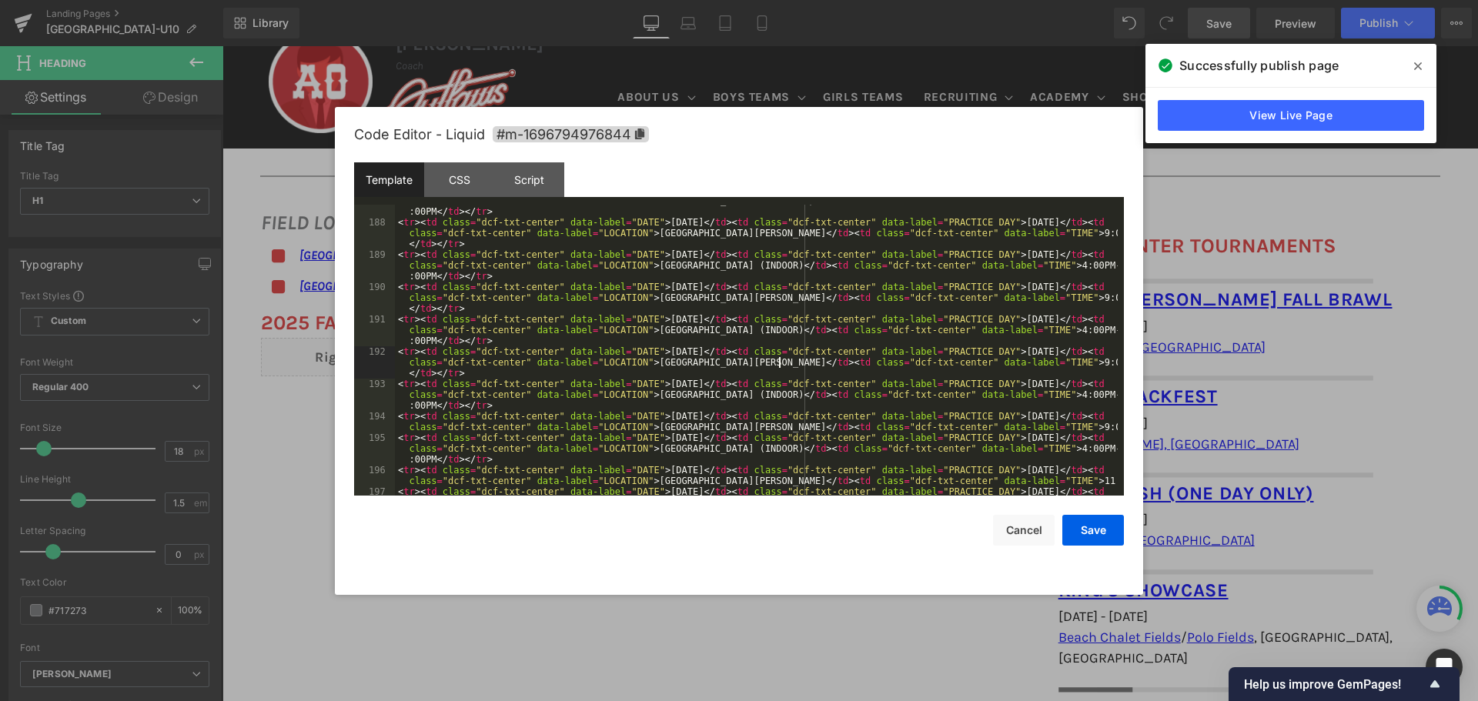
scroll to position [2124, 0]
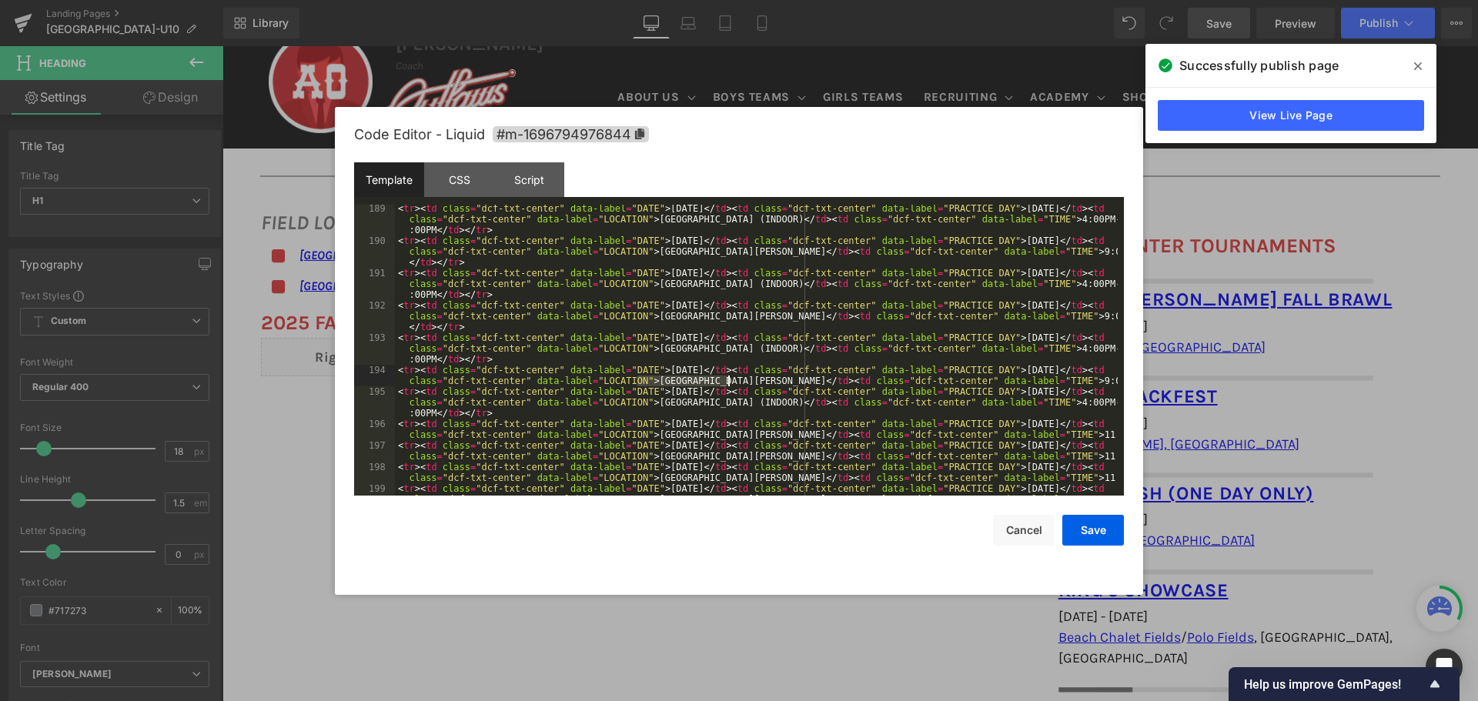
drag, startPoint x: 638, startPoint y: 379, endPoint x: 727, endPoint y: 386, distance: 89.5
click at [727, 386] on div "< tr > < td class = "dcf-txt-center" data-label = "DATE" > [DATE] </ td > < td …" at bounding box center [756, 375] width 723 height 345
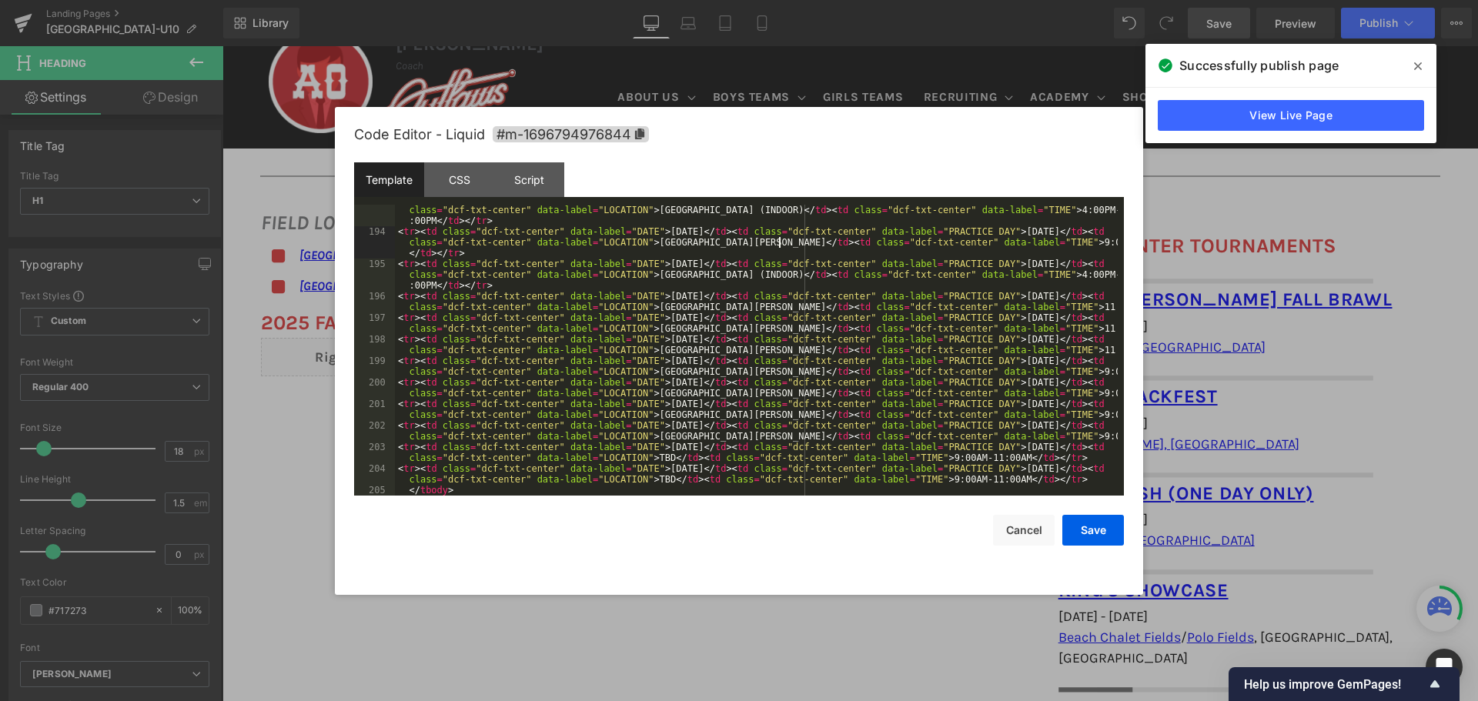
scroll to position [2274, 0]
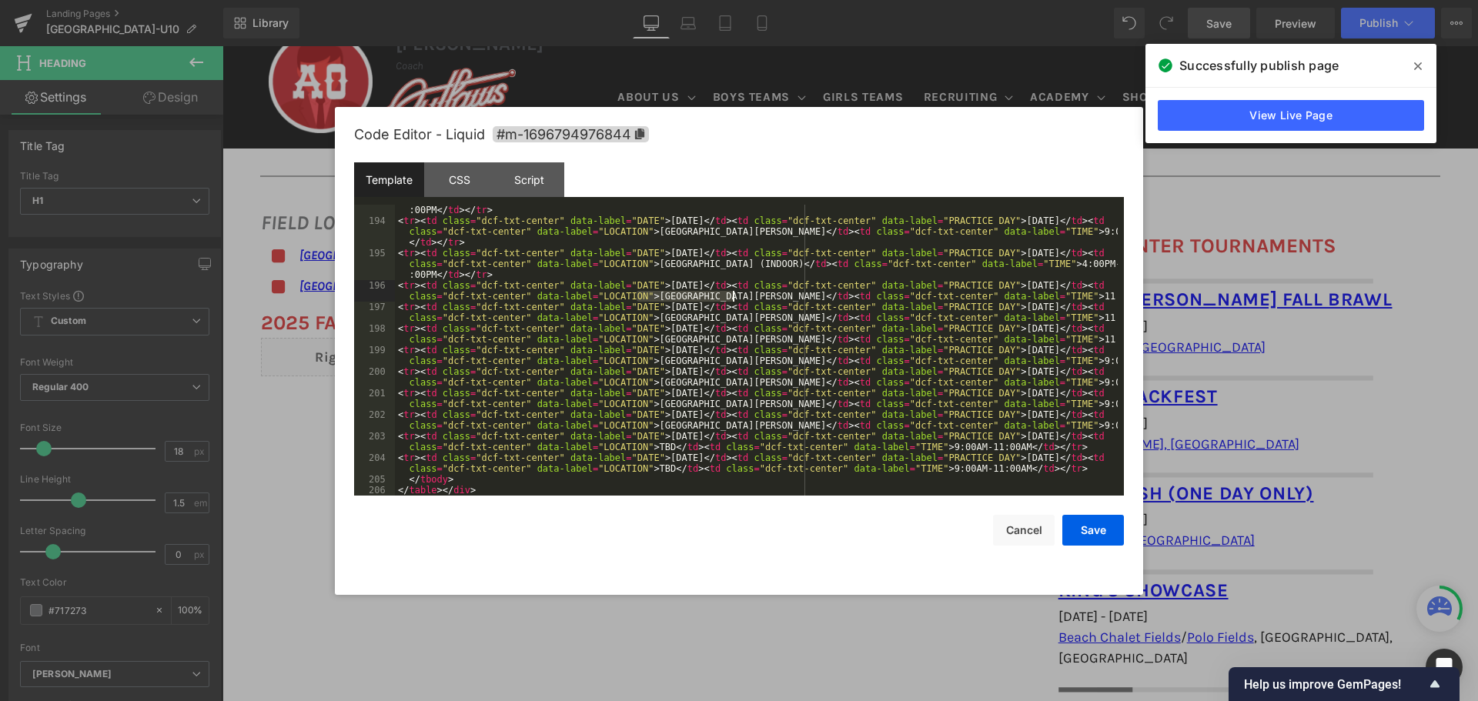
drag, startPoint x: 638, startPoint y: 294, endPoint x: 733, endPoint y: 294, distance: 94.7
click at [733, 294] on div "< tr > < td class = "dcf-txt-center" data-label = "DATE" > [DATE] </ td > < td …" at bounding box center [756, 350] width 723 height 334
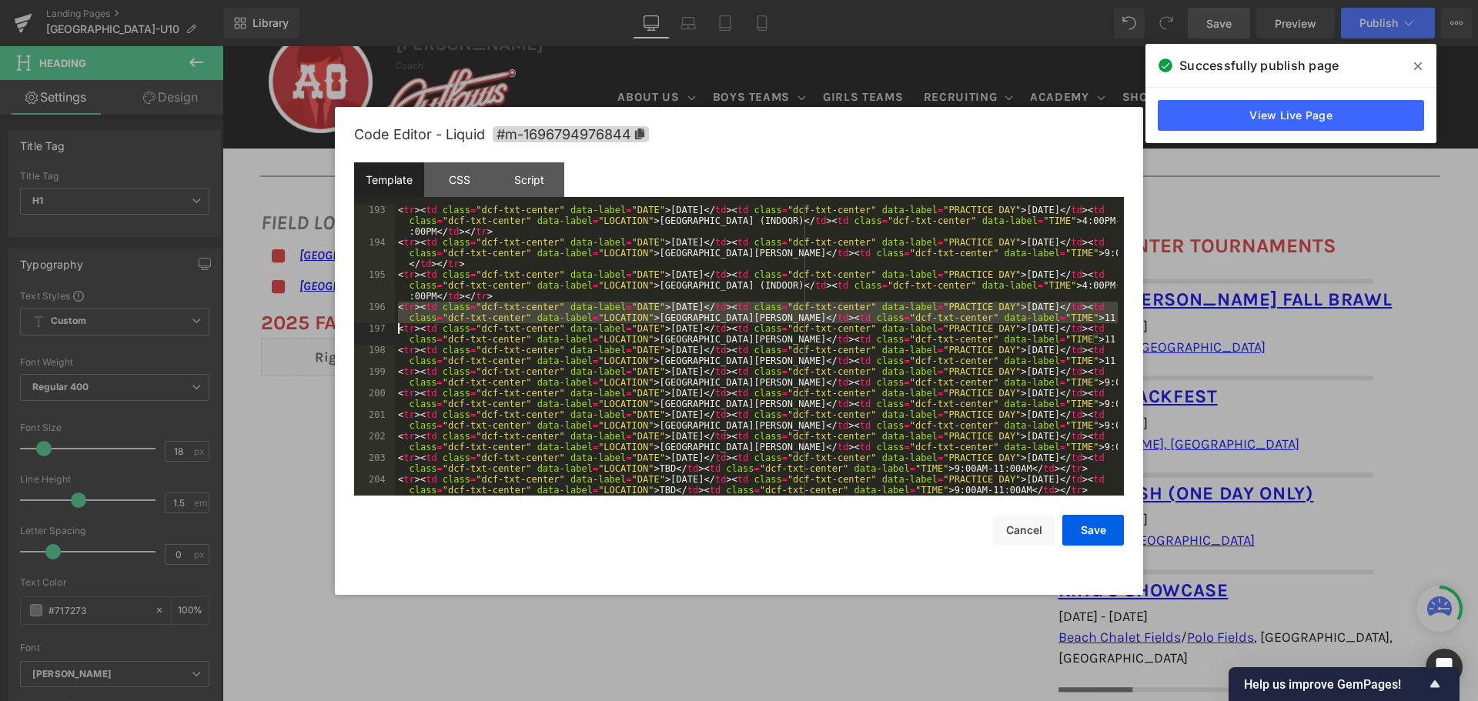
click at [681, 314] on div "< tr > < td class = "dcf-txt-center" data-label = "DATE" > [DATE] </ td > < td …" at bounding box center [756, 350] width 723 height 291
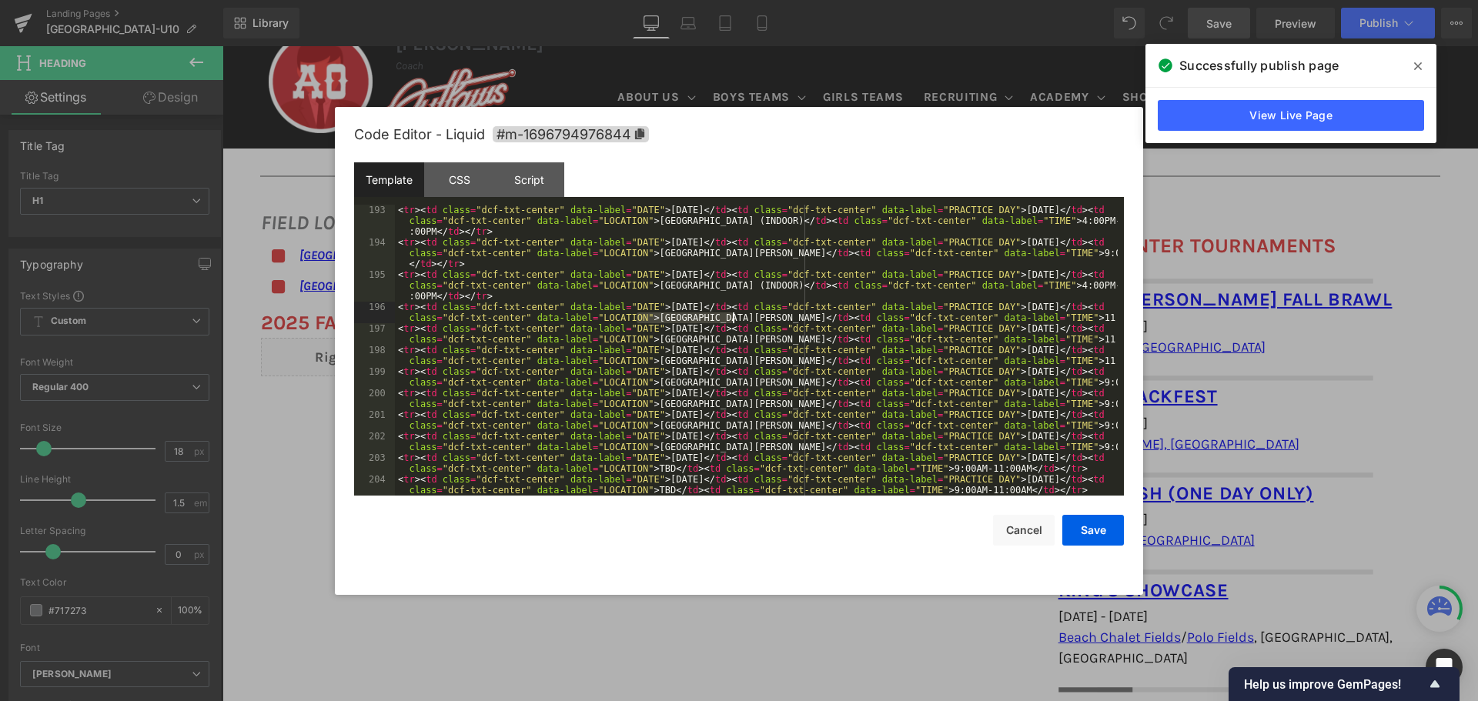
drag, startPoint x: 637, startPoint y: 316, endPoint x: 731, endPoint y: 315, distance: 94.7
click at [731, 315] on div "< tr > < td class = "dcf-txt-center" data-label = "DATE" > [DATE] </ td > < td …" at bounding box center [756, 372] width 723 height 334
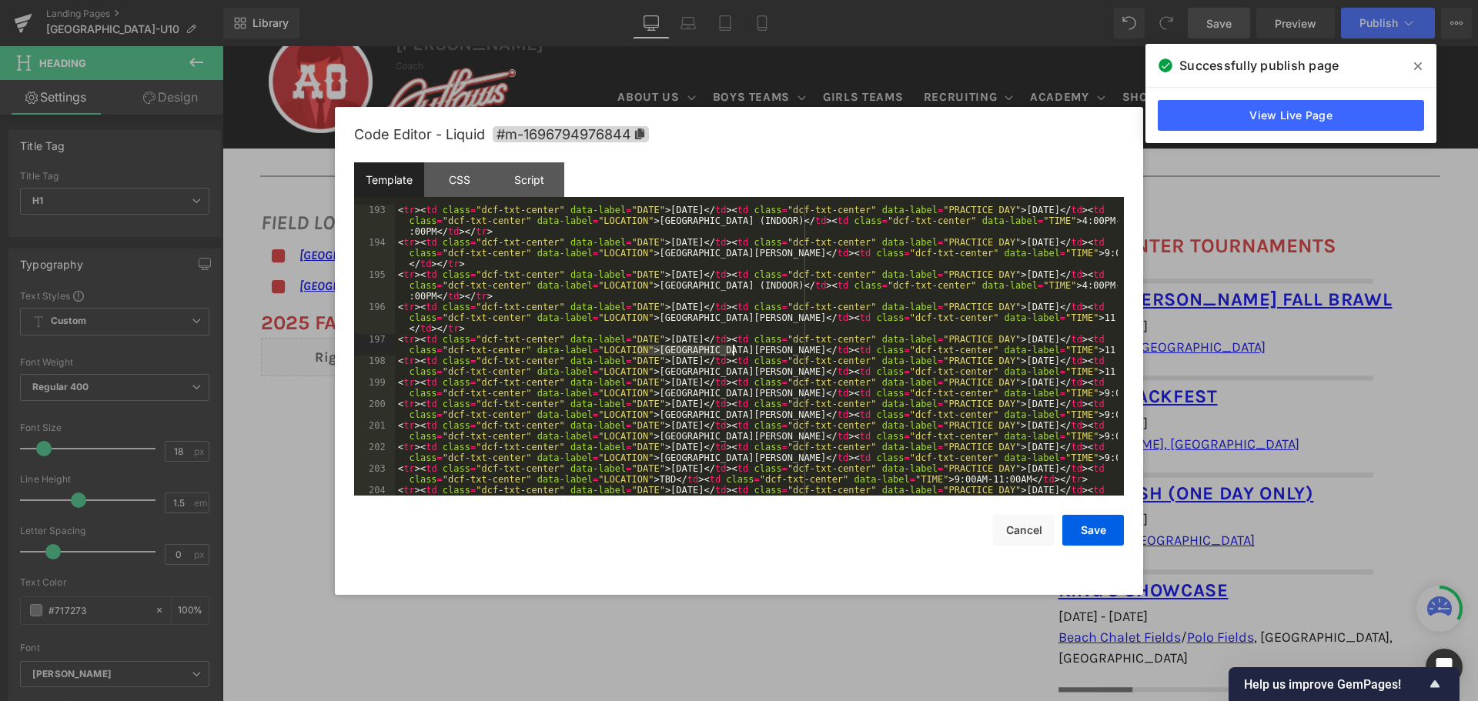
drag, startPoint x: 637, startPoint y: 350, endPoint x: 732, endPoint y: 350, distance: 94.7
click at [732, 350] on div "< tr > < td class = "dcf-txt-center" data-label = "DATE" > [DATE] </ td > < td …" at bounding box center [756, 377] width 723 height 345
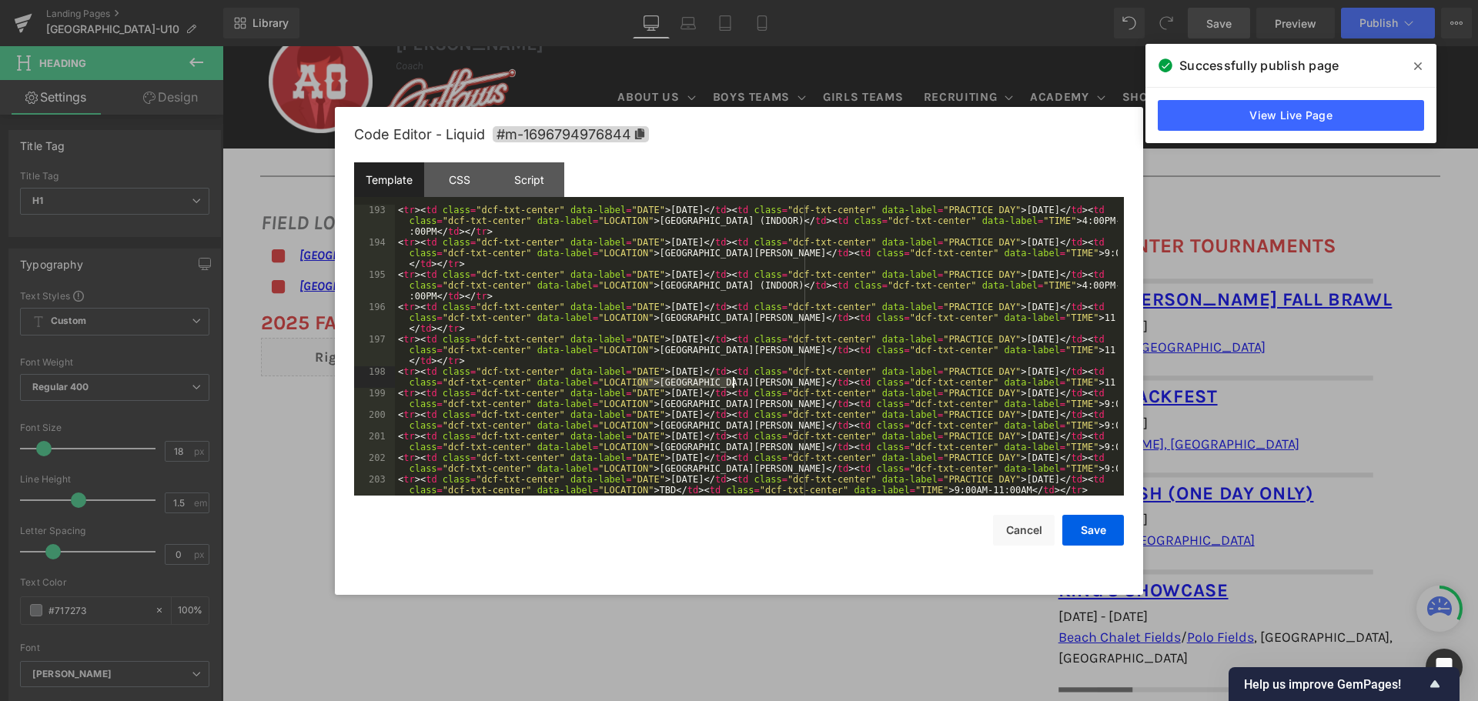
drag, startPoint x: 637, startPoint y: 383, endPoint x: 733, endPoint y: 381, distance: 96.2
click at [733, 381] on div "< tr > < td class = "dcf-txt-center" data-label = "DATE" > [DATE] </ td > < td …" at bounding box center [756, 377] width 723 height 345
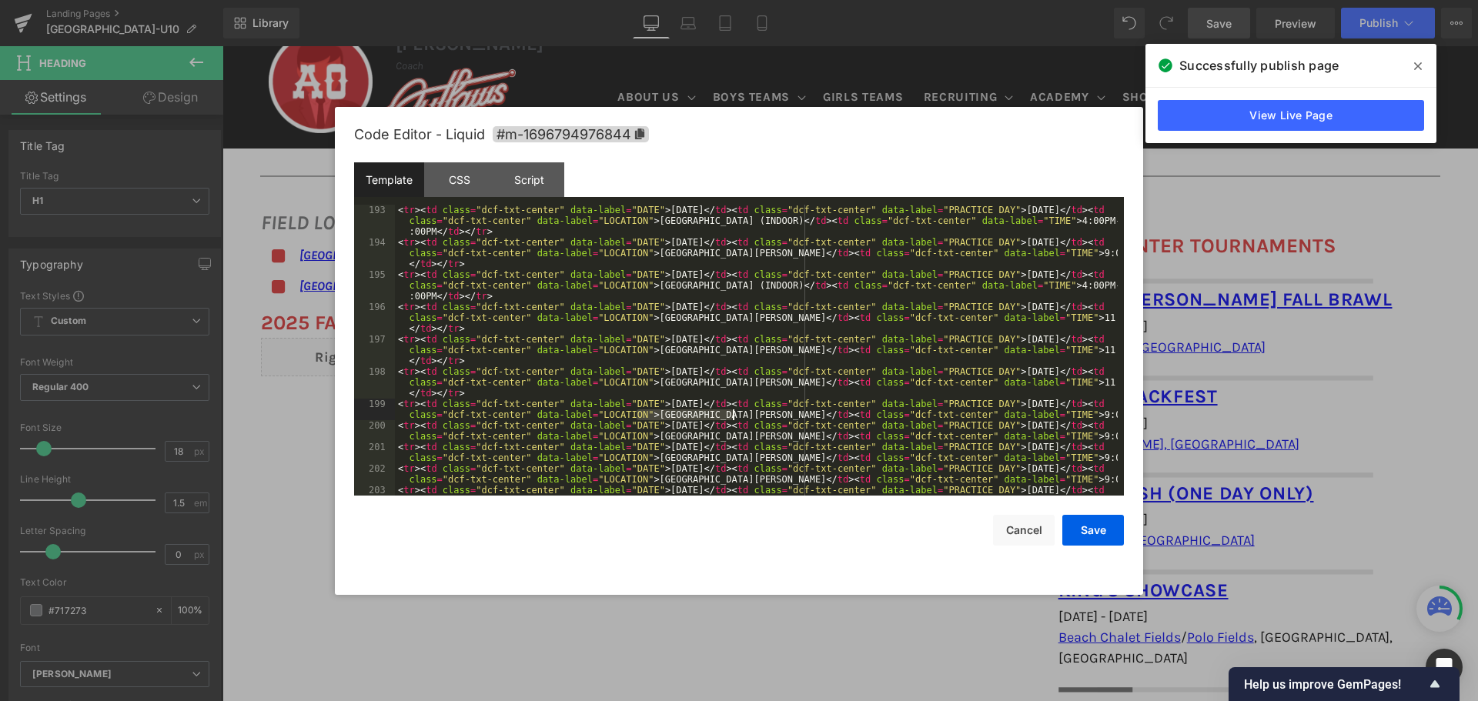
drag, startPoint x: 635, startPoint y: 414, endPoint x: 732, endPoint y: 413, distance: 97.0
click at [732, 413] on div "< tr > < td class = "dcf-txt-center" data-label = "DATE" > [DATE] </ td > < td …" at bounding box center [756, 377] width 723 height 345
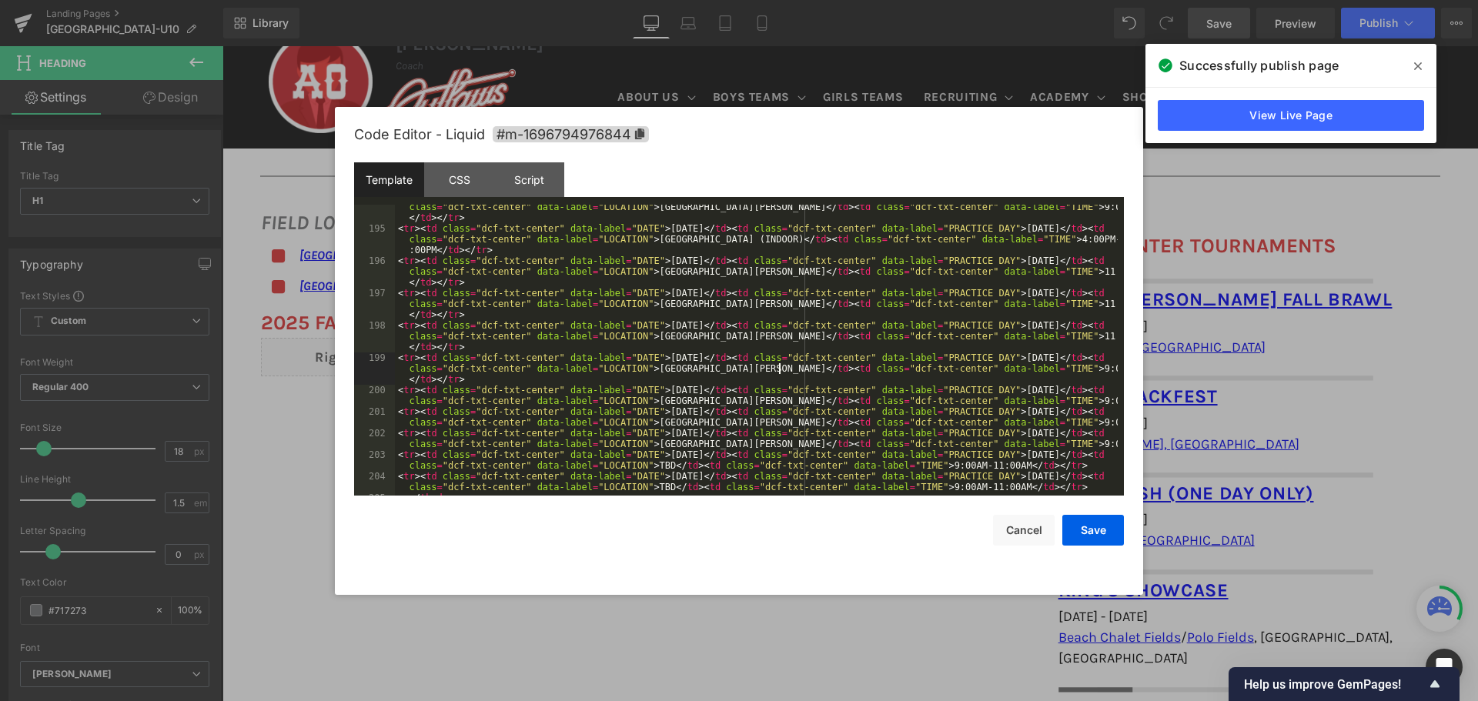
scroll to position [2317, 0]
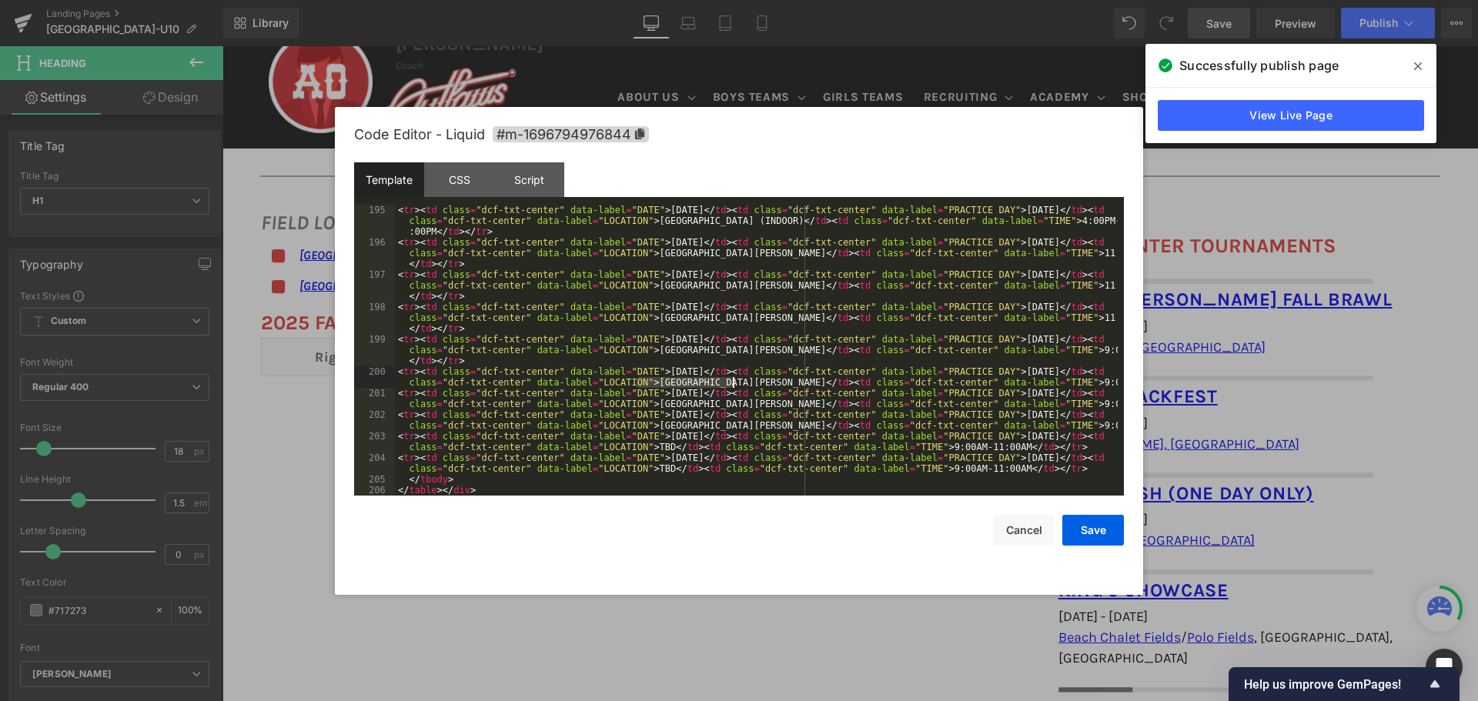
drag, startPoint x: 636, startPoint y: 383, endPoint x: 733, endPoint y: 383, distance: 97.0
click at [733, 383] on div "< tr > < td class = "dcf-txt-center" data-label = "DATE" > [DATE] </ td > < td …" at bounding box center [756, 372] width 723 height 334
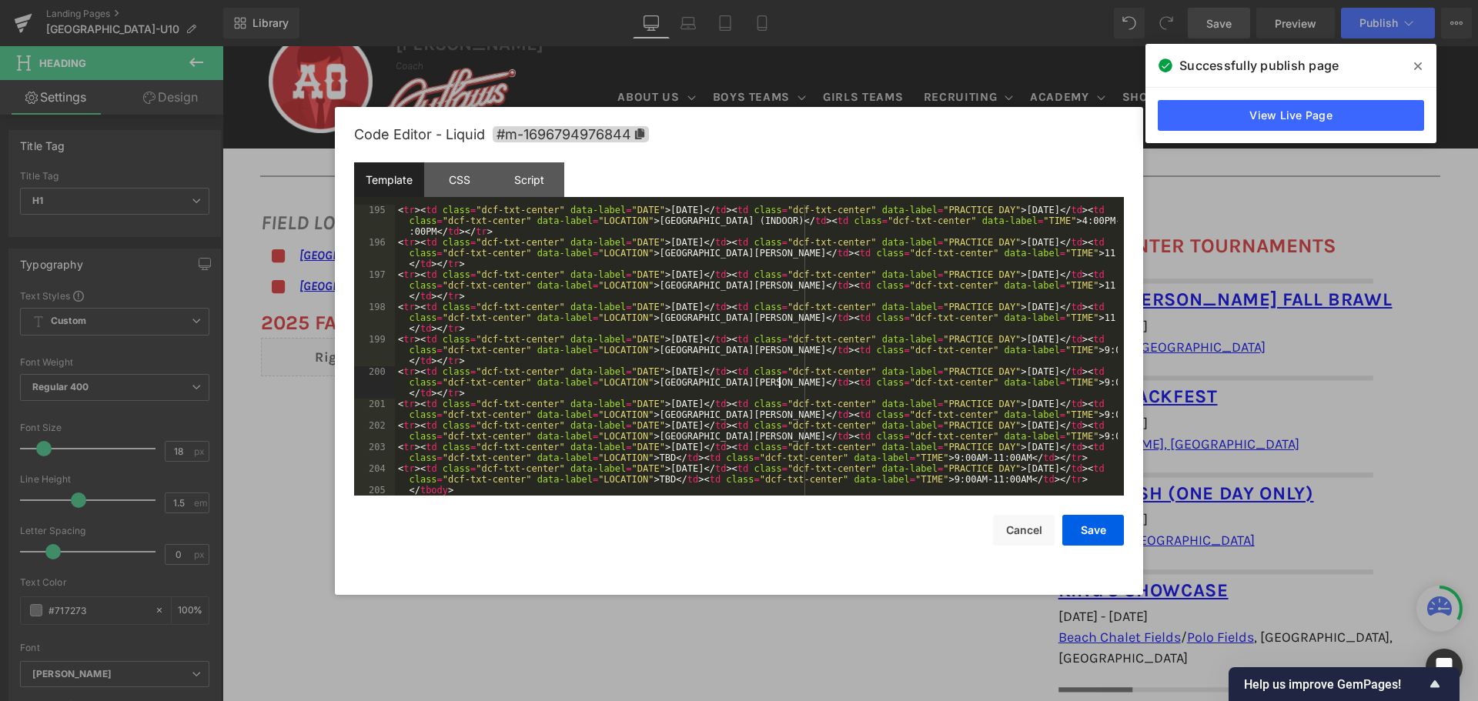
scroll to position [2327, 0]
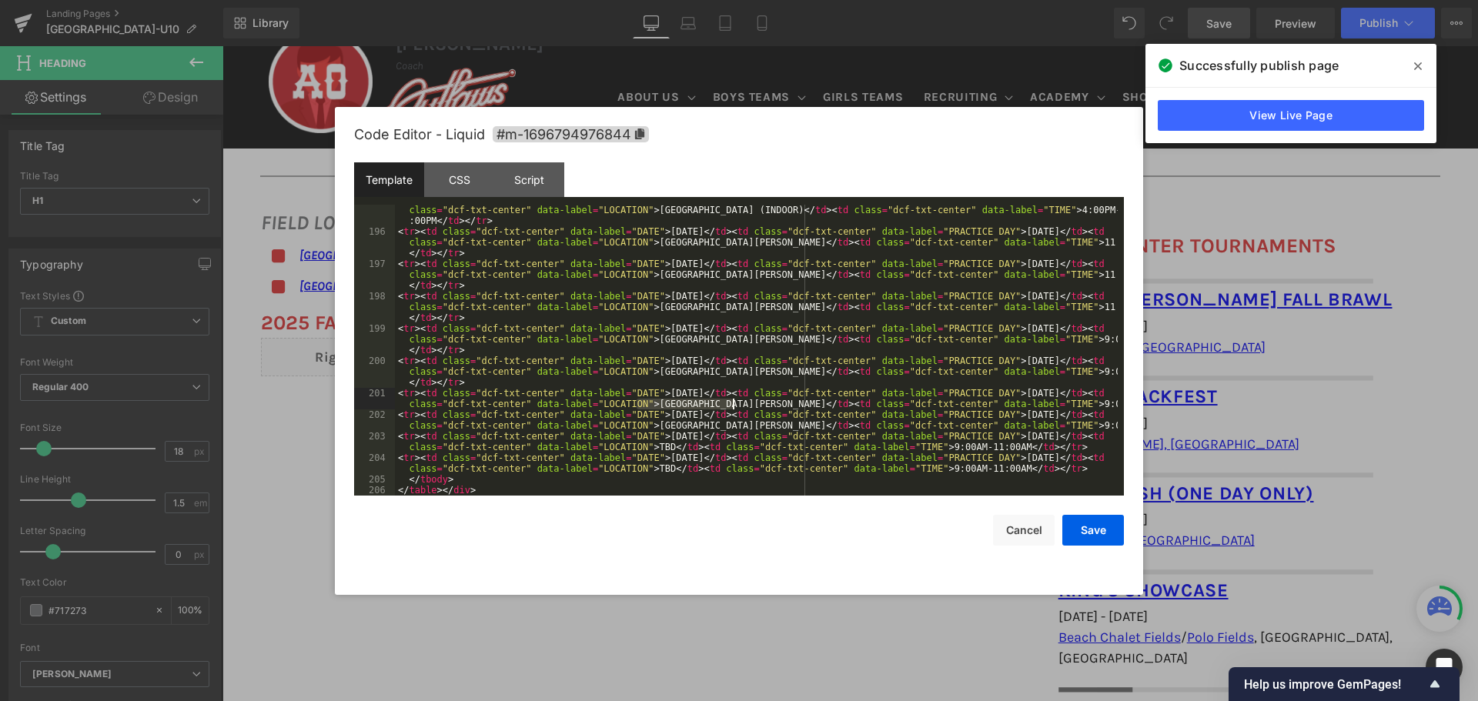
drag, startPoint x: 637, startPoint y: 403, endPoint x: 733, endPoint y: 403, distance: 96.2
click at [733, 403] on div "< tr > < td class = "dcf-txt-center" data-label = "DATE" > [DATE] </ td > < td …" at bounding box center [756, 361] width 723 height 334
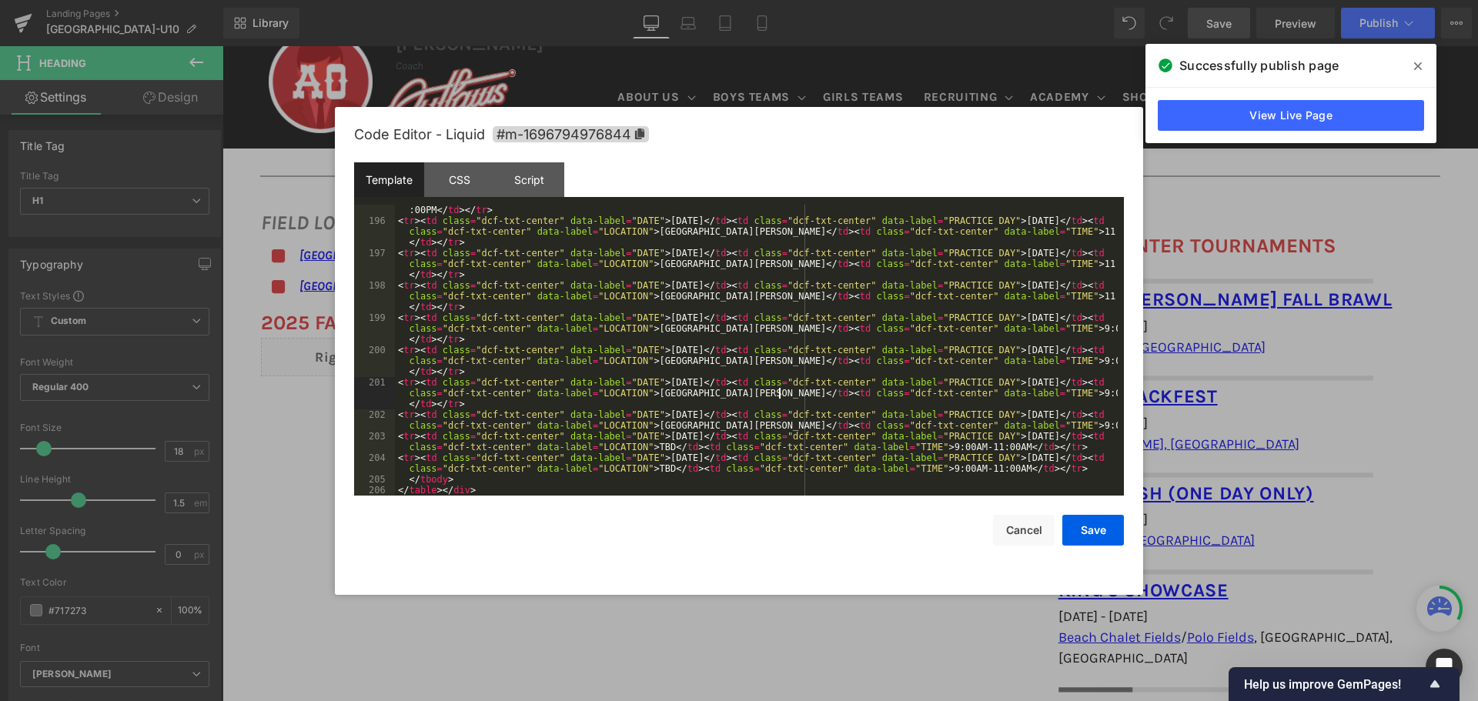
scroll to position [2338, 0]
drag, startPoint x: 636, startPoint y: 427, endPoint x: 732, endPoint y: 423, distance: 96.3
click at [732, 423] on div "< tr > < td class = "dcf-txt-center" data-label = "DATE" > [DATE] </ td > < td …" at bounding box center [756, 350] width 723 height 334
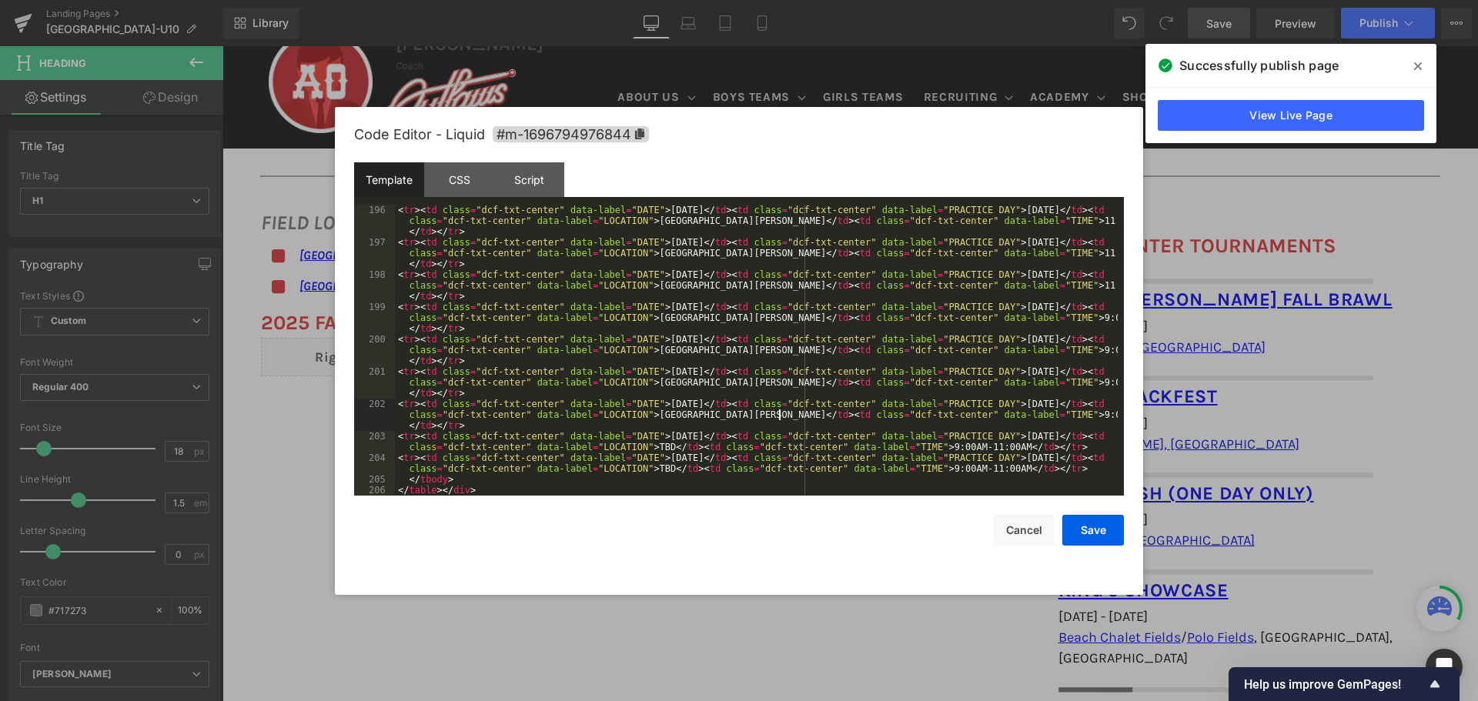
scroll to position [2349, 0]
click at [1081, 526] on button "Save" at bounding box center [1093, 530] width 62 height 31
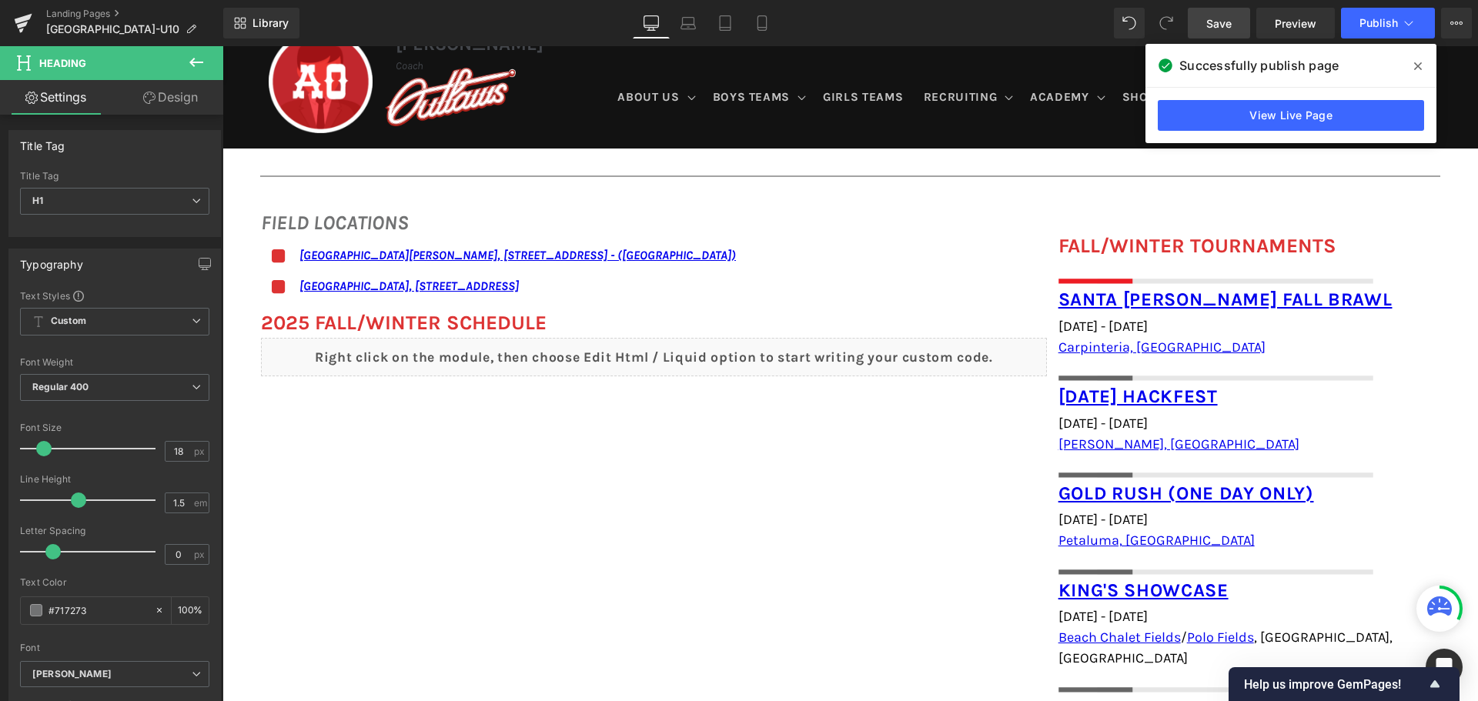
click at [1217, 22] on span "Save" at bounding box center [1218, 23] width 25 height 16
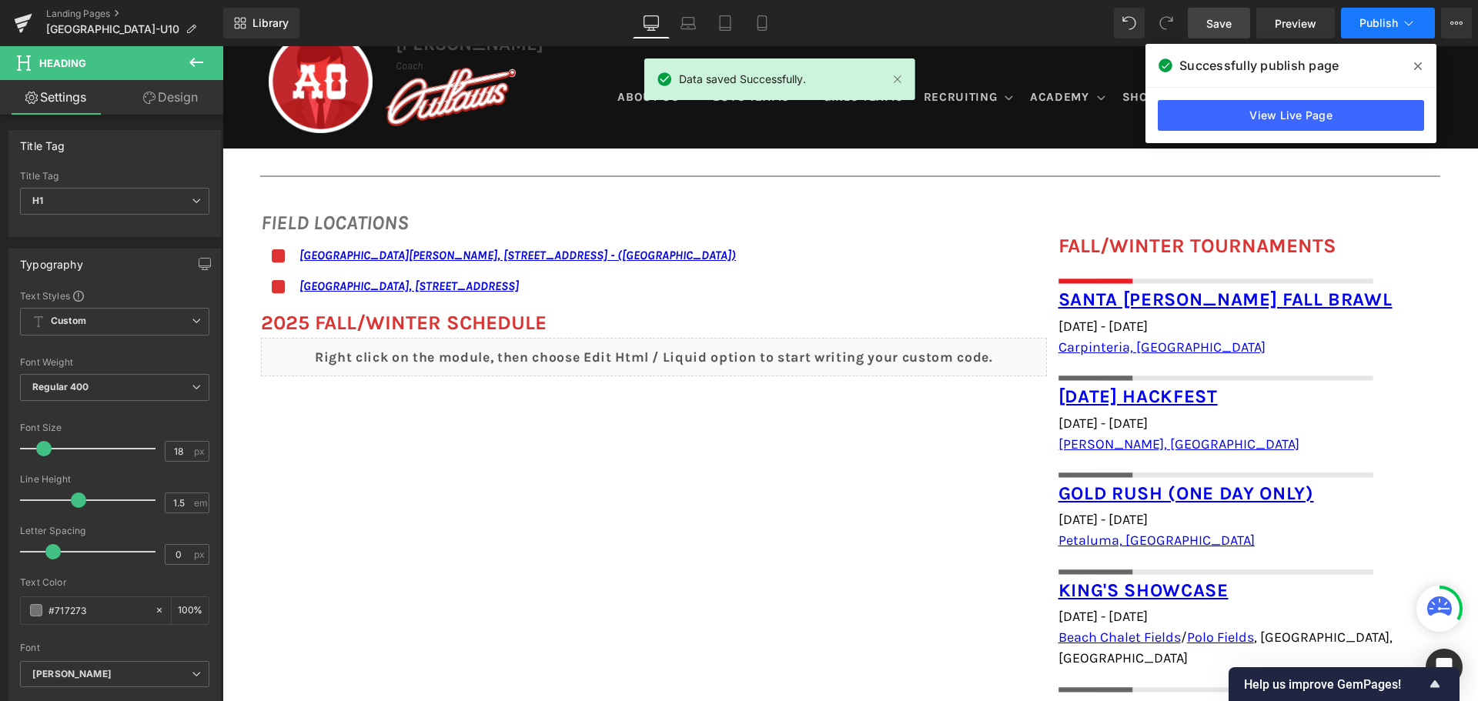
click at [1399, 22] on button "Publish" at bounding box center [1388, 23] width 94 height 31
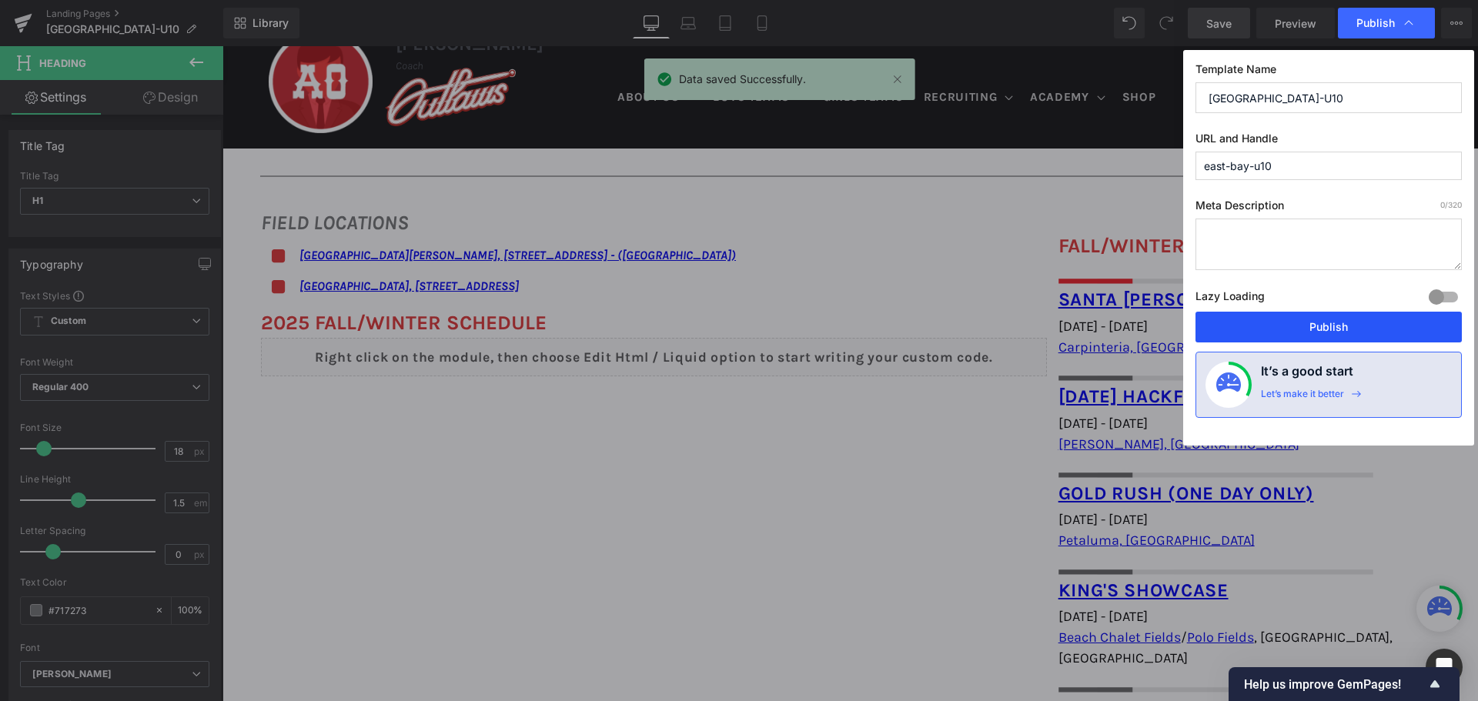
click at [1362, 331] on button "Publish" at bounding box center [1328, 327] width 266 height 31
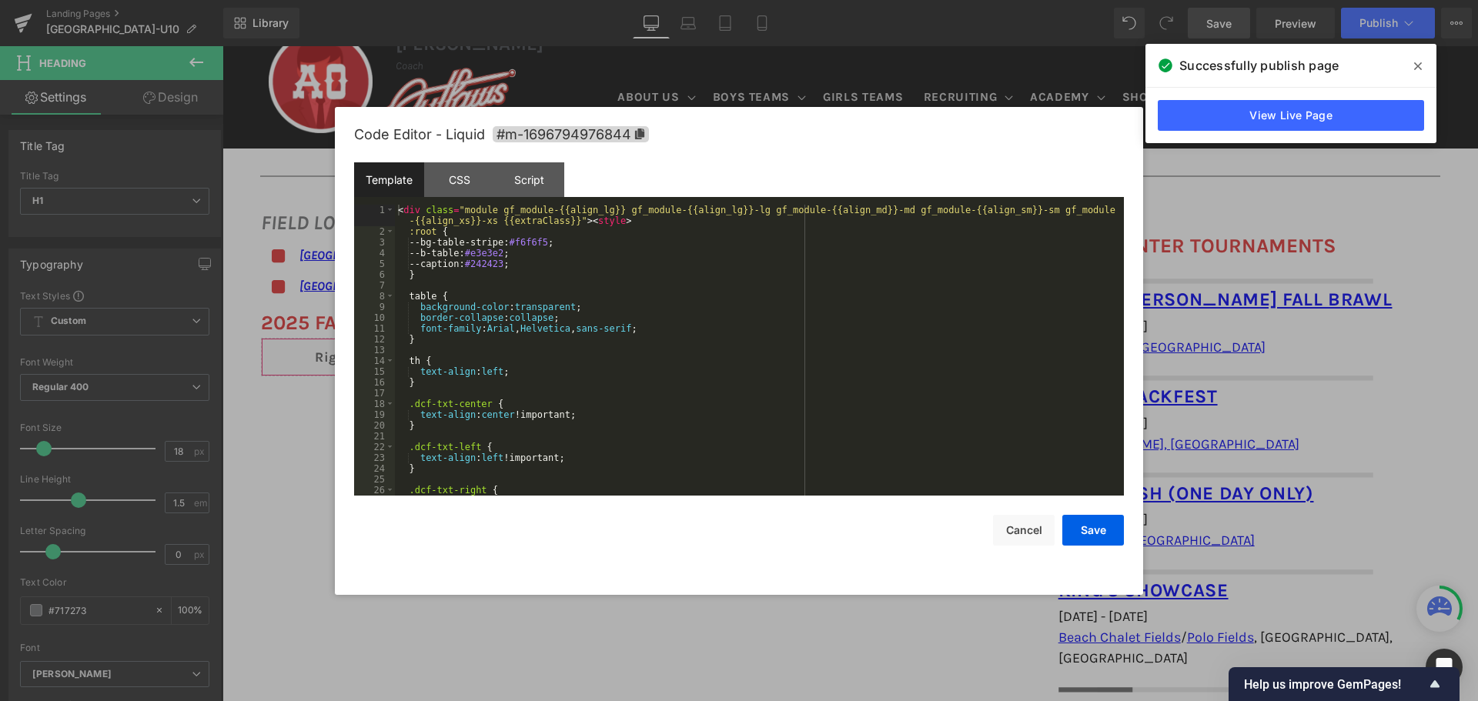
click at [566, 0] on div "You are previewing how the will restyle your page. You can not edit Elements in…" at bounding box center [739, 0] width 1478 height 0
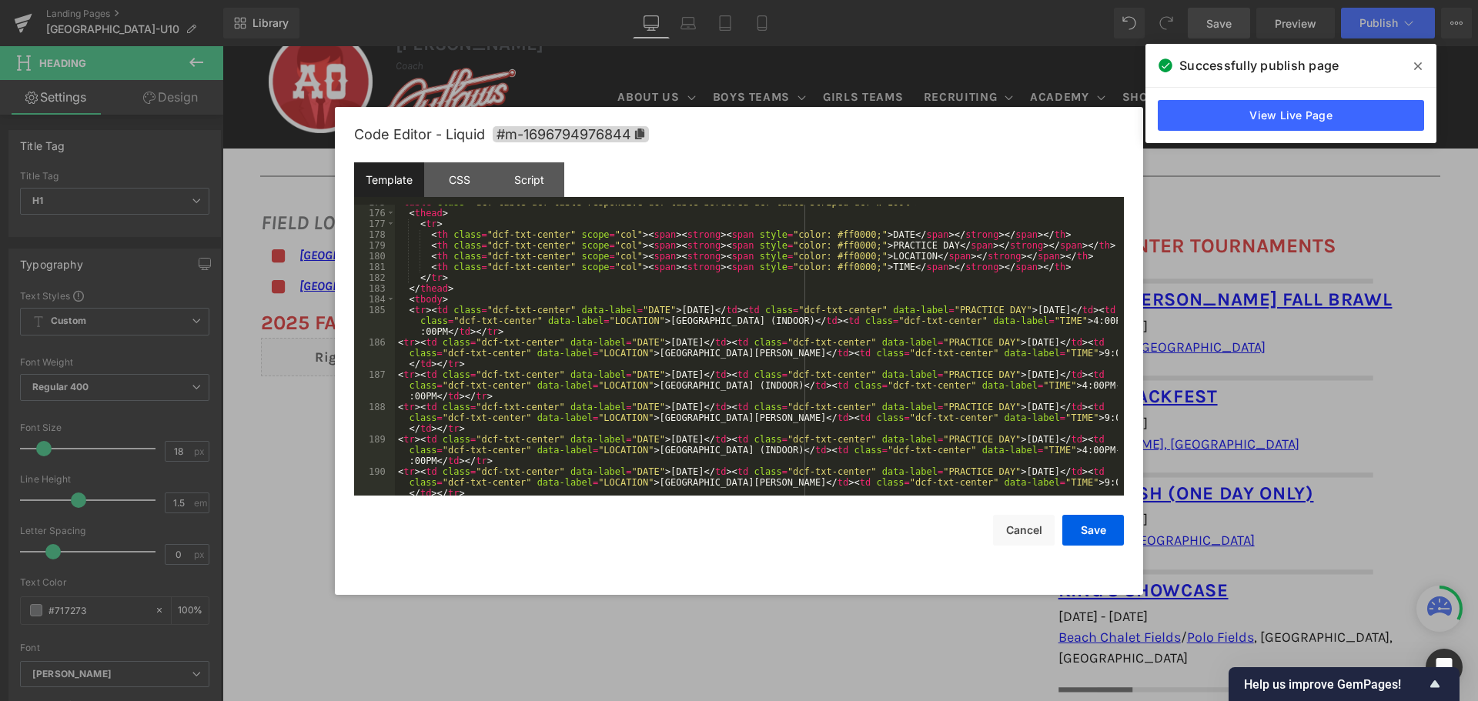
scroll to position [1893, 0]
click at [1066, 322] on div "< table class = "dcf-table dcf-table-responsive dcf-table-bordered dcf-table-st…" at bounding box center [756, 364] width 723 height 334
click at [1071, 318] on div "< table class = "dcf-table dcf-table-responsive dcf-table-bordered dcf-table-st…" at bounding box center [756, 350] width 723 height 291
click at [1084, 318] on div "< table class = "dcf-table dcf-table-responsive dcf-table-bordered dcf-table-st…" at bounding box center [756, 364] width 723 height 334
click at [1102, 318] on div "< table class = "dcf-table dcf-table-responsive dcf-table-bordered dcf-table-st…" at bounding box center [756, 364] width 723 height 334
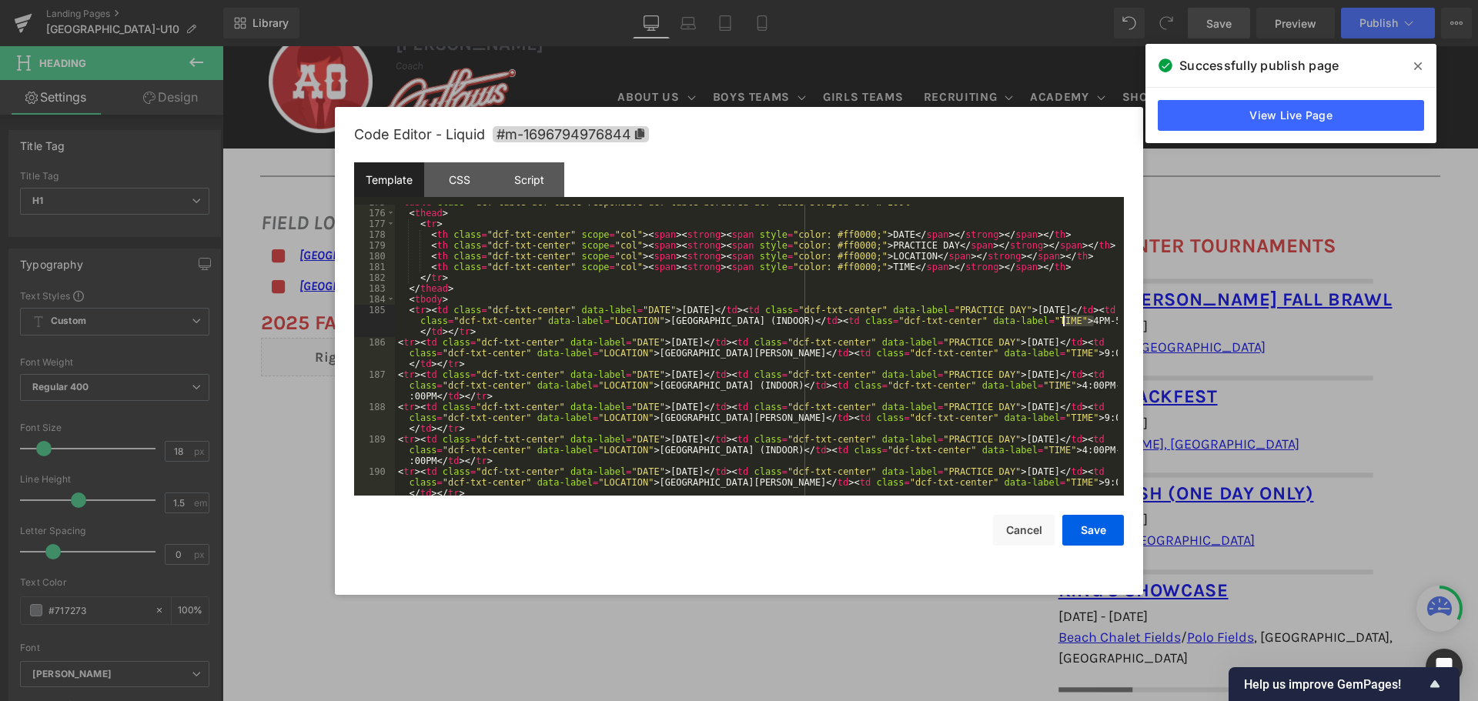
drag, startPoint x: 1100, startPoint y: 318, endPoint x: 1062, endPoint y: 320, distance: 37.8
click at [1062, 320] on div "< table class = "dcf-table dcf-table-responsive dcf-table-bordered dcf-table-st…" at bounding box center [756, 364] width 723 height 334
click at [1063, 317] on div "< table class = "dcf-table dcf-table-responsive dcf-table-bordered dcf-table-st…" at bounding box center [756, 350] width 723 height 291
drag, startPoint x: 1064, startPoint y: 319, endPoint x: 1106, endPoint y: 319, distance: 42.3
click at [1106, 319] on div "< table class = "dcf-table dcf-table-responsive dcf-table-bordered dcf-table-st…" at bounding box center [756, 364] width 723 height 334
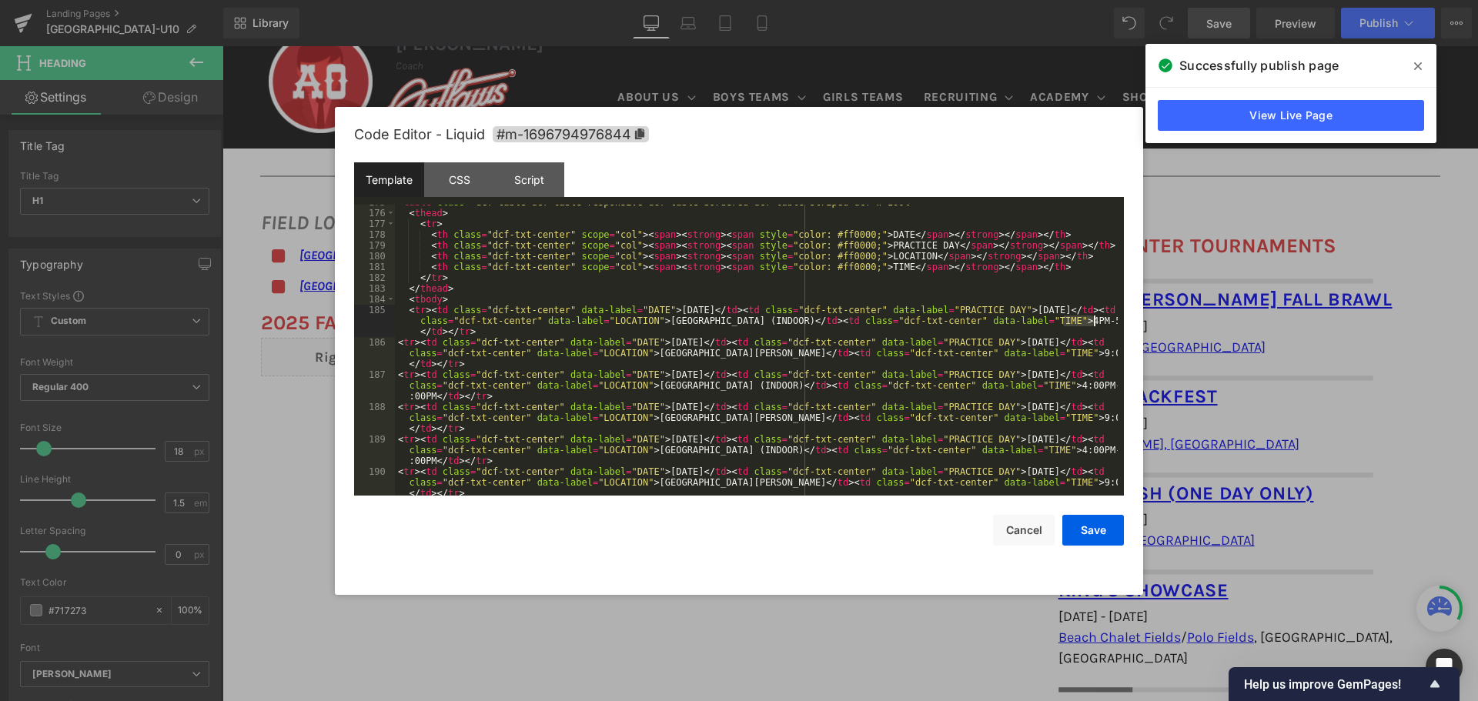
click at [1104, 319] on div "< table class = "dcf-table dcf-table-responsive dcf-table-bordered dcf-table-st…" at bounding box center [756, 350] width 723 height 291
click at [1101, 319] on div "< table class = "dcf-table dcf-table-responsive dcf-table-bordered dcf-table-st…" at bounding box center [756, 364] width 723 height 334
click at [1100, 321] on div "< table class = "dcf-table dcf-table-responsive dcf-table-bordered dcf-table-st…" at bounding box center [756, 364] width 723 height 334
click at [1100, 321] on div "< table class = "dcf-table dcf-table-responsive dcf-table-bordered dcf-table-st…" at bounding box center [756, 350] width 723 height 291
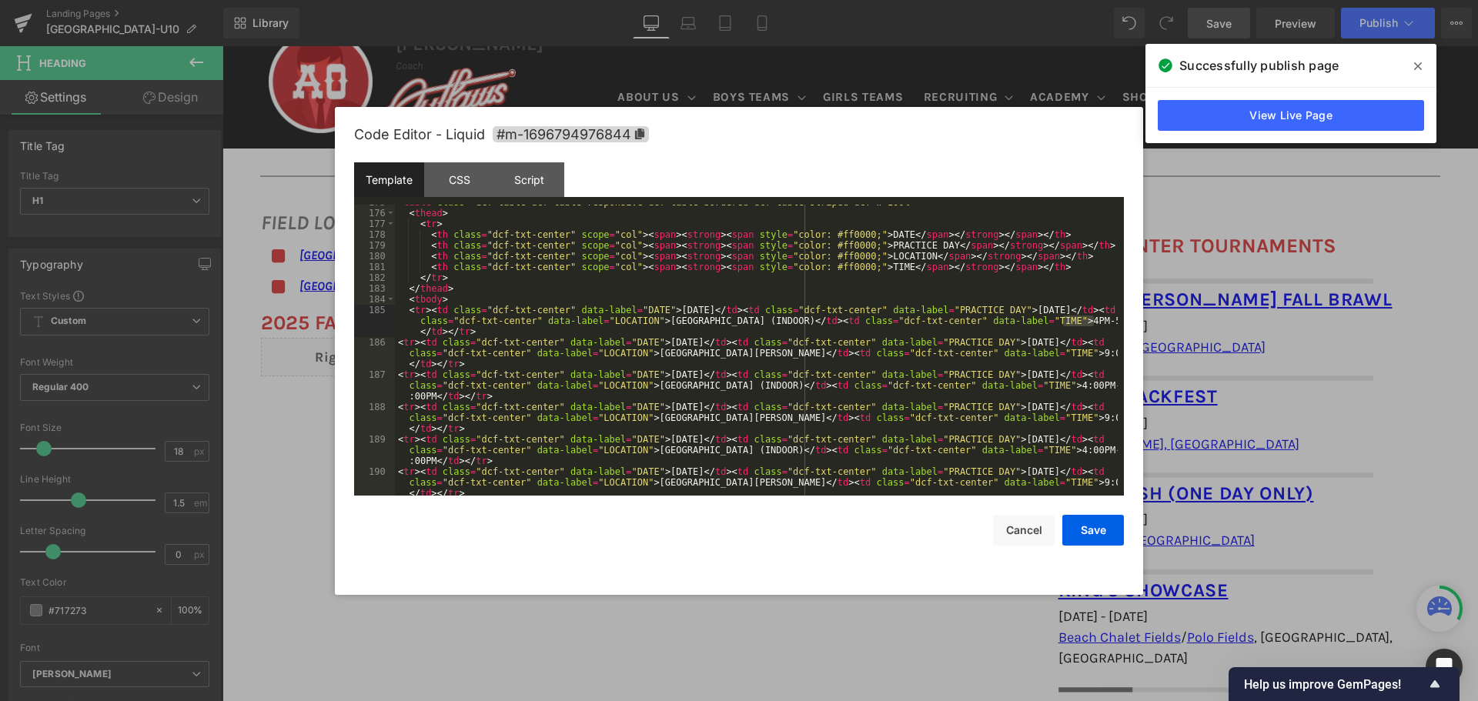
drag, startPoint x: 1063, startPoint y: 322, endPoint x: 1094, endPoint y: 319, distance: 31.6
click at [1094, 319] on div "< table class = "dcf-table dcf-table-responsive dcf-table-bordered dcf-table-st…" at bounding box center [756, 364] width 723 height 334
drag, startPoint x: 1053, startPoint y: 383, endPoint x: 434, endPoint y: 396, distance: 619.0
click at [434, 396] on div "< table class = "dcf-table dcf-table-responsive dcf-table-bordered dcf-table-st…" at bounding box center [756, 364] width 723 height 334
paste textarea
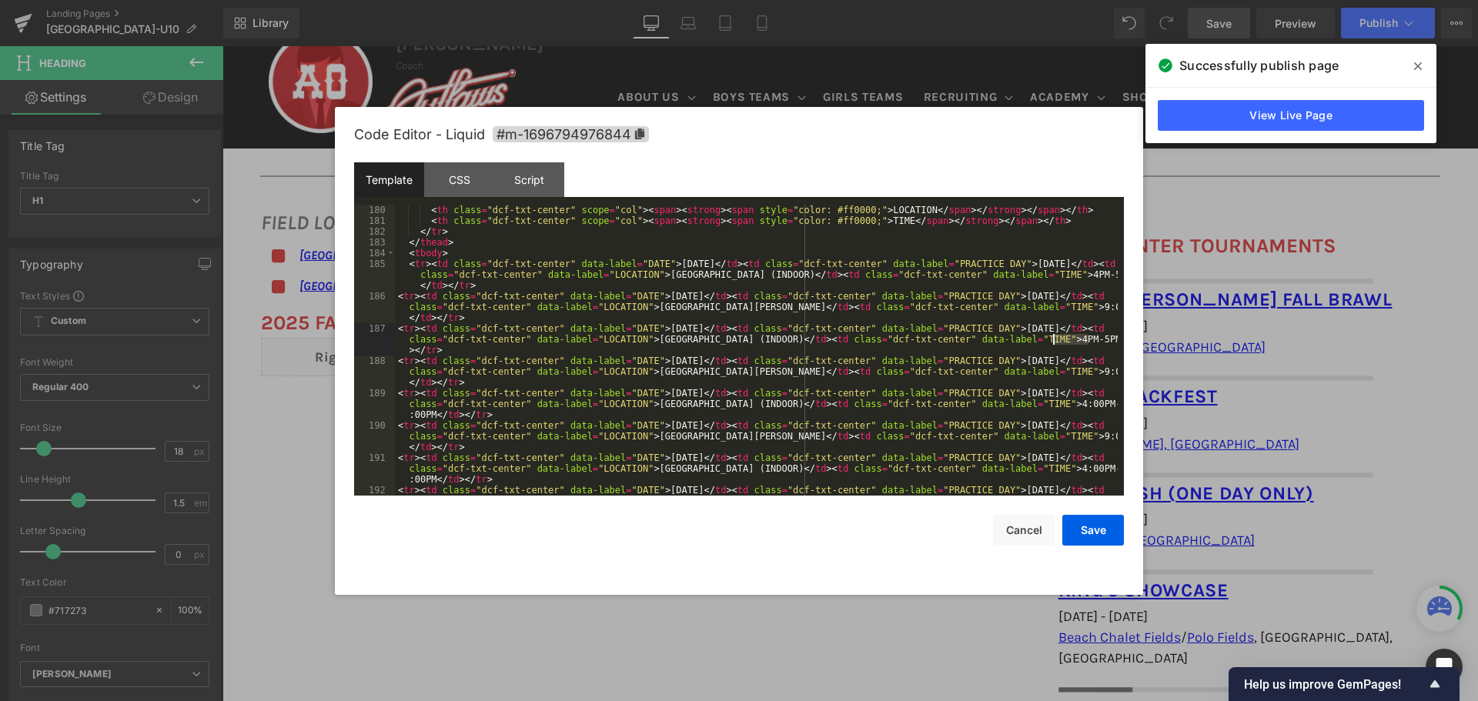
scroll to position [1940, 0]
drag, startPoint x: 1053, startPoint y: 403, endPoint x: 433, endPoint y: 413, distance: 619.7
click at [433, 413] on div "< th class = "dcf-txt-center" scope = "col" > < span > < strong > < span style …" at bounding box center [756, 372] width 723 height 334
drag, startPoint x: 1053, startPoint y: 469, endPoint x: 432, endPoint y: 483, distance: 621.3
click at [432, 483] on div "< th class = "dcf-txt-center" scope = "col" > < span > < strong > < span style …" at bounding box center [756, 372] width 723 height 334
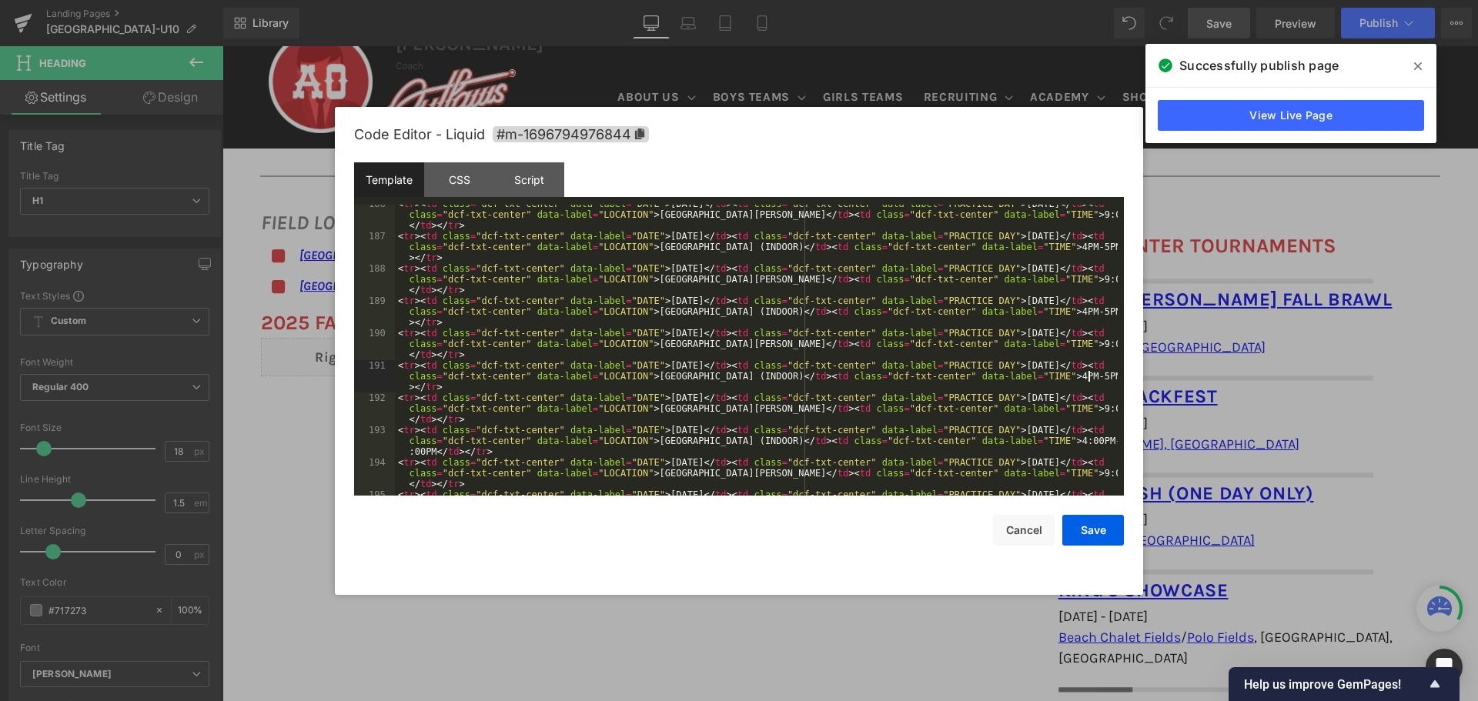
scroll to position [2078, 0]
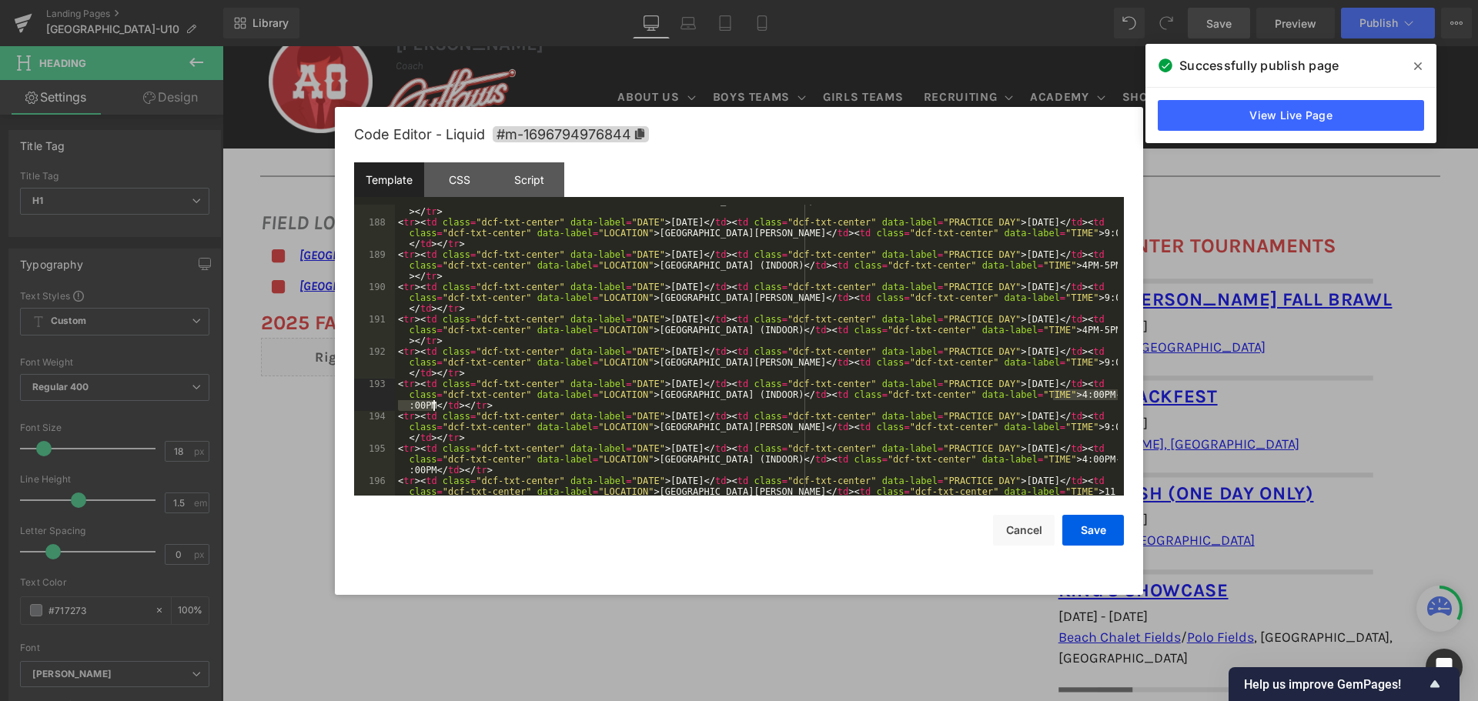
drag, startPoint x: 1052, startPoint y: 393, endPoint x: 432, endPoint y: 404, distance: 620.5
click at [432, 404] on div "< tr > < td class = "dcf-txt-center" data-label = "DATE" > October 6, 2025 </ t…" at bounding box center [756, 363] width 723 height 356
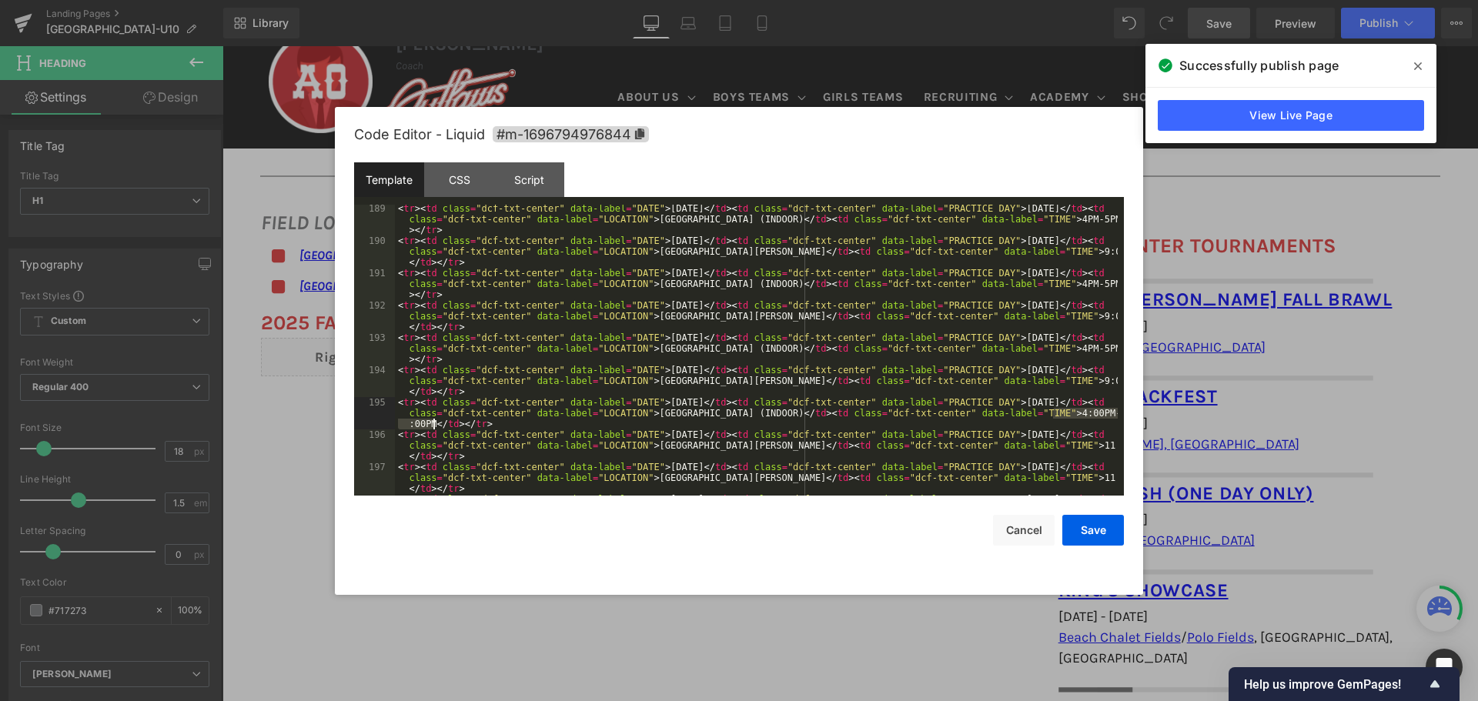
drag, startPoint x: 1051, startPoint y: 413, endPoint x: 433, endPoint y: 426, distance: 619.0
click at [433, 426] on div "< tr > < td class = "dcf-txt-center" data-label = "DATE" > October 13, 2025 </ …" at bounding box center [756, 381] width 723 height 356
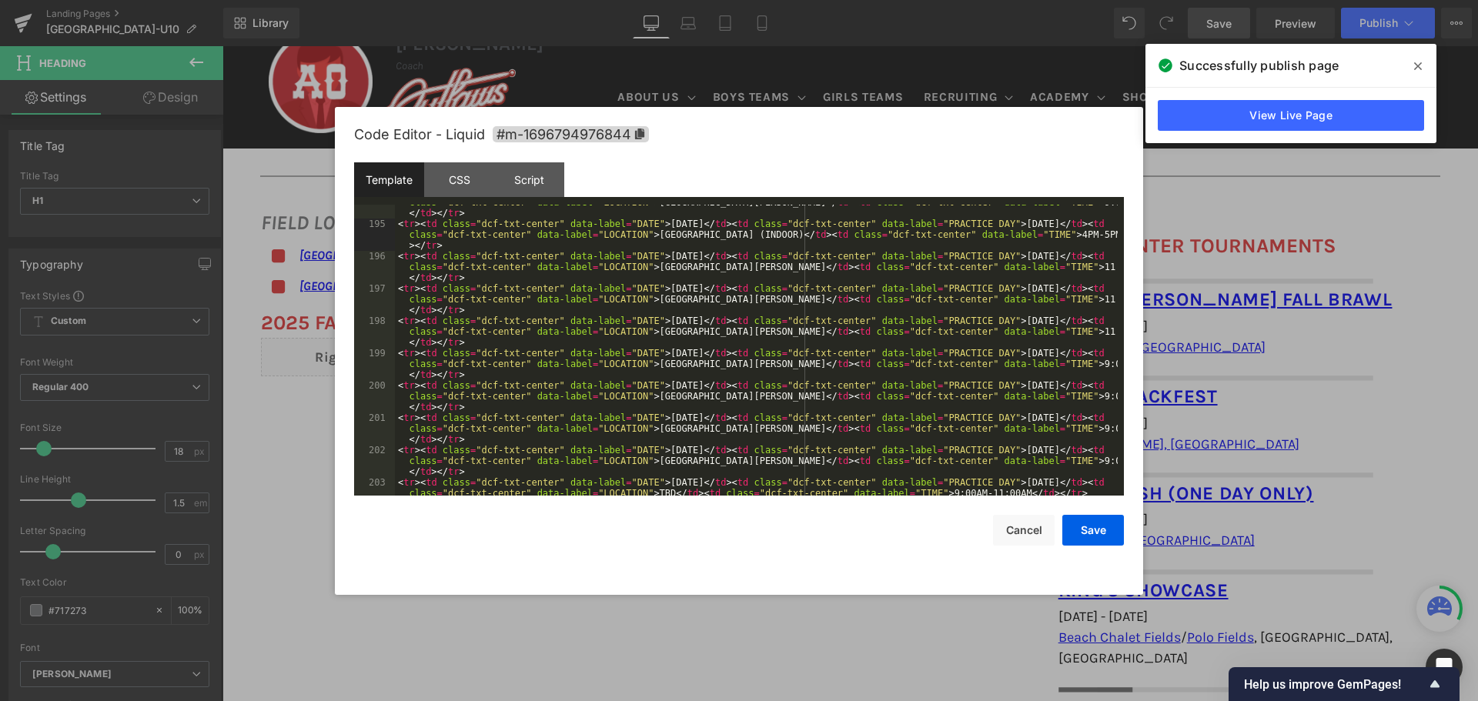
scroll to position [2349, 0]
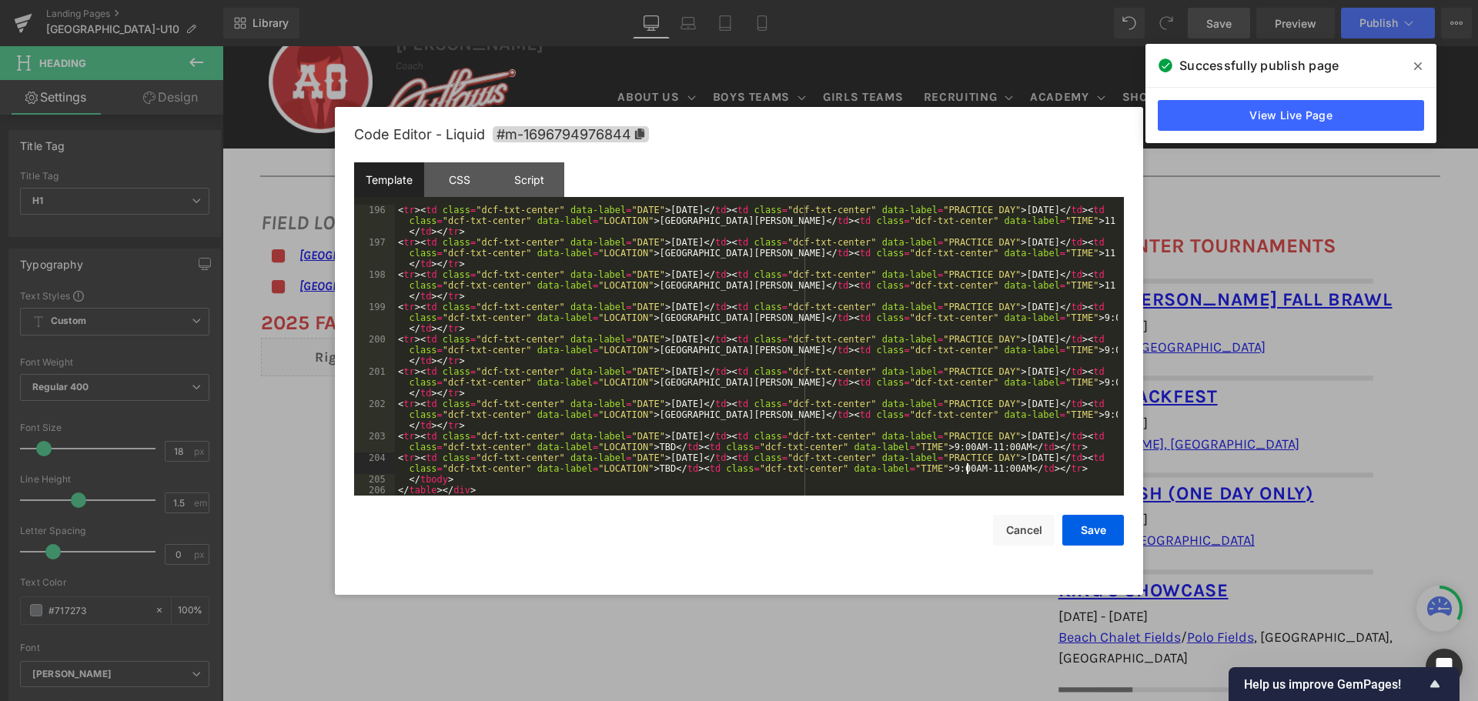
click at [967, 469] on div "< tr > < td class = "dcf-txt-center" data-label = "DATE" > November 9, 2025 </ …" at bounding box center [756, 372] width 723 height 334
click at [926, 467] on div "< tr > < td class = "dcf-txt-center" data-label = "DATE" > November 9, 2025 </ …" at bounding box center [756, 372] width 723 height 334
click at [968, 444] on div "< tr > < td class = "dcf-txt-center" data-label = "DATE" > November 9, 2025 </ …" at bounding box center [756, 372] width 723 height 334
click at [925, 446] on div "< tr > < td class = "dcf-txt-center" data-label = "DATE" > November 9, 2025 </ …" at bounding box center [756, 372] width 723 height 334
click at [1054, 413] on div "< tr > < td class = "dcf-txt-center" data-label = "DATE" > November 9, 2025 </ …" at bounding box center [756, 372] width 723 height 334
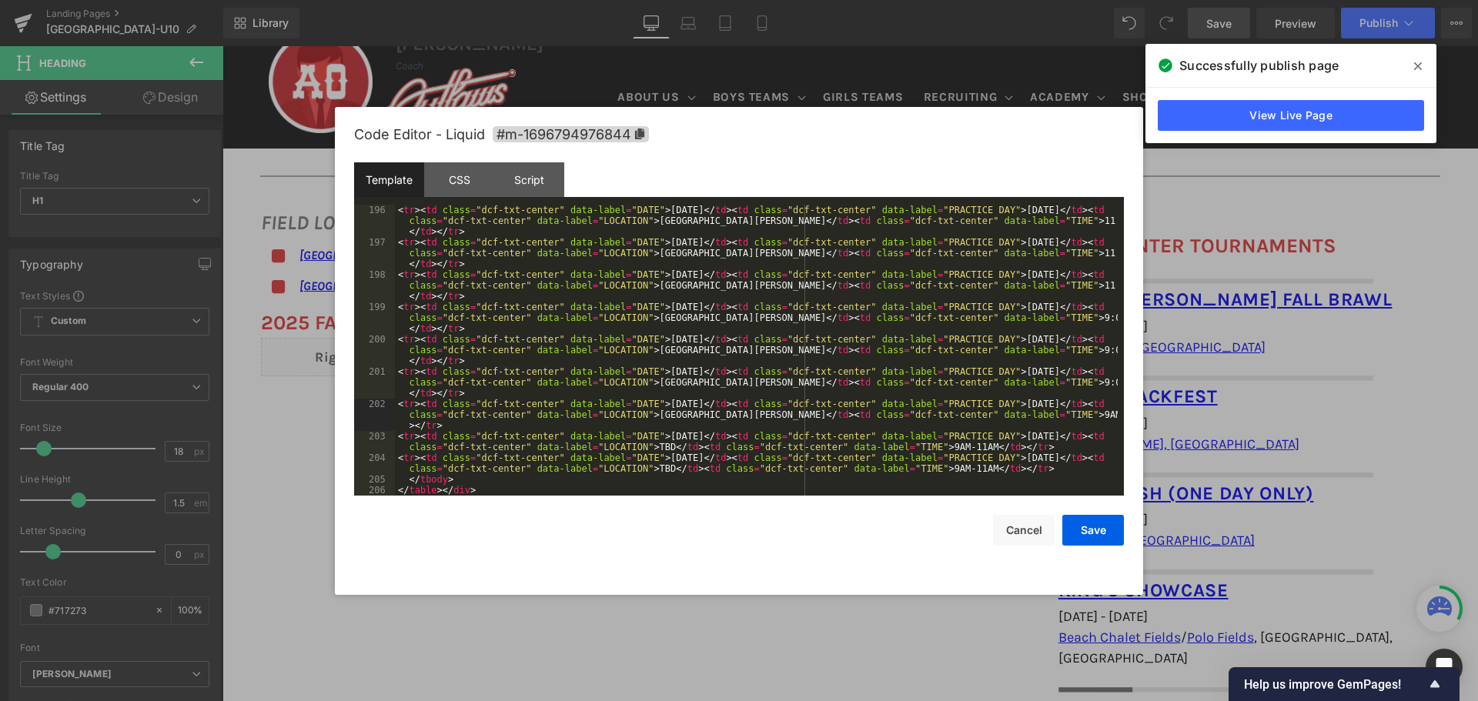
click at [1076, 411] on div "< tr > < td class = "dcf-txt-center" data-label = "DATE" > November 9, 2025 </ …" at bounding box center [756, 372] width 723 height 334
click at [1054, 382] on div "< tr > < td class = "dcf-txt-center" data-label = "DATE" > November 9, 2025 </ …" at bounding box center [756, 372] width 723 height 334
click at [1078, 384] on div "< tr > < td class = "dcf-txt-center" data-label = "DATE" > November 9, 2025 </ …" at bounding box center [756, 372] width 723 height 334
click at [1095, 348] on div "< tr > < td class = "dcf-txt-center" data-label = "DATE" > November 9, 2025 </ …" at bounding box center [756, 372] width 723 height 334
click at [1054, 349] on div "< tr > < td class = "dcf-txt-center" data-label = "DATE" > November 9, 2025 </ …" at bounding box center [756, 372] width 723 height 334
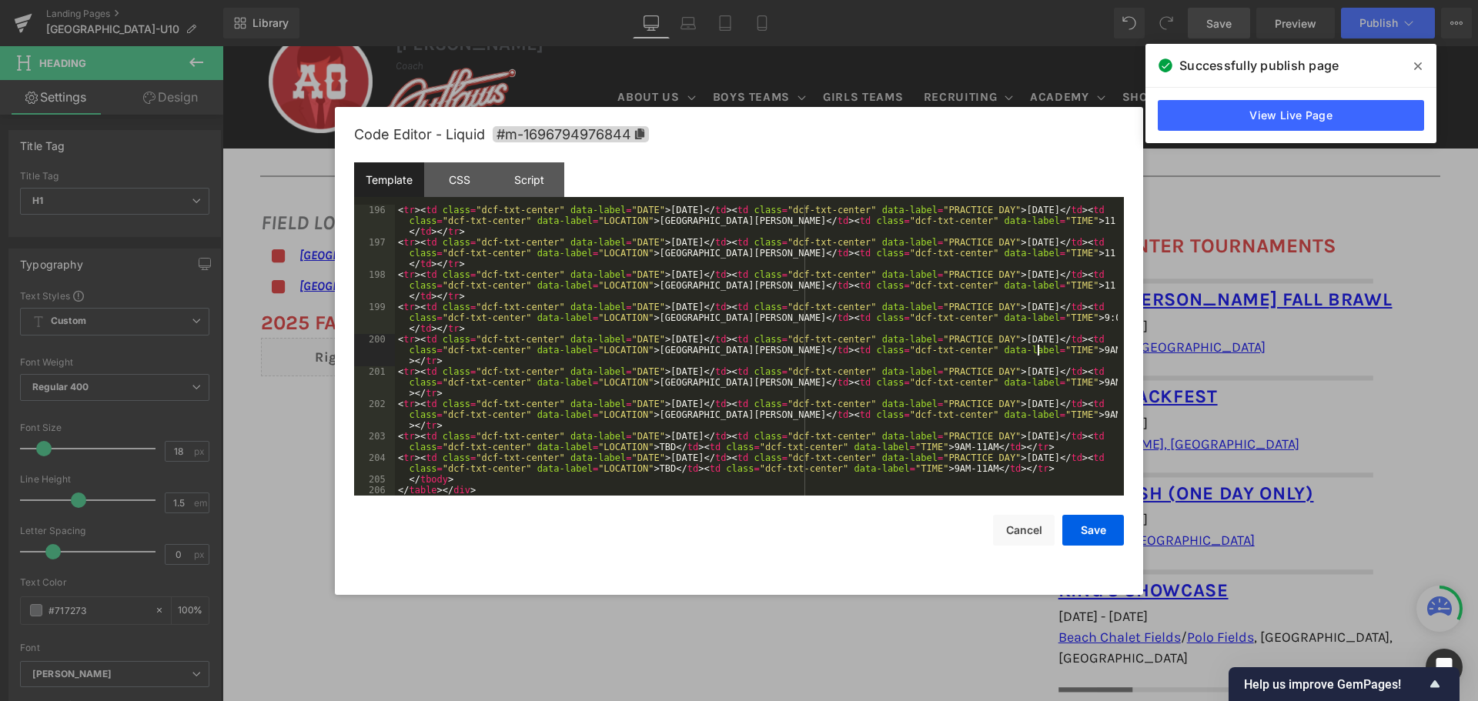
click at [1091, 318] on div "< tr > < td class = "dcf-txt-center" data-label = "DATE" > November 9, 2025 </ …" at bounding box center [756, 372] width 723 height 334
click at [1053, 318] on div "< tr > < td class = "dcf-txt-center" data-label = "DATE" > November 9, 2025 </ …" at bounding box center [756, 372] width 723 height 334
click at [1094, 284] on div "< tr > < td class = "dcf-txt-center" data-label = "DATE" > November 9, 2025 </ …" at bounding box center [756, 372] width 723 height 334
click at [1056, 284] on div "< tr > < td class = "dcf-txt-center" data-label = "DATE" > November 9, 2025 </ …" at bounding box center [756, 372] width 723 height 334
click at [1091, 251] on div "< tr > < td class = "dcf-txt-center" data-label = "DATE" > November 9, 2025 </ …" at bounding box center [756, 372] width 723 height 334
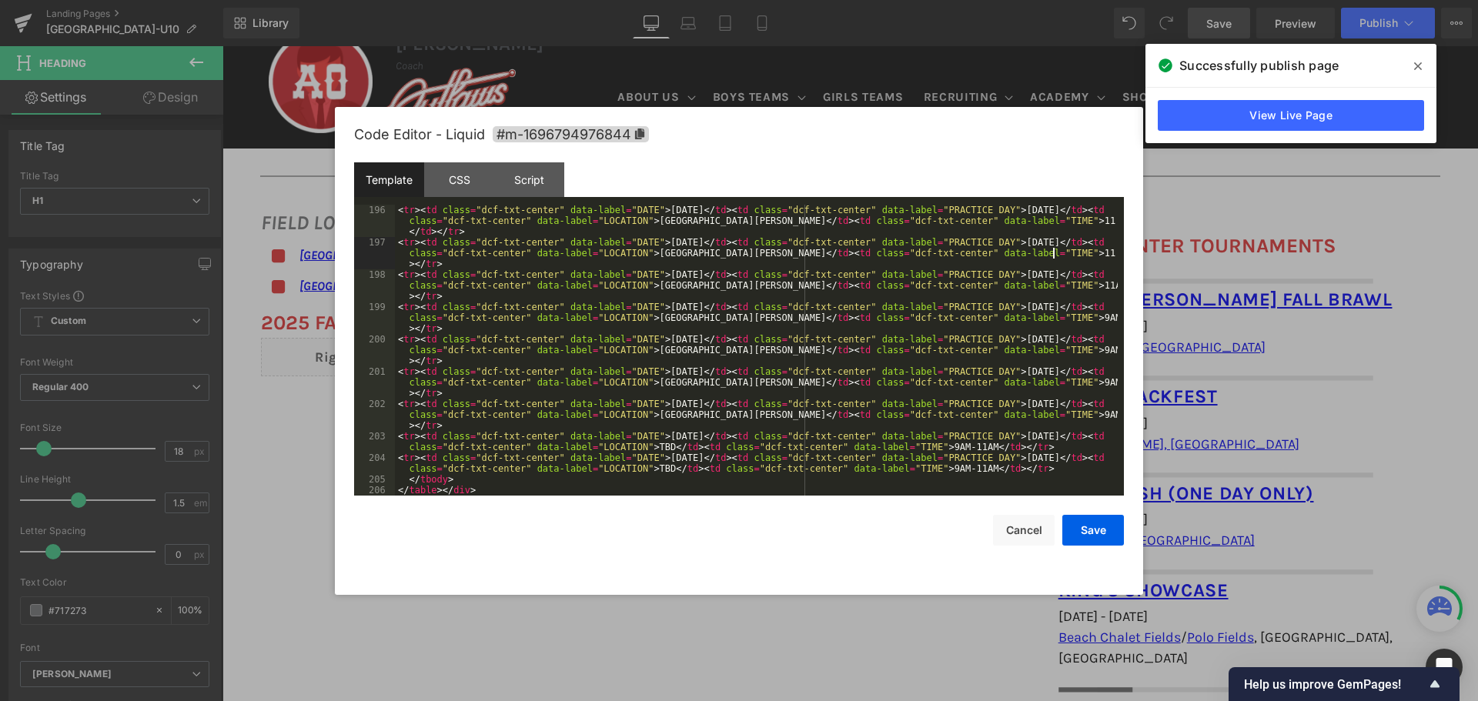
click at [1055, 254] on div "< tr > < td class = "dcf-txt-center" data-label = "DATE" > November 9, 2025 </ …" at bounding box center [756, 372] width 723 height 334
click at [1058, 252] on div "< tr > < td class = "dcf-txt-center" data-label = "DATE" > November 9, 2025 </ …" at bounding box center [756, 372] width 723 height 334
click at [1094, 221] on div "< tr > < td class = "dcf-txt-center" data-label = "DATE" > November 9, 2025 </ …" at bounding box center [756, 372] width 723 height 334
click at [1058, 220] on div "< tr > < td class = "dcf-txt-center" data-label = "DATE" > November 9, 2025 </ …" at bounding box center [756, 372] width 723 height 334
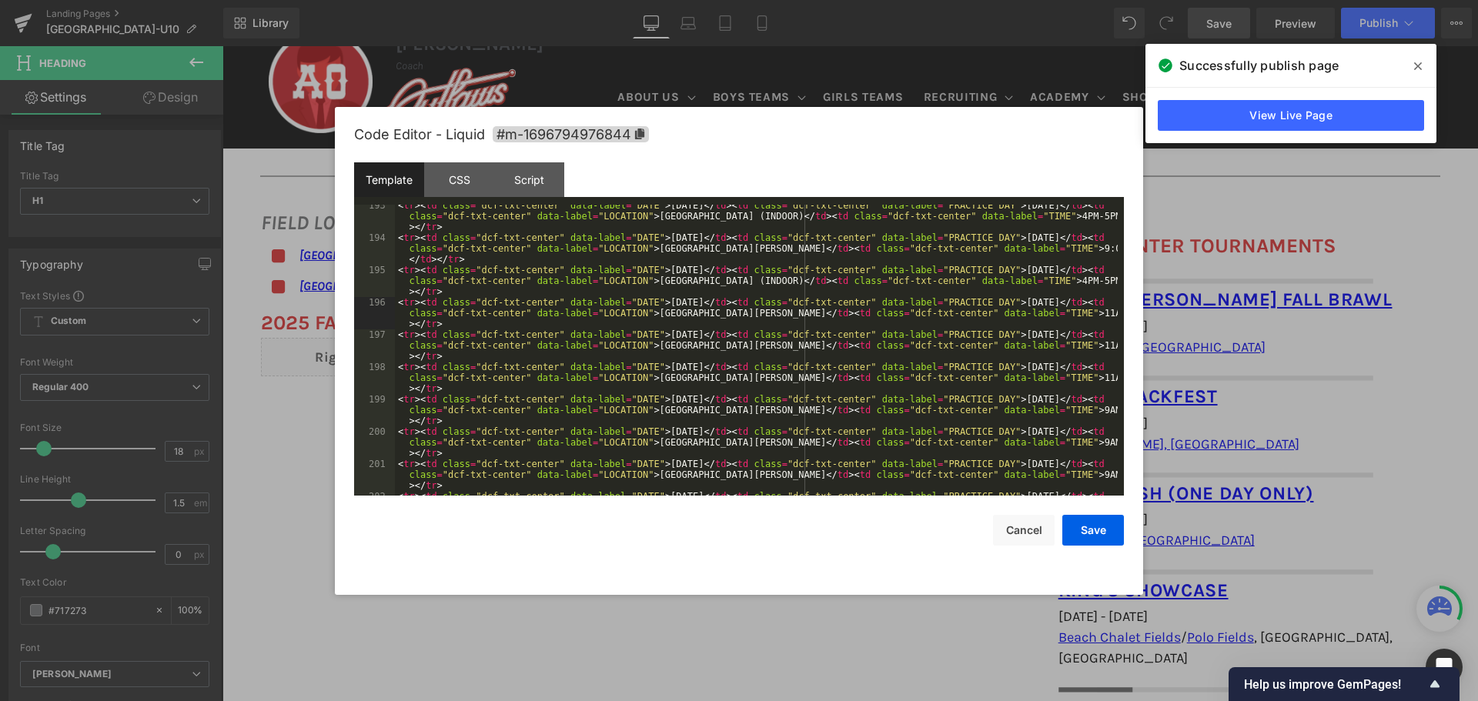
scroll to position [2210, 0]
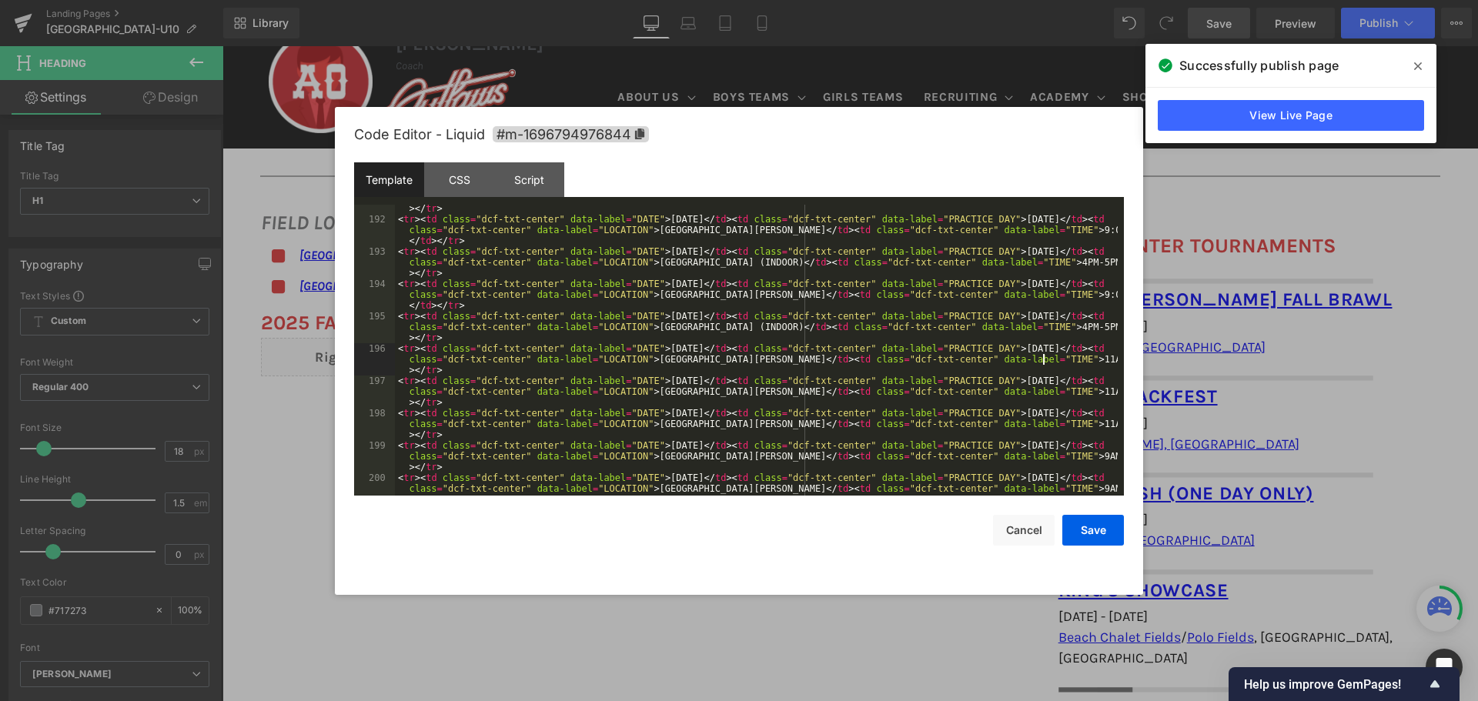
click at [1054, 229] on div "< tr > < td class = "dcf-txt-center" data-label = "DATE" > October 20, 2025 </ …" at bounding box center [756, 360] width 723 height 356
click at [1078, 229] on div "< tr > < td class = "dcf-txt-center" data-label = "DATE" > October 20, 2025 </ …" at bounding box center [756, 360] width 723 height 356
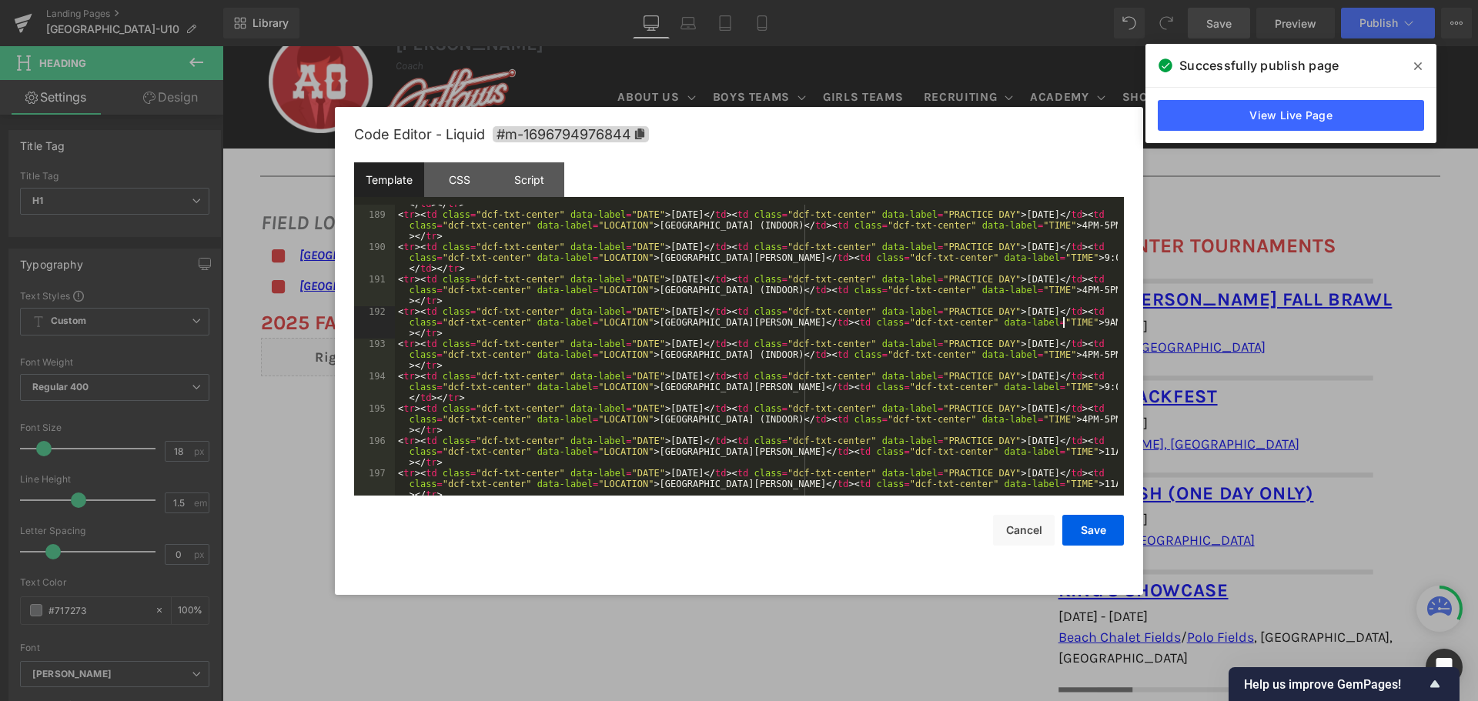
scroll to position [2118, 0]
click at [1054, 256] on div "< tr > < td class = "dcf-txt-center" data-label = "DATE" > October 12, 2025 </ …" at bounding box center [756, 355] width 723 height 356
click at [1079, 259] on div "< tr > < td class = "dcf-txt-center" data-label = "DATE" > October 12, 2025 </ …" at bounding box center [756, 355] width 723 height 356
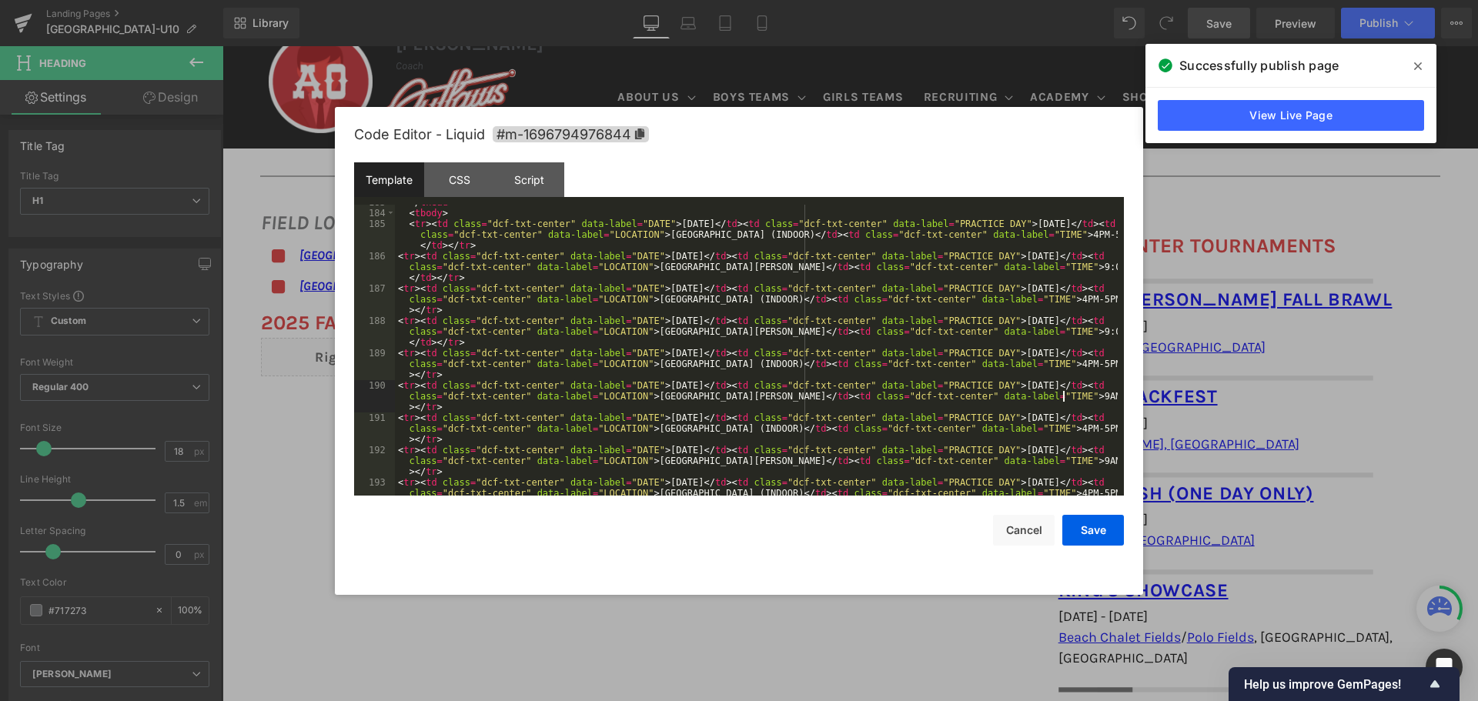
scroll to position [1980, 0]
click at [1093, 267] on div "</ thead > < tbody > < tr > < td class = "dcf-txt-center" data-label = "DATE" >…" at bounding box center [756, 364] width 723 height 334
click at [1053, 265] on div "</ thead > < tbody > < tr > < td class = "dcf-txt-center" data-label = "DATE" >…" at bounding box center [756, 364] width 723 height 334
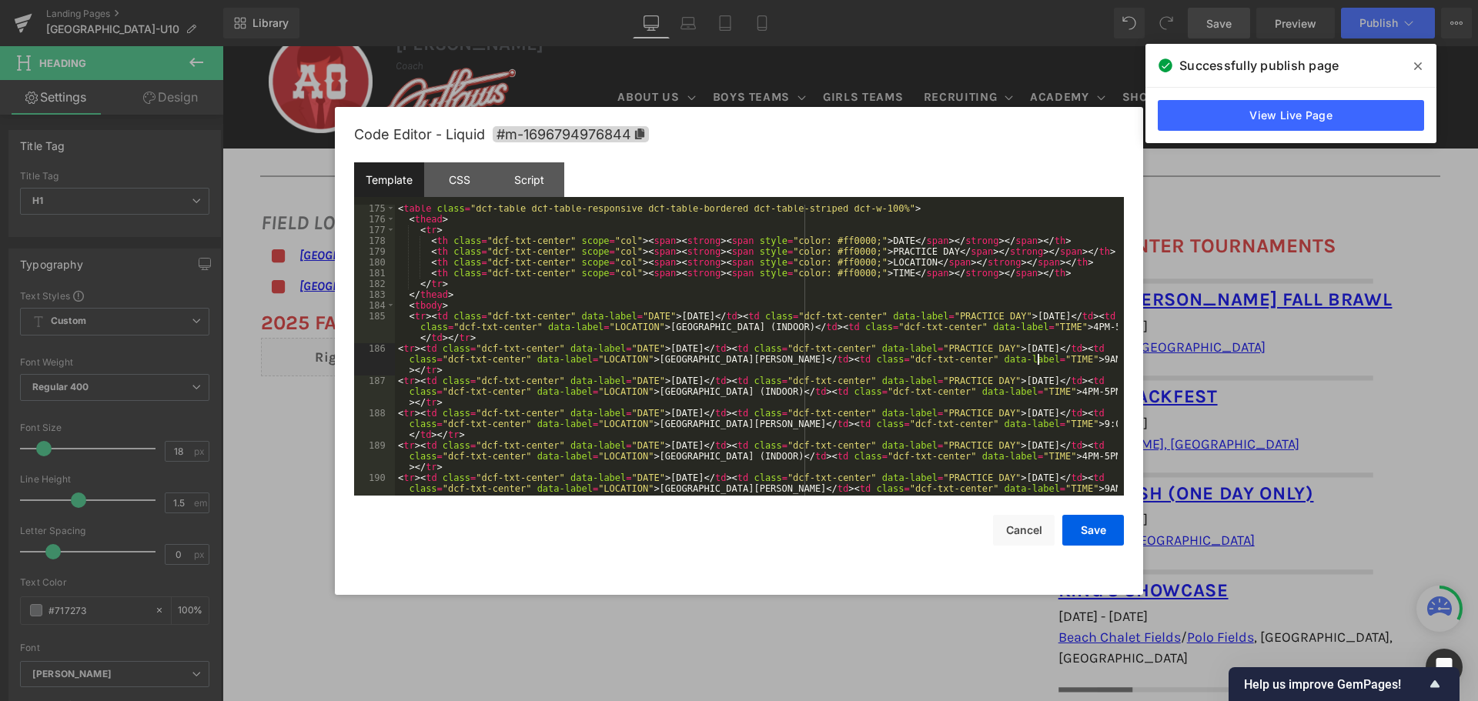
scroll to position [1887, 0]
click at [1098, 527] on button "Save" at bounding box center [1093, 530] width 62 height 31
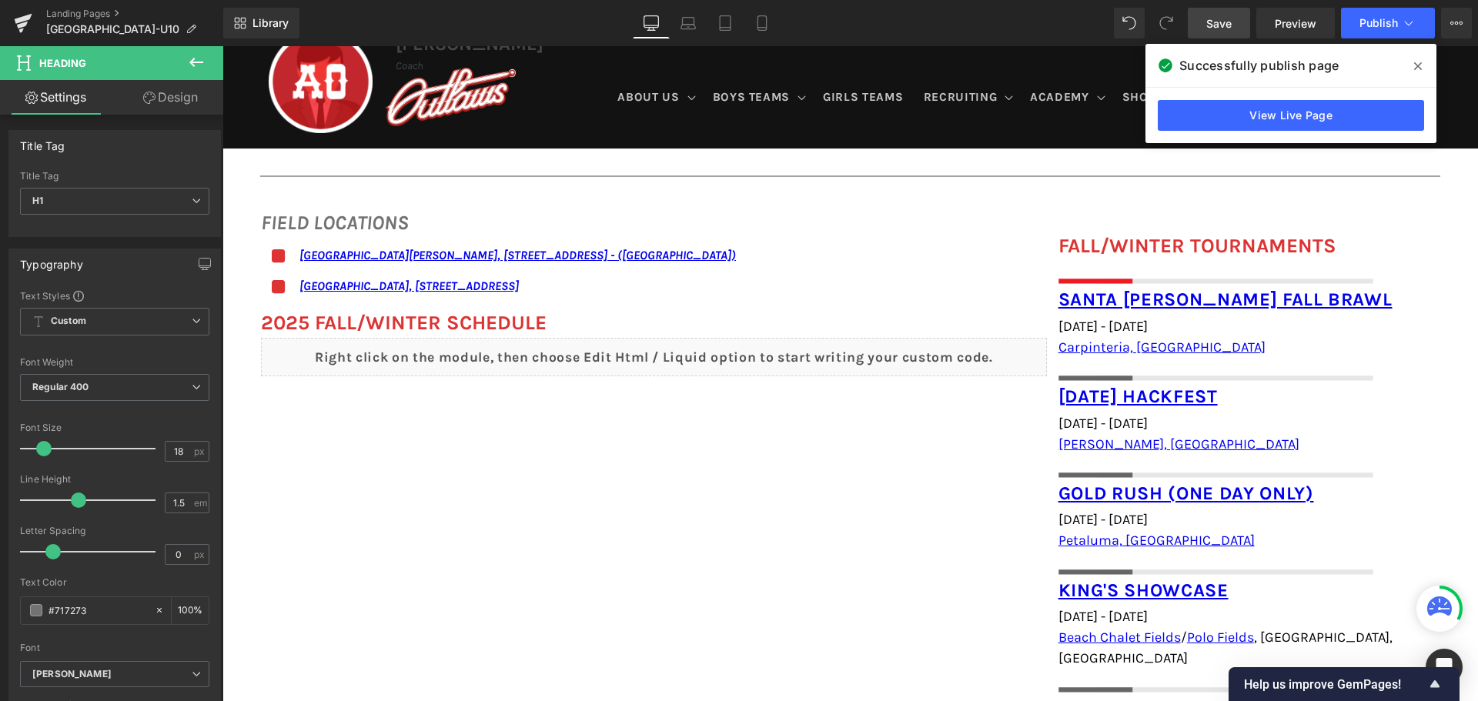
click at [1218, 17] on span "Save" at bounding box center [1218, 23] width 25 height 16
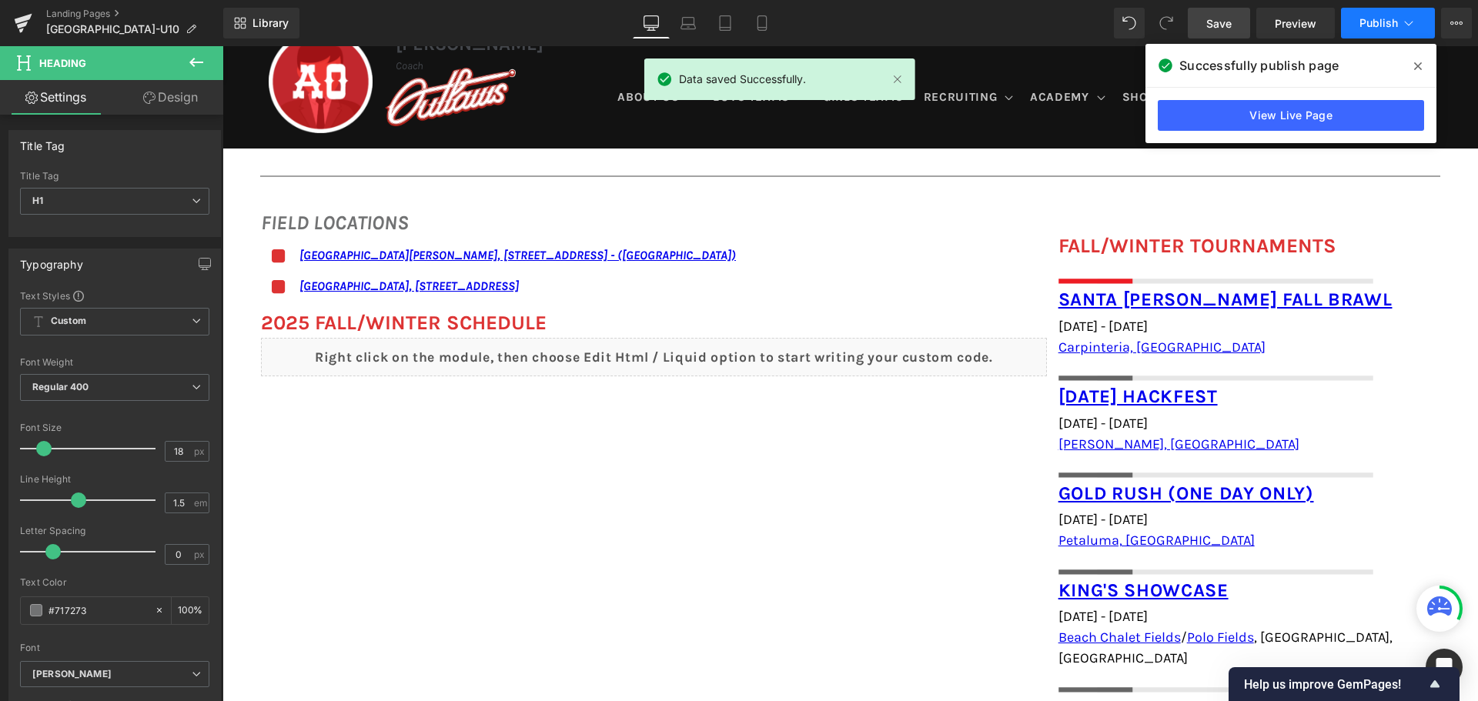
click at [1398, 21] on button "Publish" at bounding box center [1388, 23] width 94 height 31
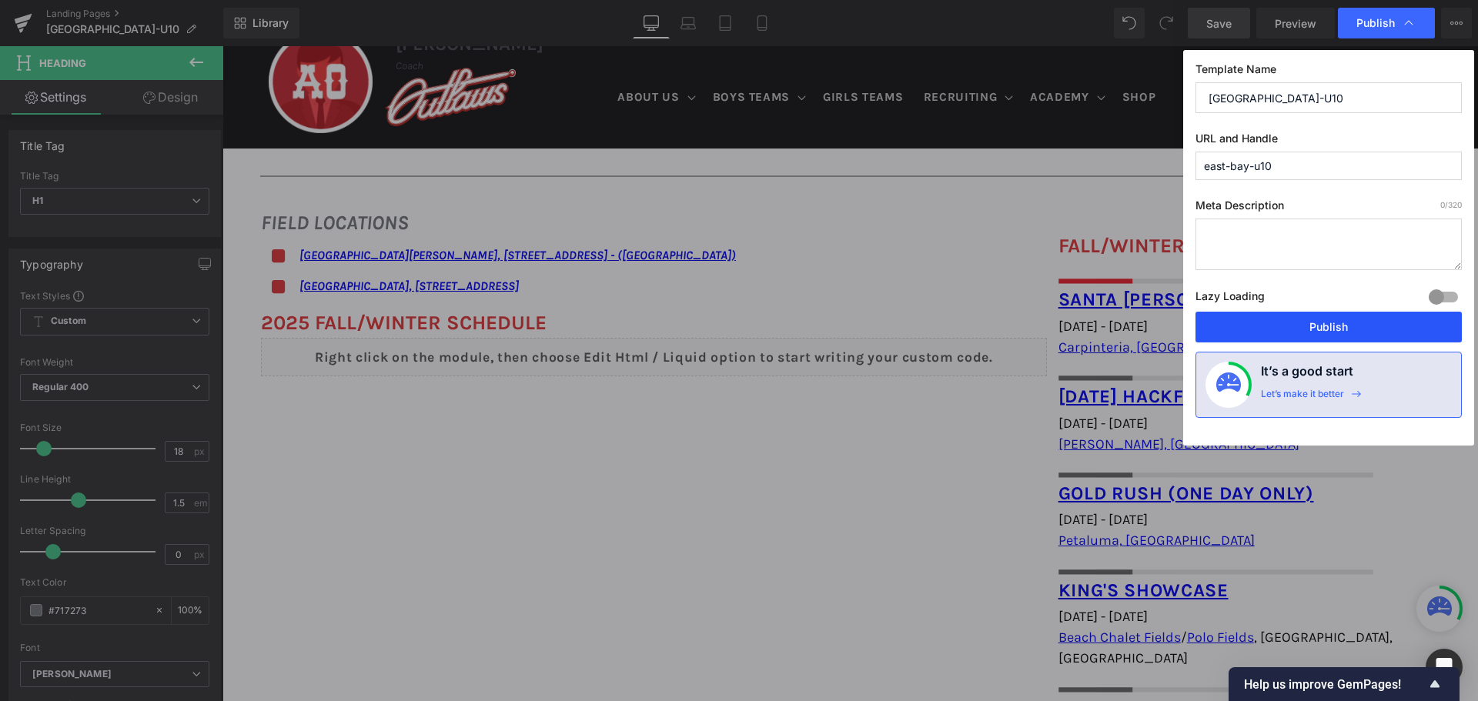
click at [1345, 322] on button "Publish" at bounding box center [1328, 327] width 266 height 31
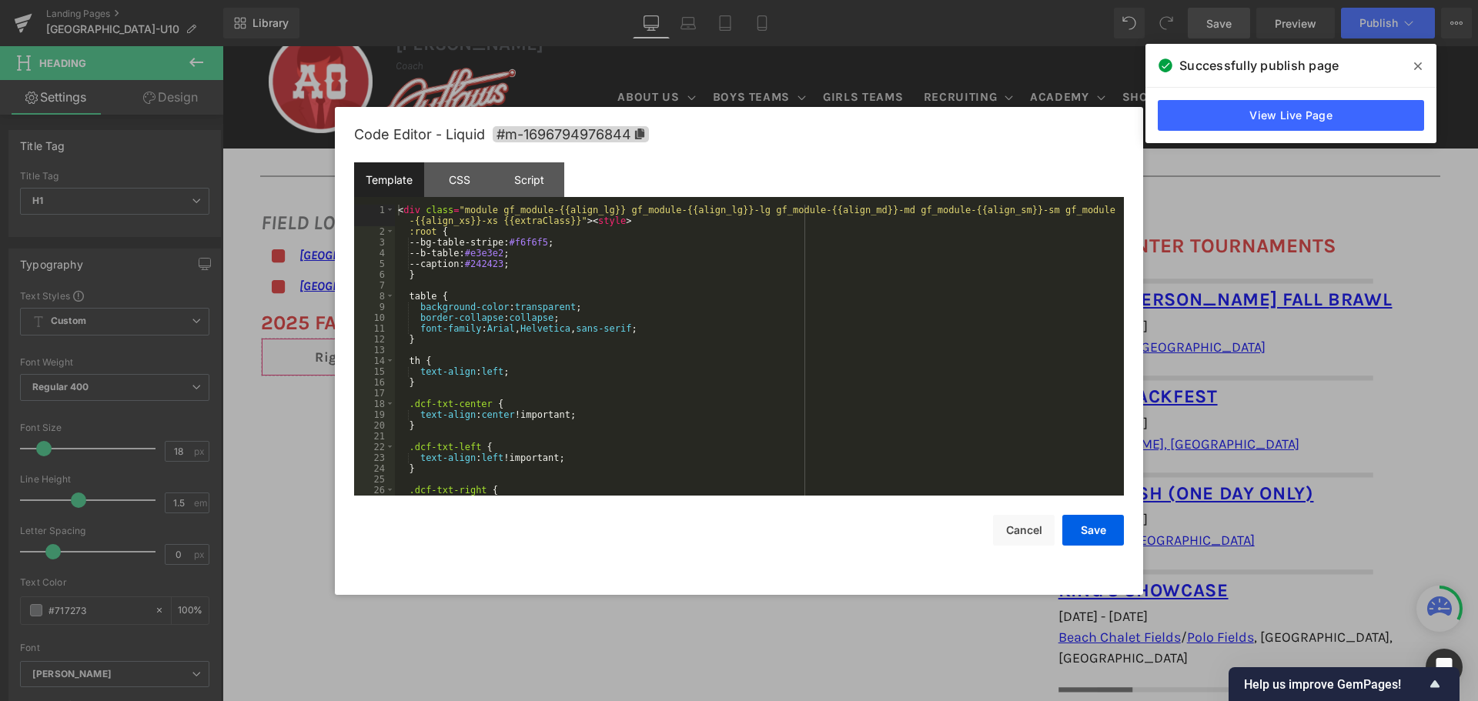
click at [905, 0] on div "You are previewing how the will restyle your page. You can not edit Elements in…" at bounding box center [739, 0] width 1478 height 0
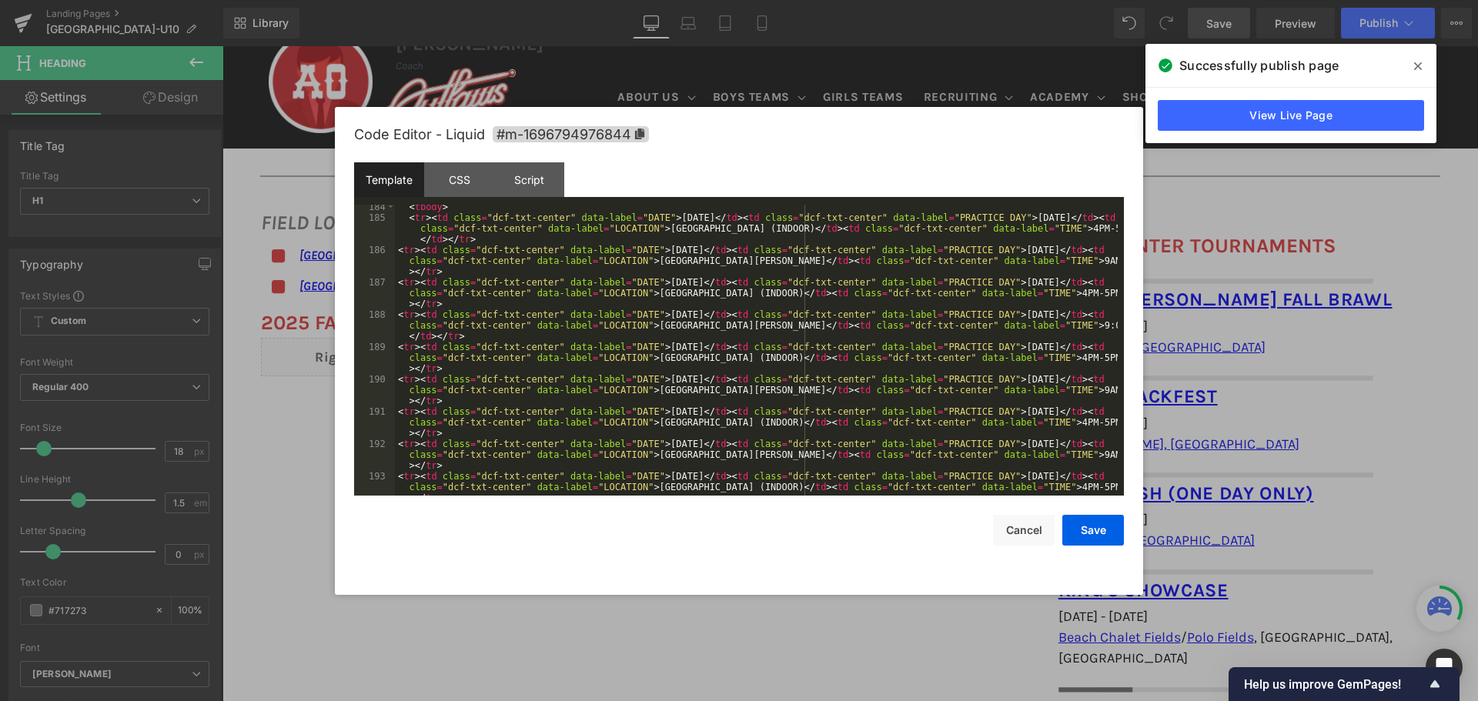
scroll to position [1893, 0]
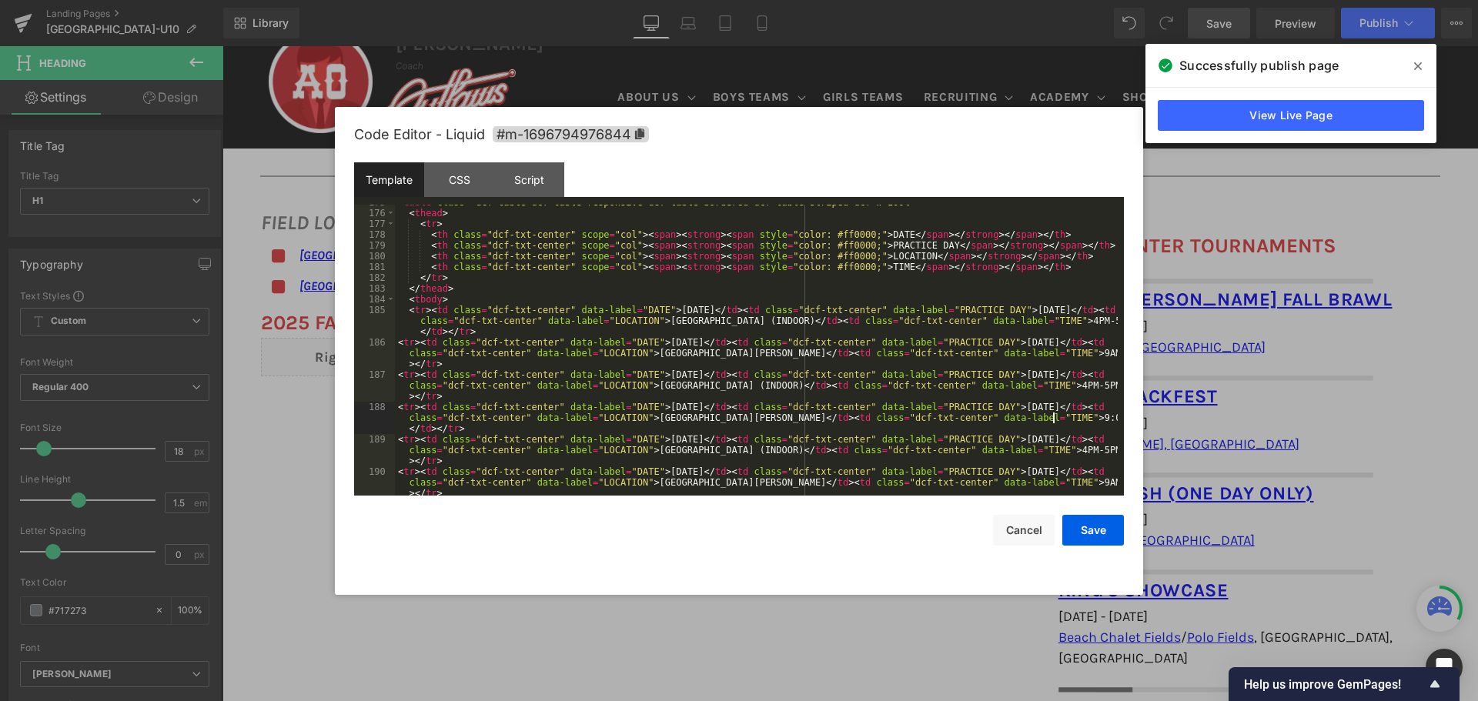
click at [1053, 416] on div "< table class = "dcf-table dcf-table-responsive dcf-table-bordered dcf-table-st…" at bounding box center [756, 364] width 723 height 334
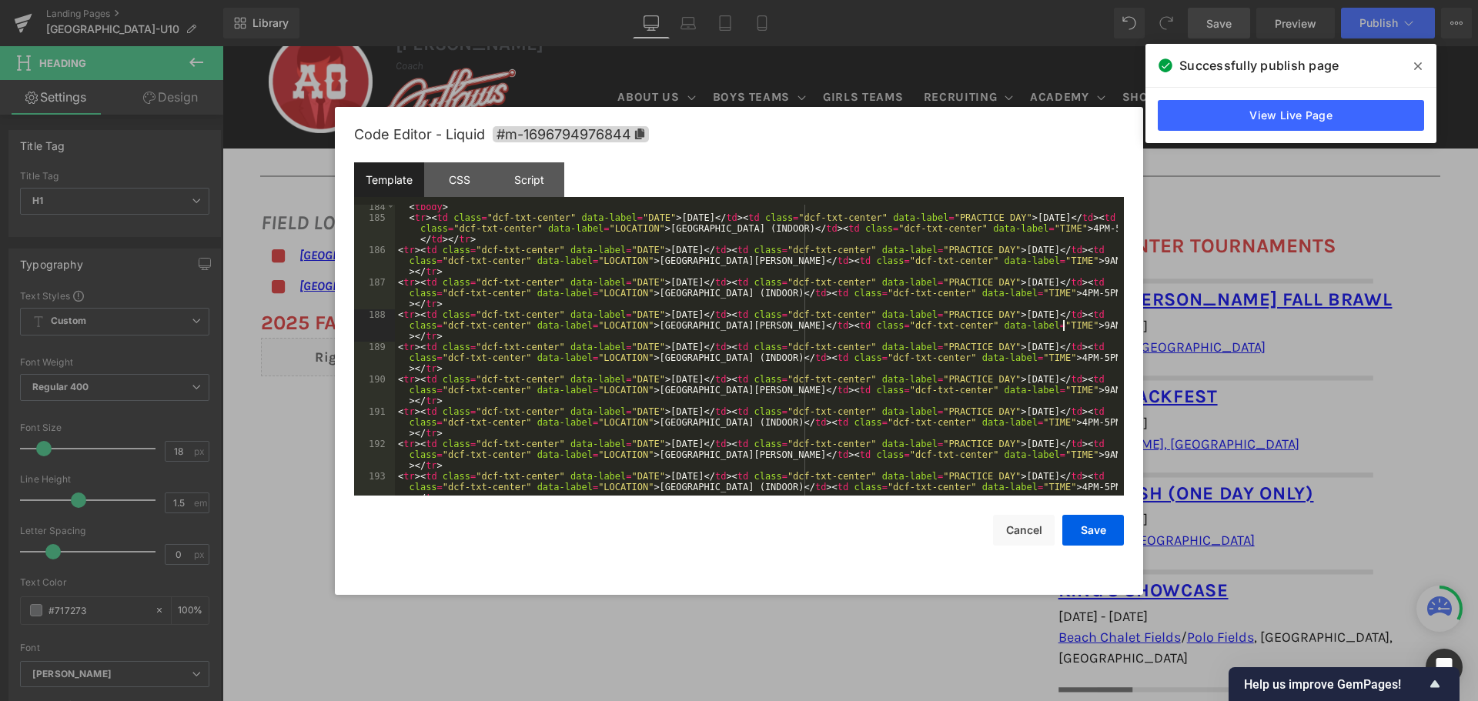
scroll to position [2032, 0]
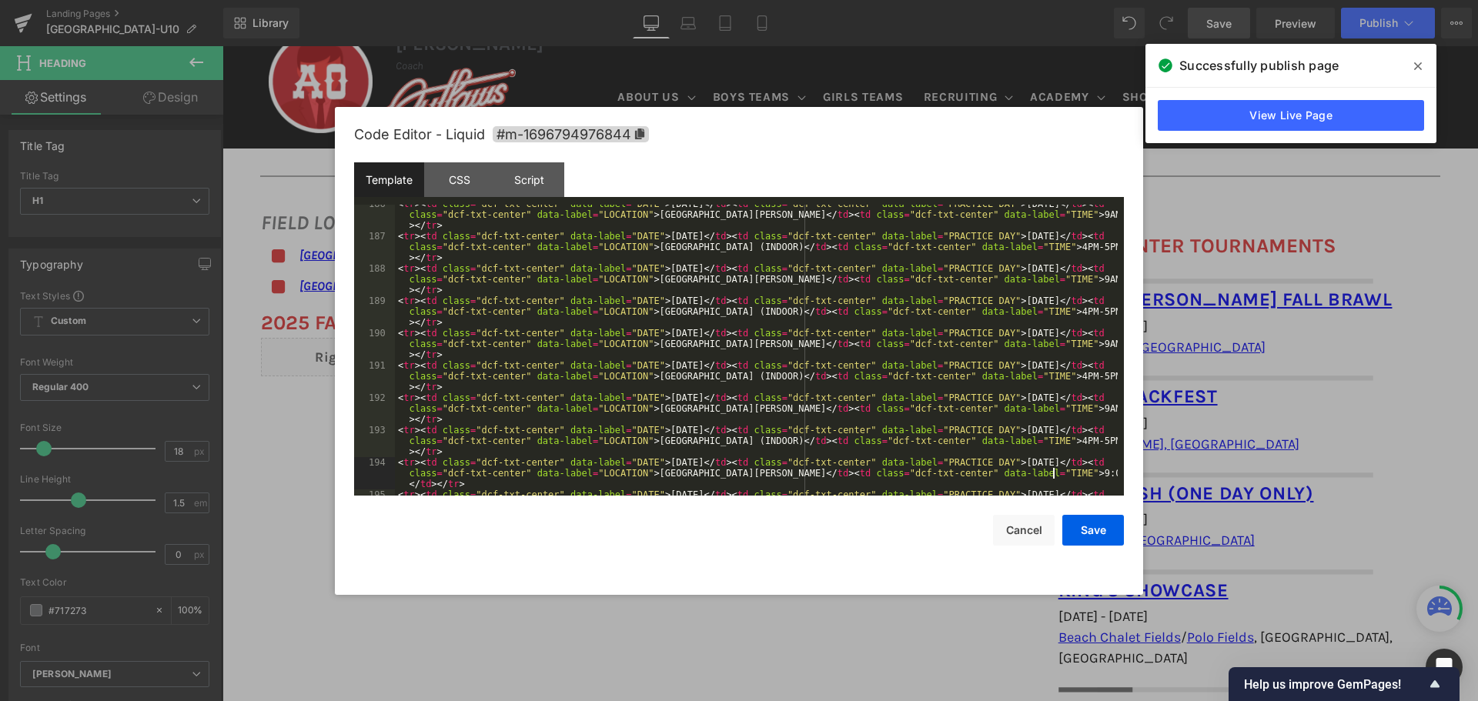
click at [1052, 472] on div "< tr > < td class = "dcf-txt-center" data-label = "DATE" > October 5, 2025 </ t…" at bounding box center [756, 377] width 723 height 356
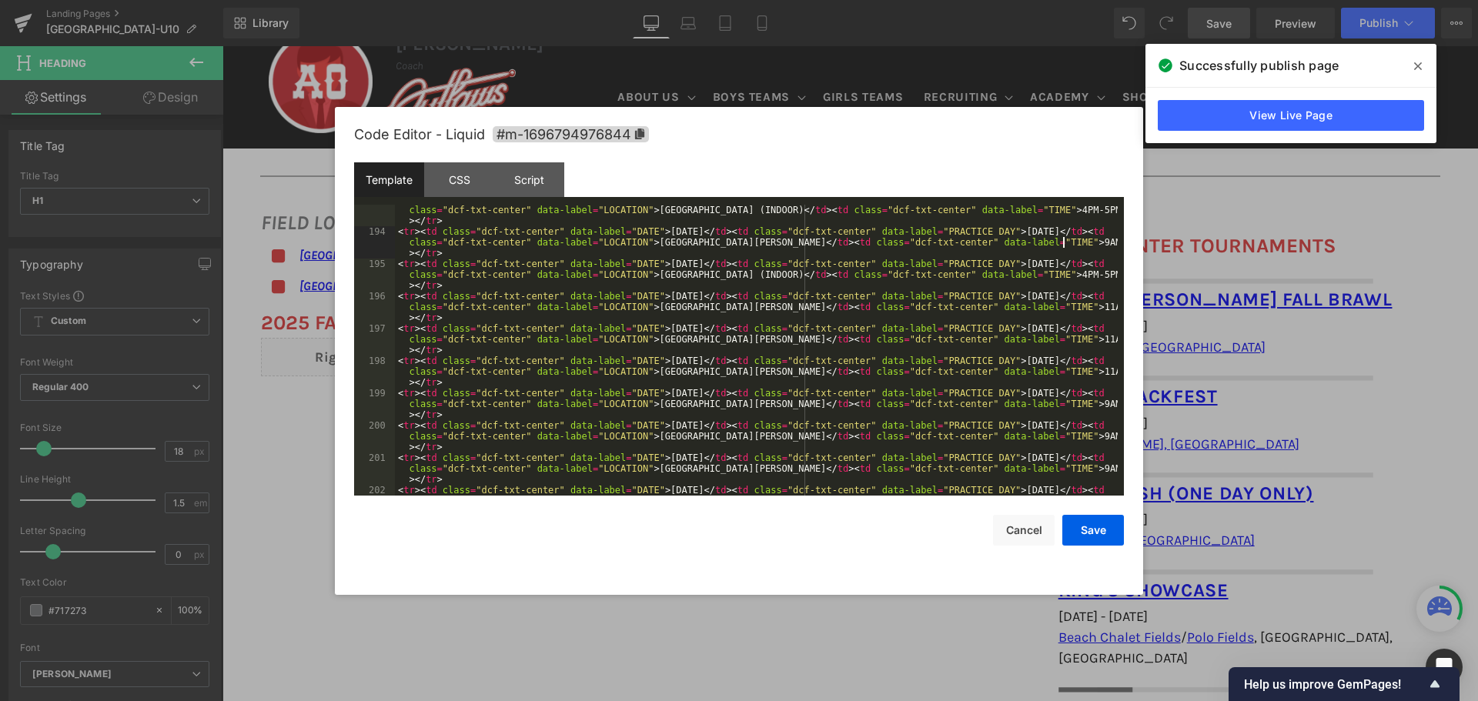
scroll to position [2349, 0]
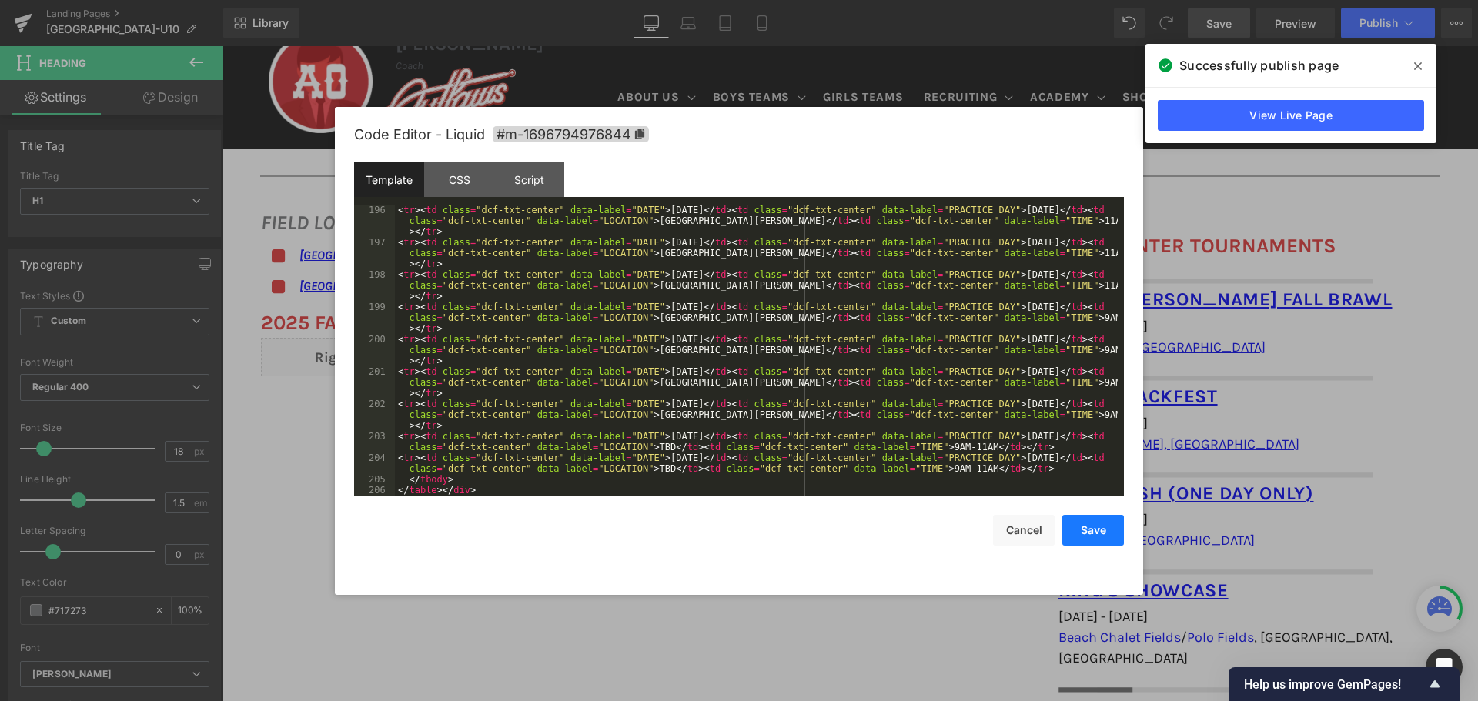
drag, startPoint x: 1114, startPoint y: 540, endPoint x: 1104, endPoint y: 533, distance: 12.2
click at [1111, 538] on button "Save" at bounding box center [1093, 530] width 62 height 31
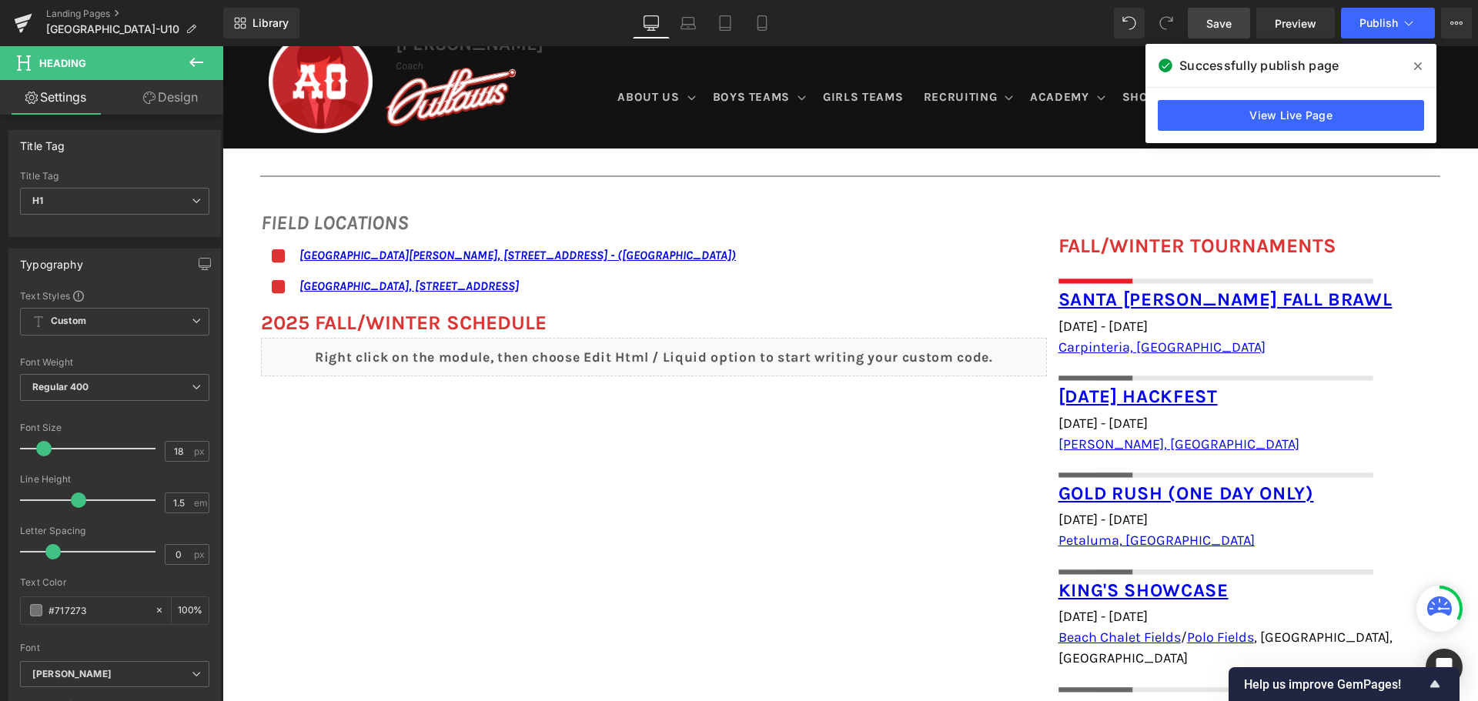
click at [1205, 28] on link "Save" at bounding box center [1219, 23] width 62 height 31
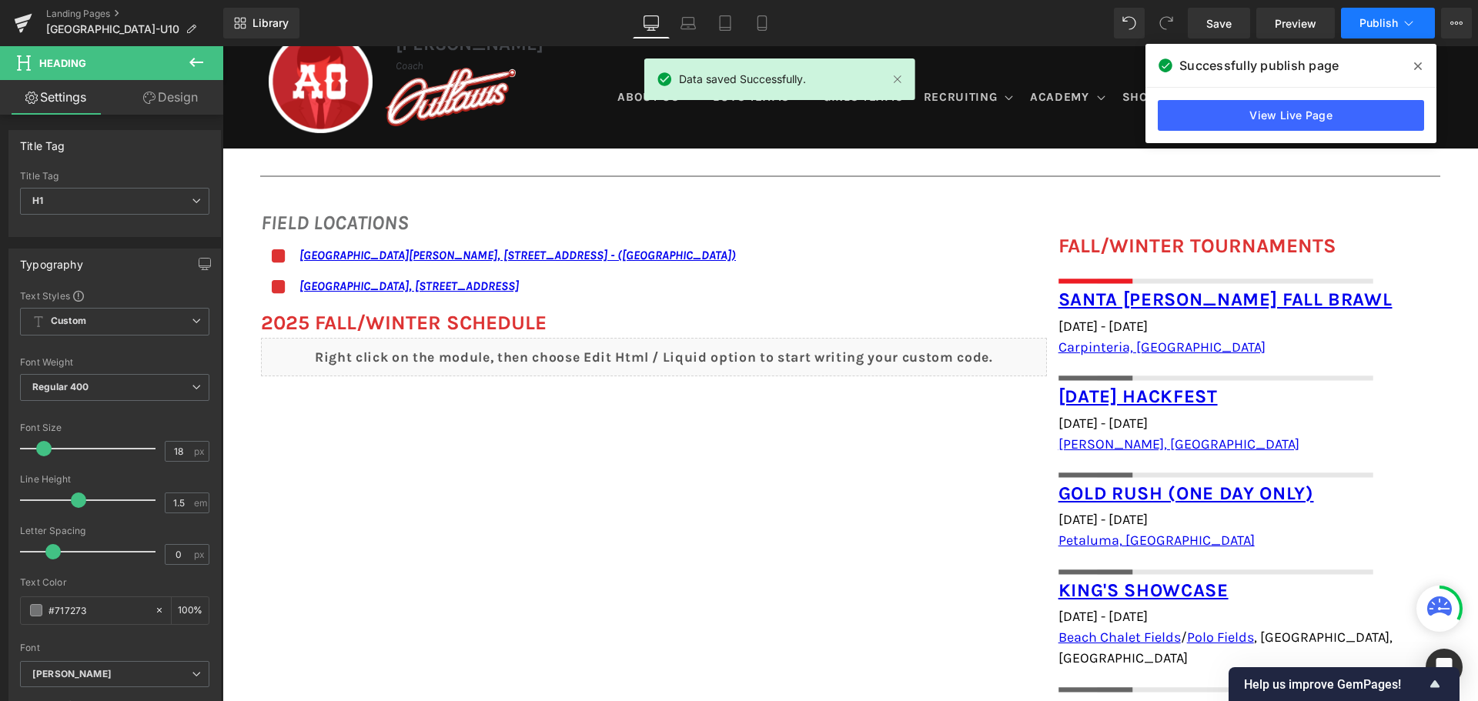
click at [1380, 31] on button "Publish" at bounding box center [1388, 23] width 94 height 31
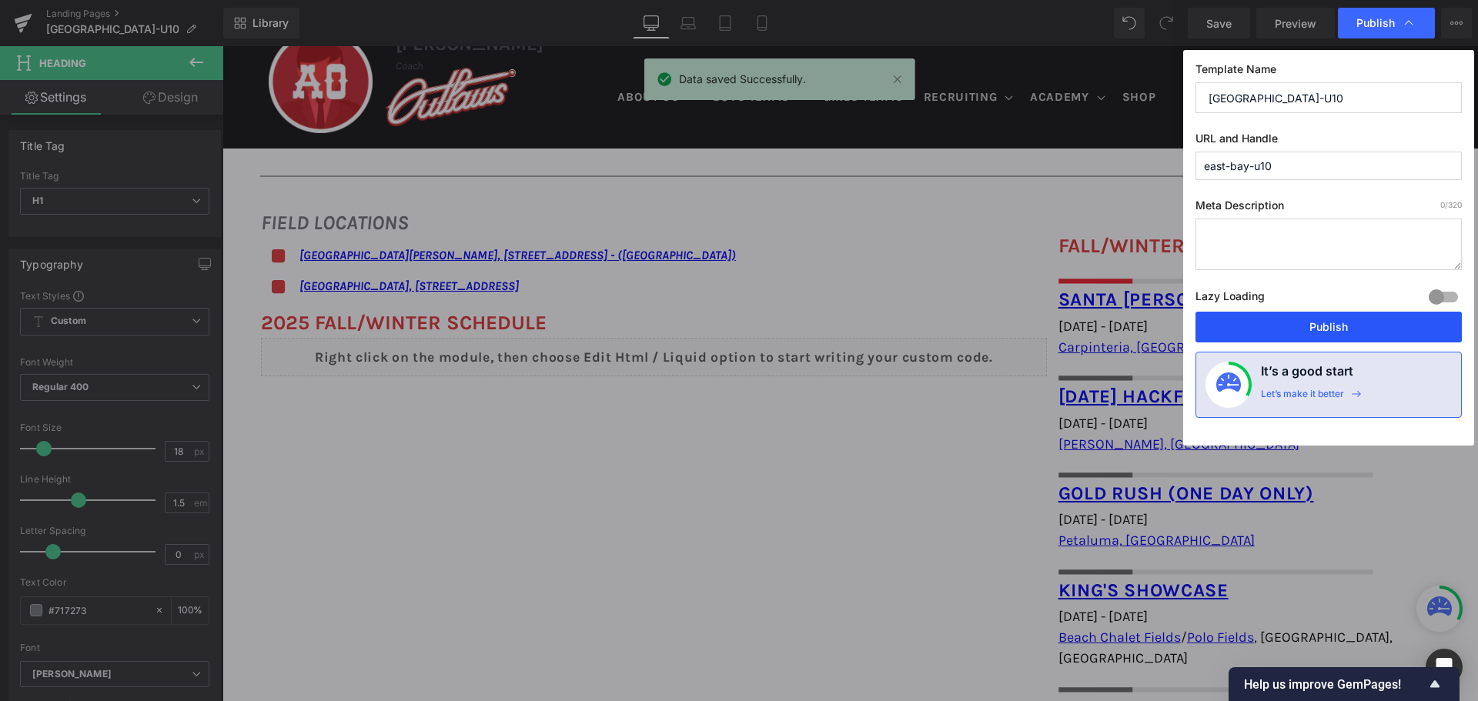
click at [1270, 316] on button "Publish" at bounding box center [1328, 327] width 266 height 31
